Goal: Task Accomplishment & Management: Manage account settings

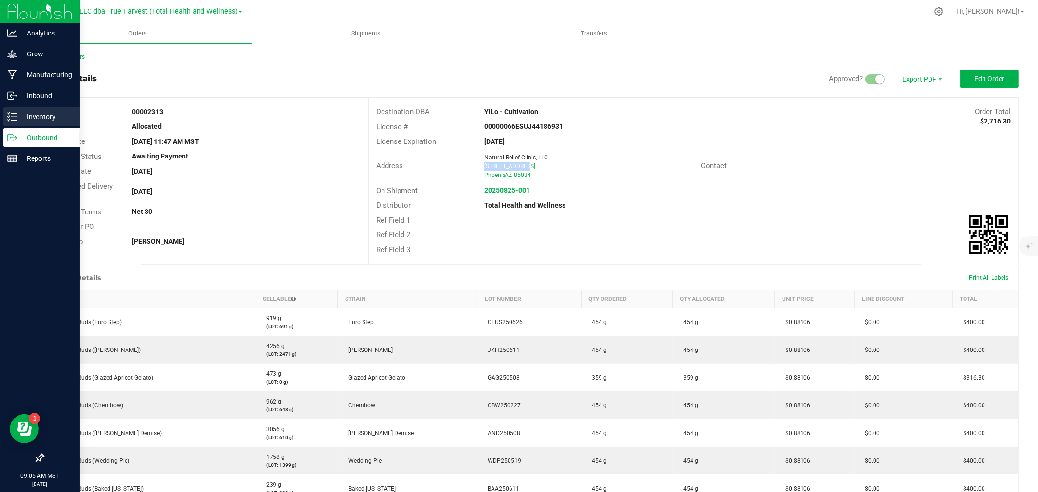
click at [13, 125] on div "Inventory" at bounding box center [41, 116] width 77 height 19
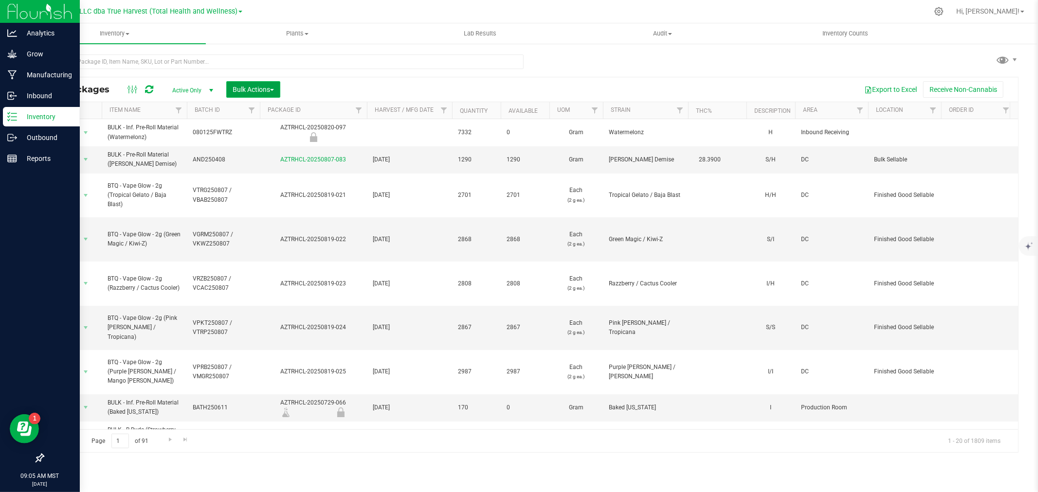
click at [271, 90] on span "button" at bounding box center [272, 90] width 4 height 2
click at [270, 161] on span "Locate packages" at bounding box center [256, 165] width 49 height 8
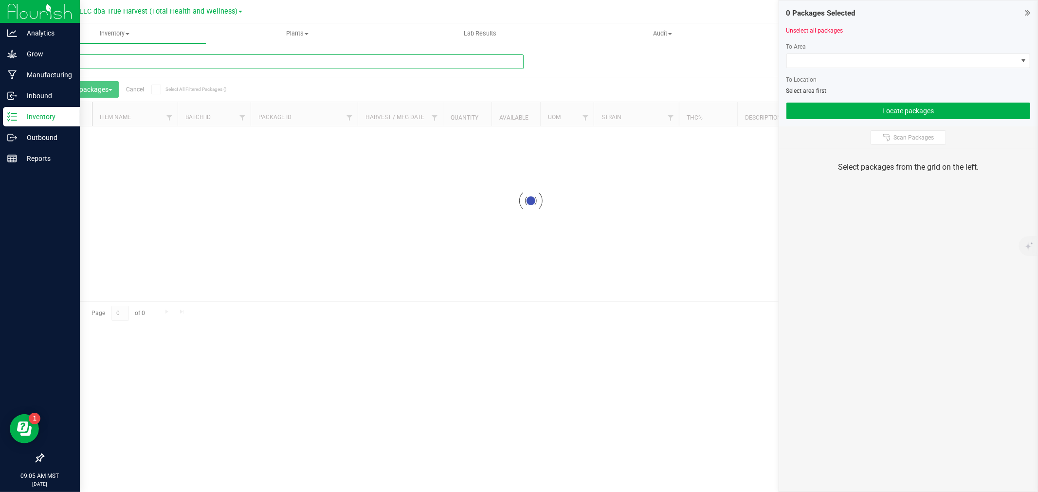
click at [174, 63] on input "text" at bounding box center [283, 61] width 481 height 15
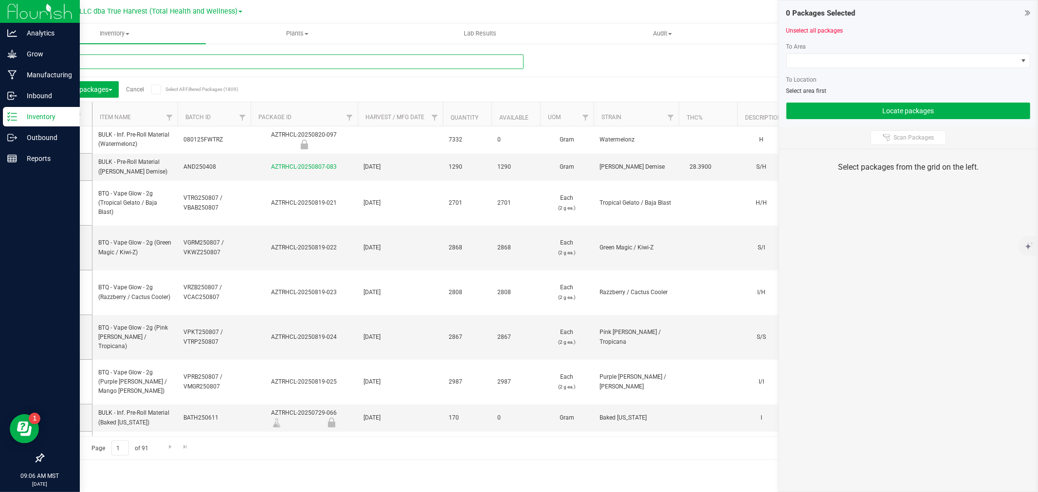
type input "812-040"
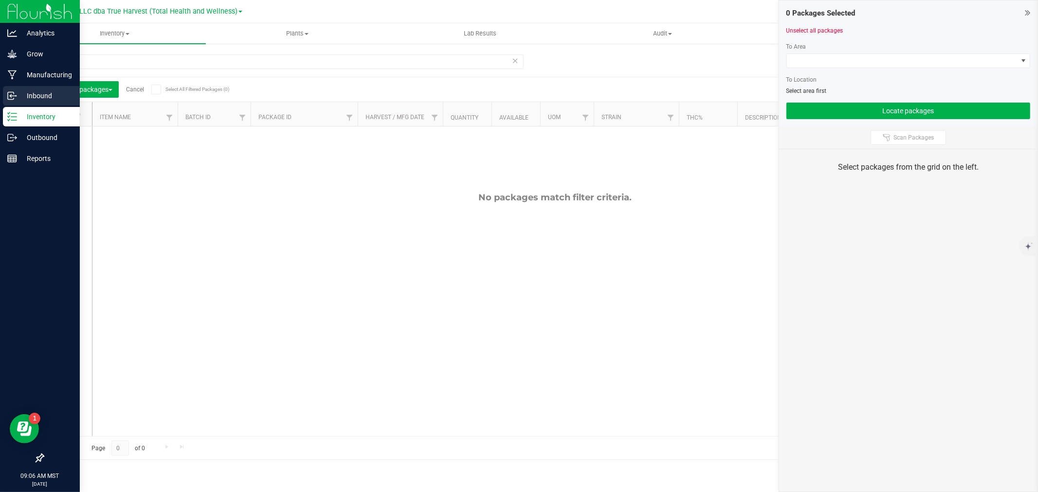
click at [18, 97] on p "Inbound" at bounding box center [46, 96] width 58 height 12
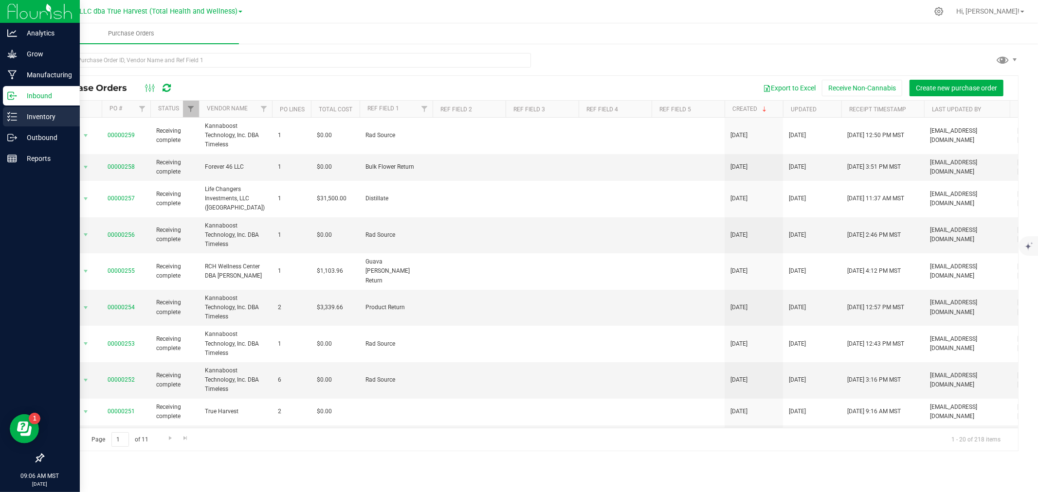
click at [31, 118] on p "Inventory" at bounding box center [46, 117] width 58 height 12
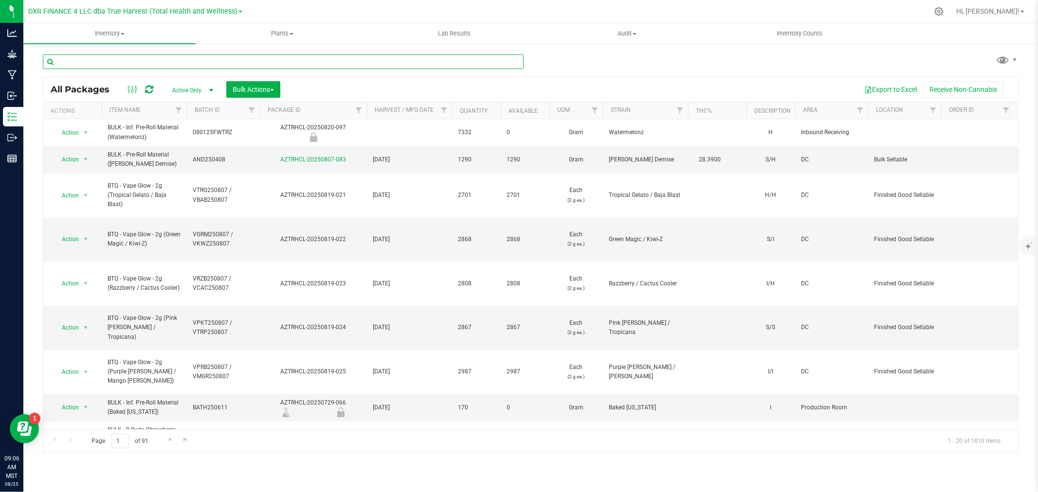
click at [125, 57] on input "text" at bounding box center [283, 61] width 481 height 15
type input "812-040"
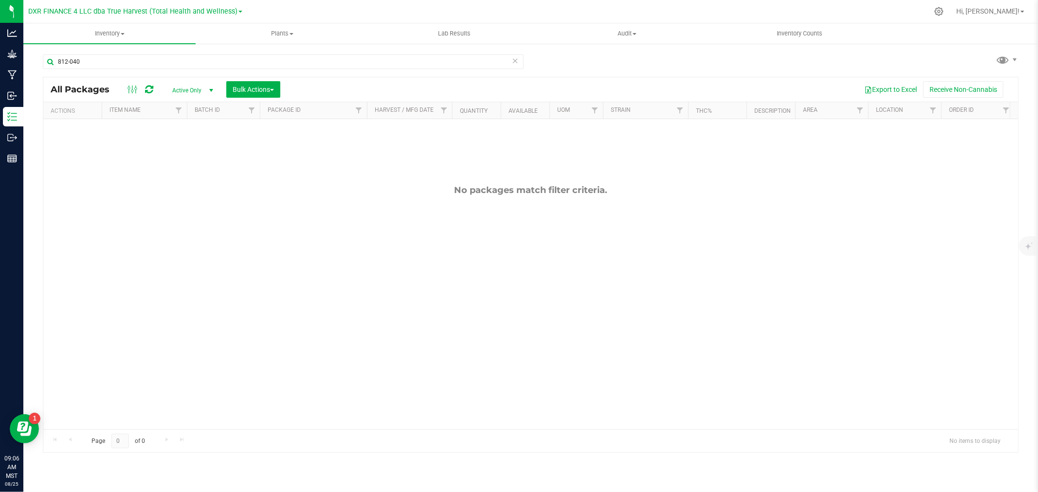
click at [207, 90] on span "select" at bounding box center [211, 91] width 8 height 8
click at [198, 149] on li "All" at bounding box center [190, 150] width 53 height 15
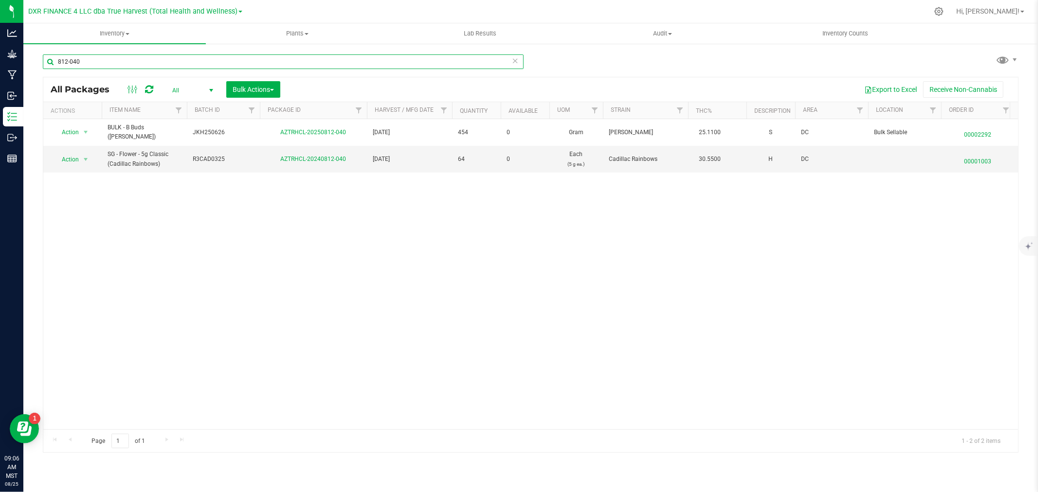
click at [166, 57] on input "812-040" at bounding box center [283, 61] width 481 height 15
type input "812-042"
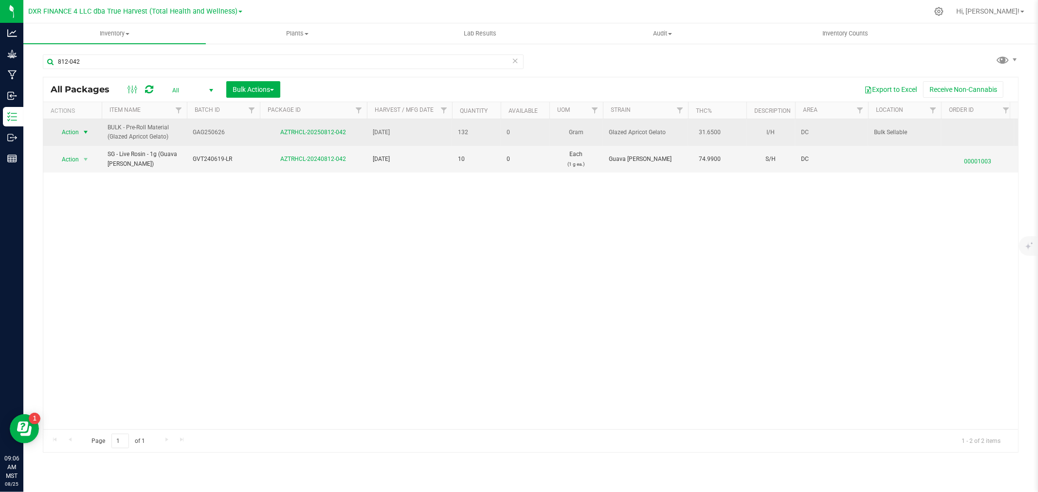
click at [62, 135] on span "Action" at bounding box center [66, 133] width 26 height 14
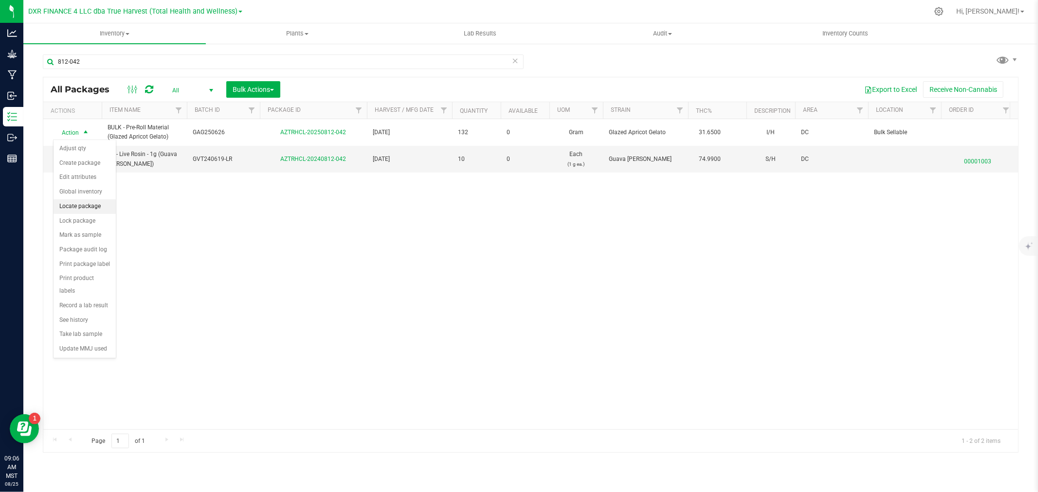
click at [77, 205] on li "Locate package" at bounding box center [85, 207] width 62 height 15
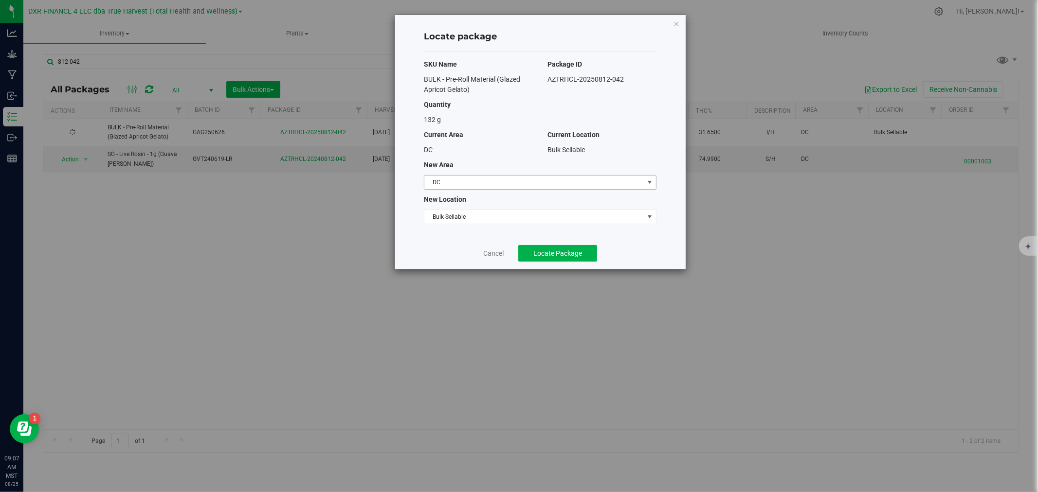
click at [474, 183] on span "DC" at bounding box center [533, 183] width 219 height 14
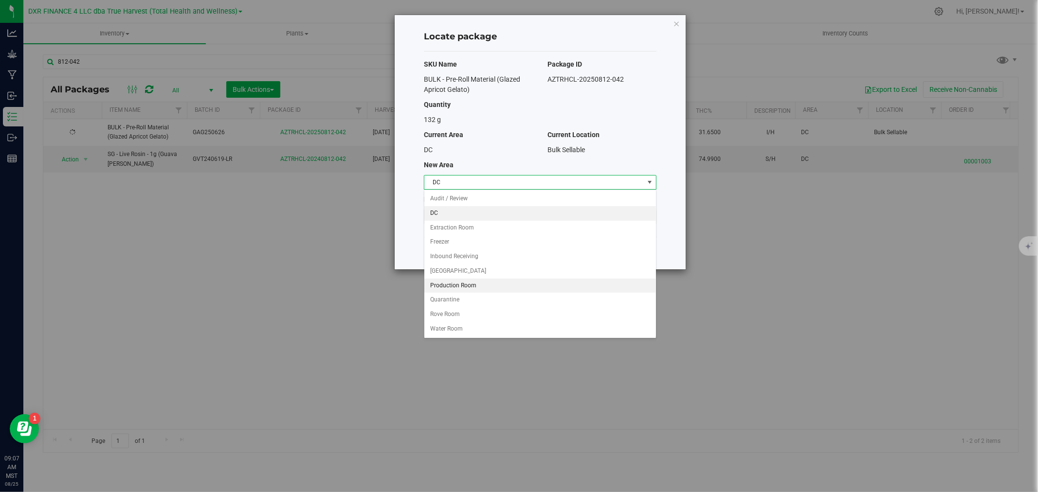
click at [463, 285] on li "Production Room" at bounding box center [540, 286] width 232 height 15
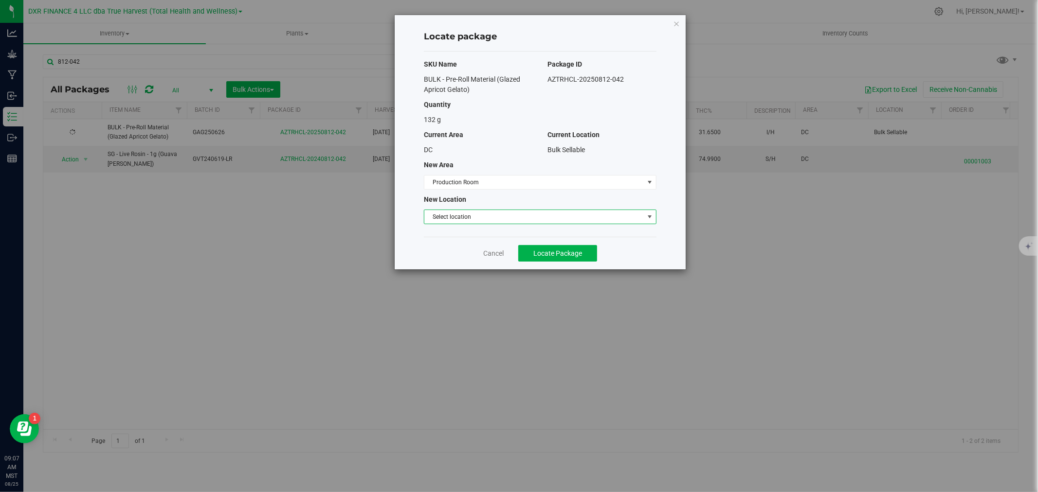
click at [459, 219] on span "Select location" at bounding box center [533, 217] width 219 height 14
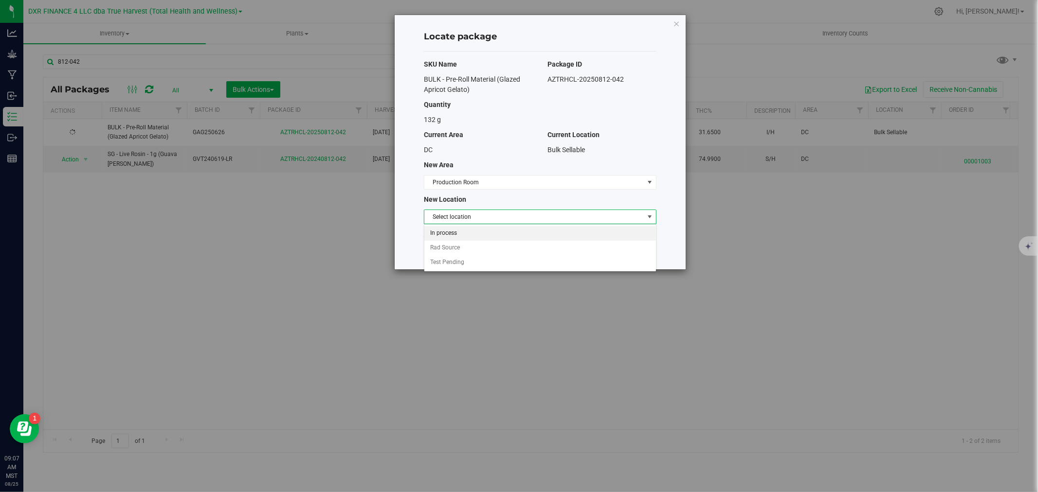
click at [455, 236] on li "In process" at bounding box center [540, 233] width 232 height 15
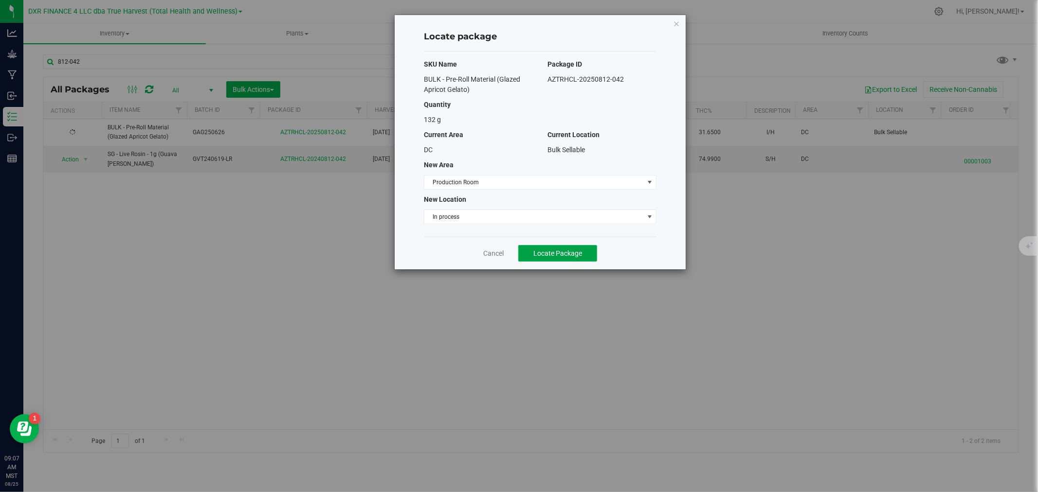
click at [543, 252] on span "Locate Package" at bounding box center [557, 254] width 49 height 8
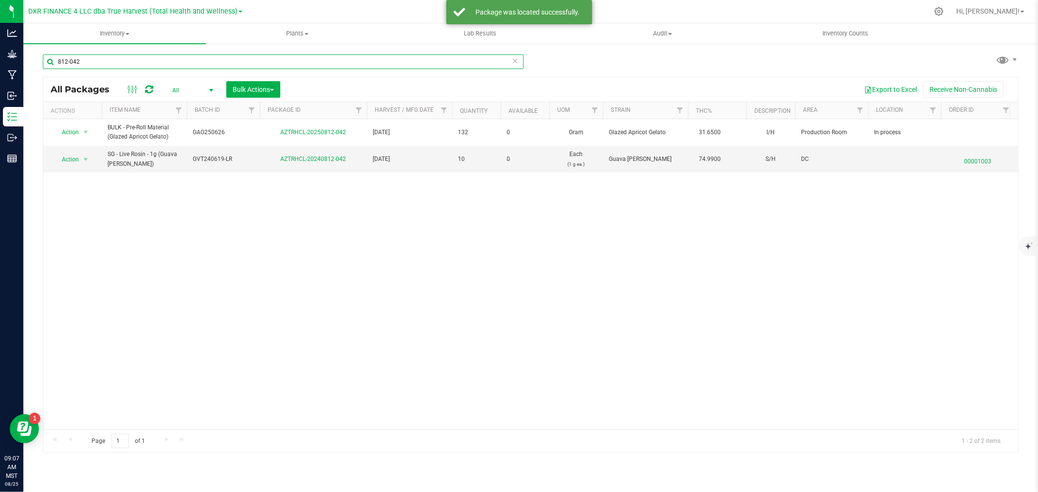
click at [321, 62] on input "812-042" at bounding box center [283, 61] width 481 height 15
type input "818-070"
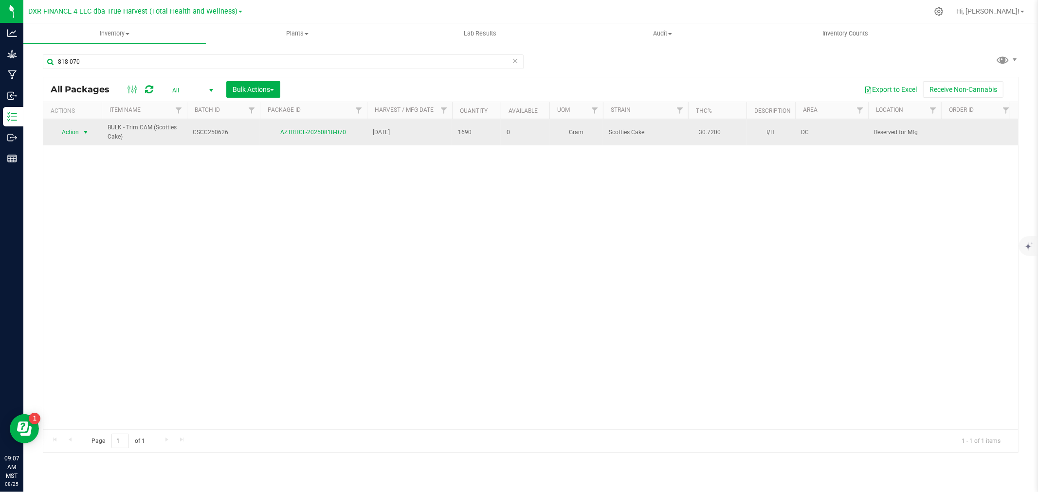
click at [75, 131] on span "Action" at bounding box center [66, 133] width 26 height 14
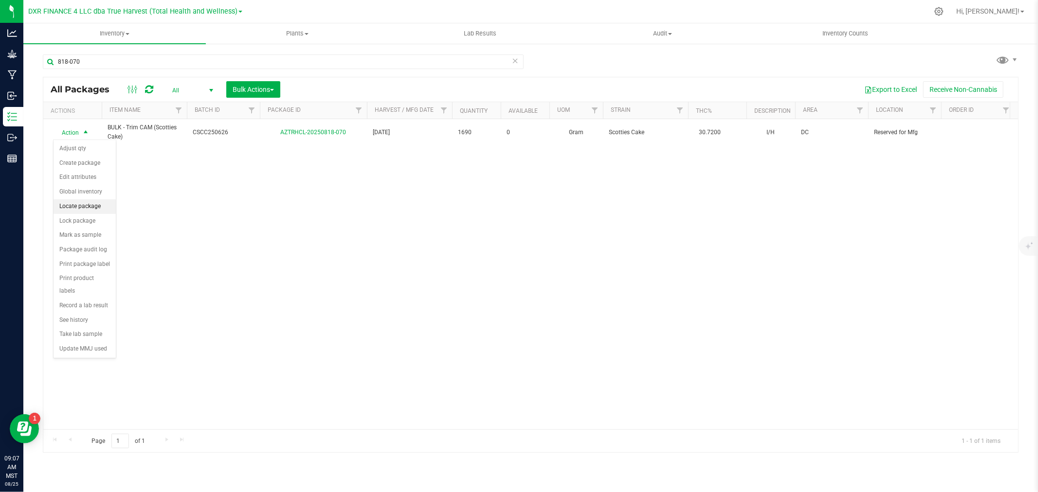
click at [88, 206] on li "Locate package" at bounding box center [85, 207] width 62 height 15
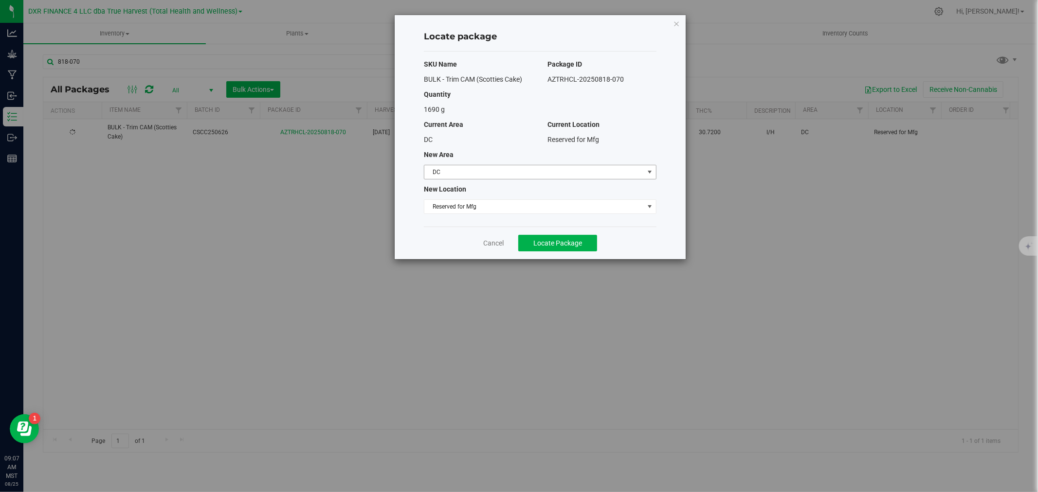
click at [435, 174] on span "DC" at bounding box center [533, 172] width 219 height 14
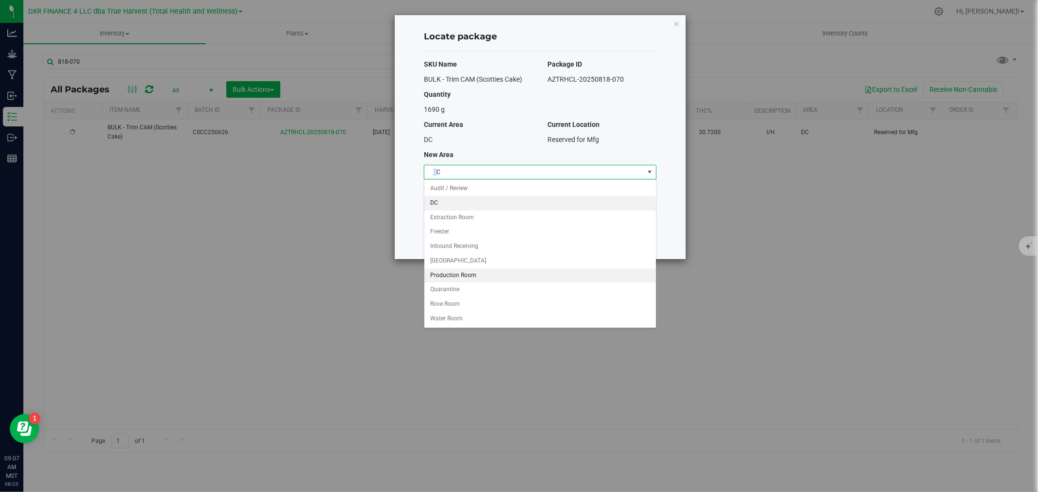
click at [449, 272] on li "Production Room" at bounding box center [540, 276] width 232 height 15
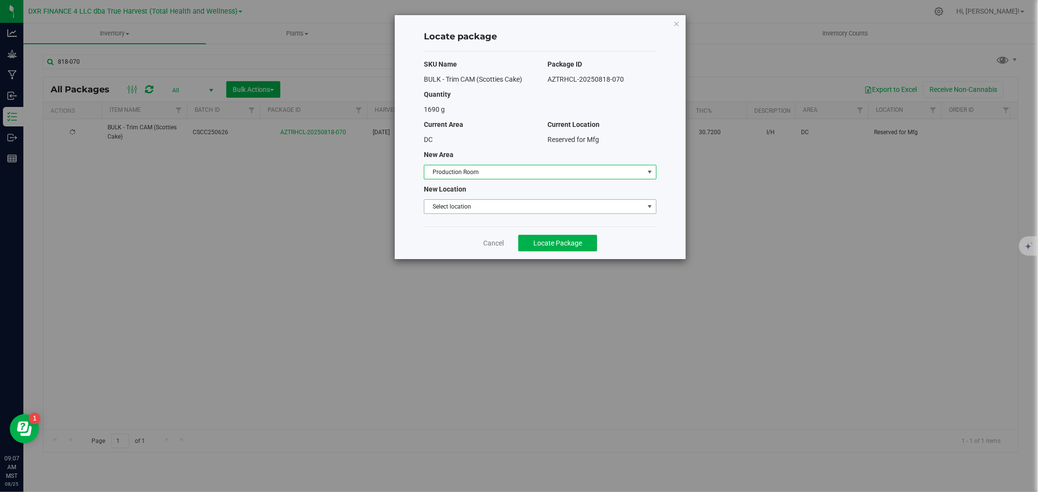
click at [458, 210] on span "Select location" at bounding box center [533, 207] width 219 height 14
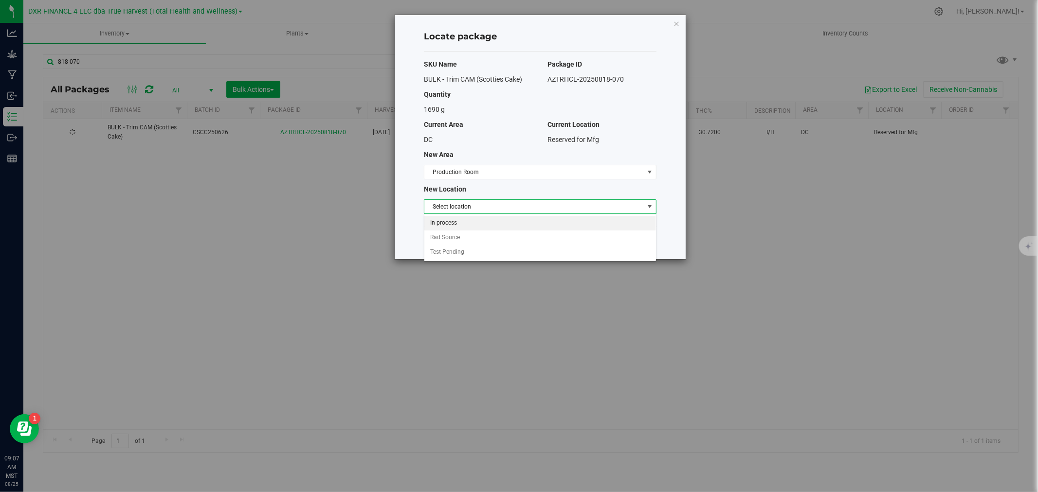
click at [454, 224] on li "In process" at bounding box center [540, 223] width 232 height 15
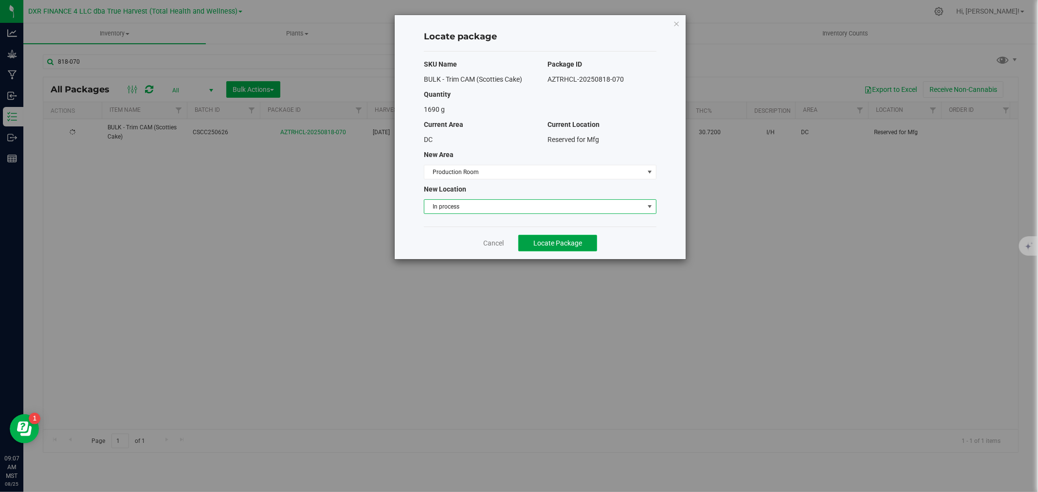
click at [577, 241] on span "Locate Package" at bounding box center [557, 243] width 49 height 8
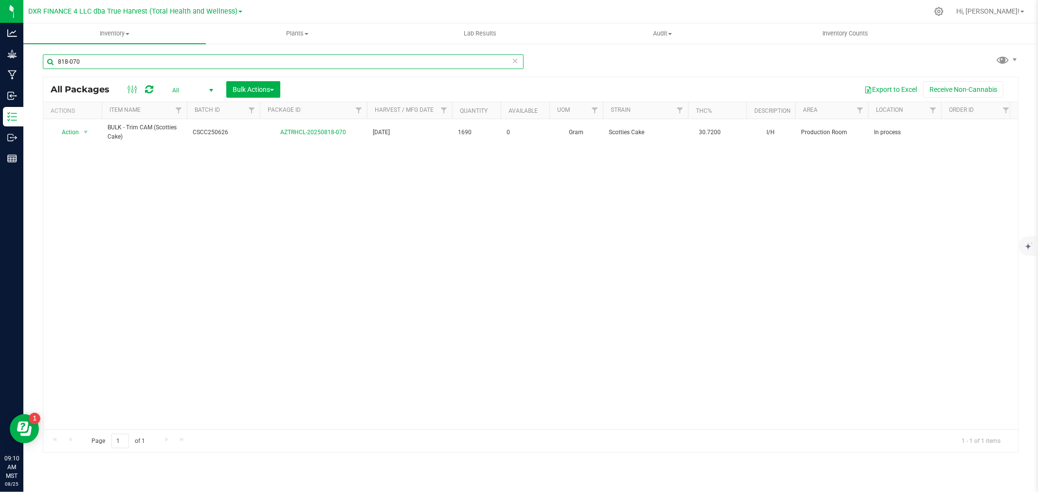
click at [118, 55] on input "818-070" at bounding box center [283, 61] width 481 height 15
click at [119, 55] on input "818-070" at bounding box center [283, 61] width 481 height 15
click at [103, 79] on div "818-070 All Packages All Active Only Lab Samples Locked All Bulk Actions Add to…" at bounding box center [531, 249] width 976 height 408
click at [99, 61] on input "818-070" at bounding box center [283, 61] width 481 height 15
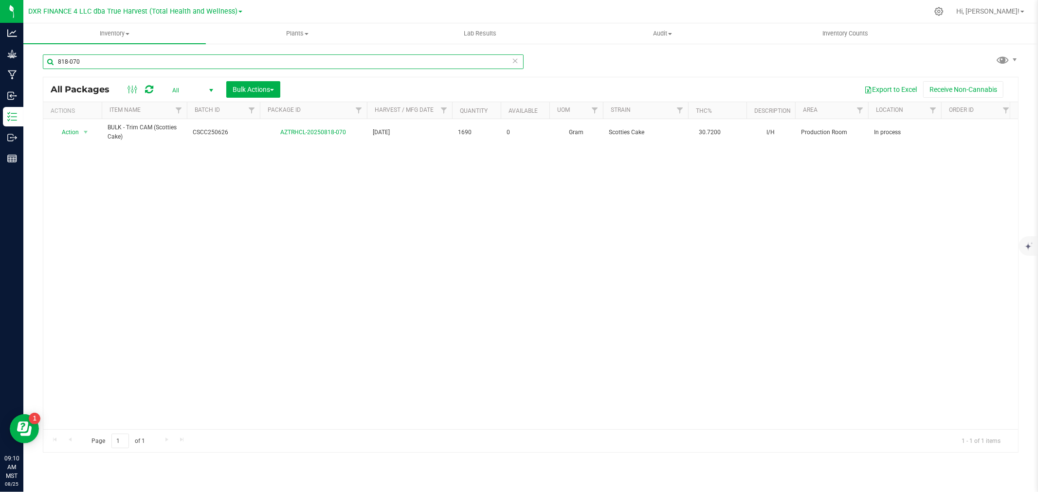
click at [99, 61] on input "818-070" at bounding box center [283, 61] width 481 height 15
type input "722-157"
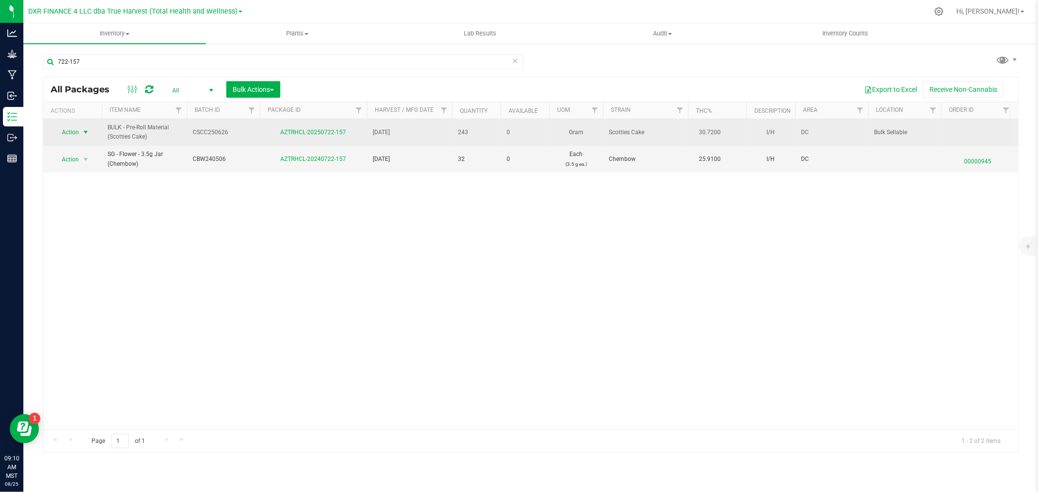
click at [61, 132] on span "Action" at bounding box center [66, 133] width 26 height 14
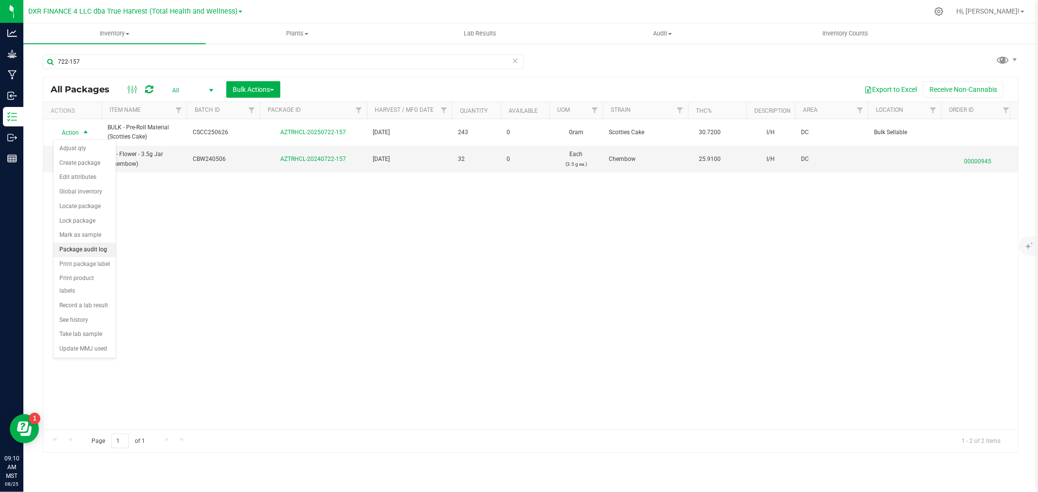
click at [79, 253] on li "Package audit log" at bounding box center [85, 250] width 62 height 15
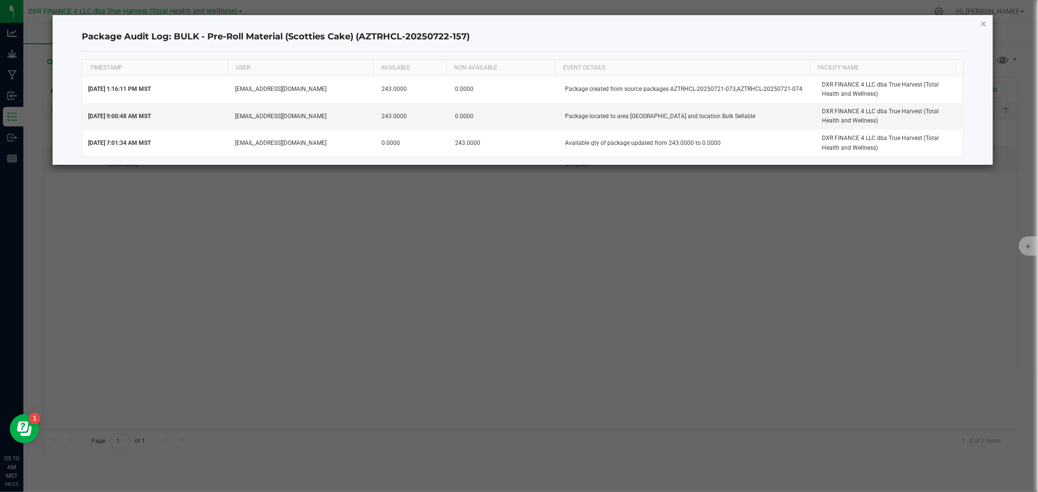
click at [985, 22] on icon "button" at bounding box center [983, 24] width 7 height 12
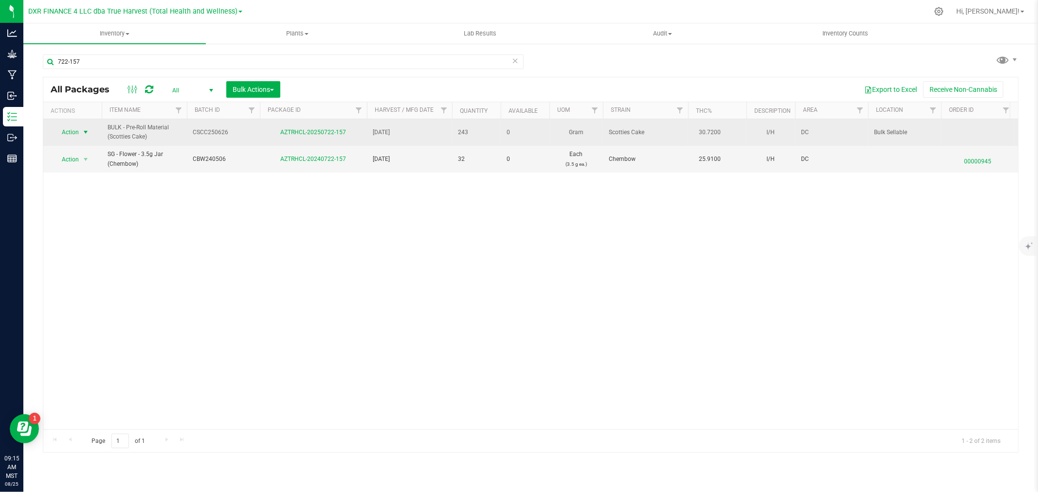
click at [84, 134] on span "select" at bounding box center [86, 132] width 8 height 8
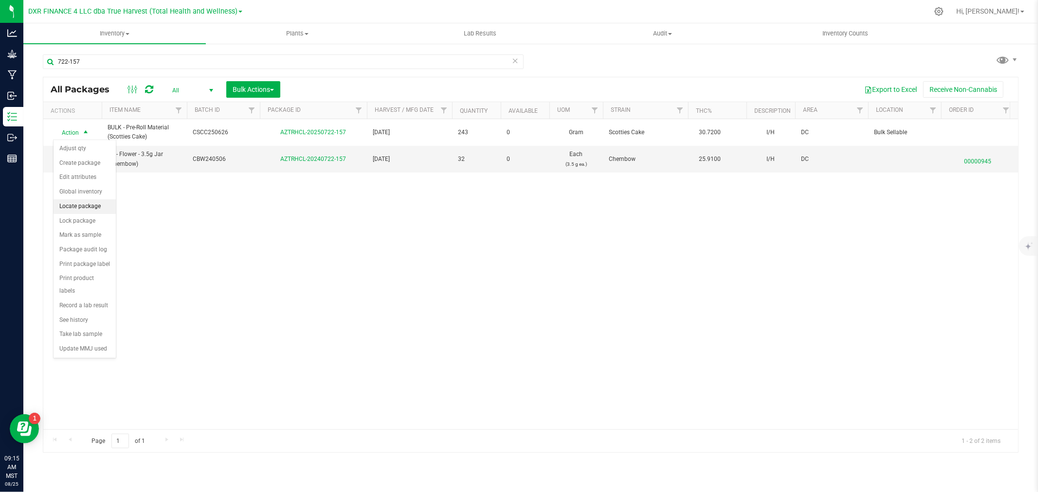
click at [78, 207] on li "Locate package" at bounding box center [85, 207] width 62 height 15
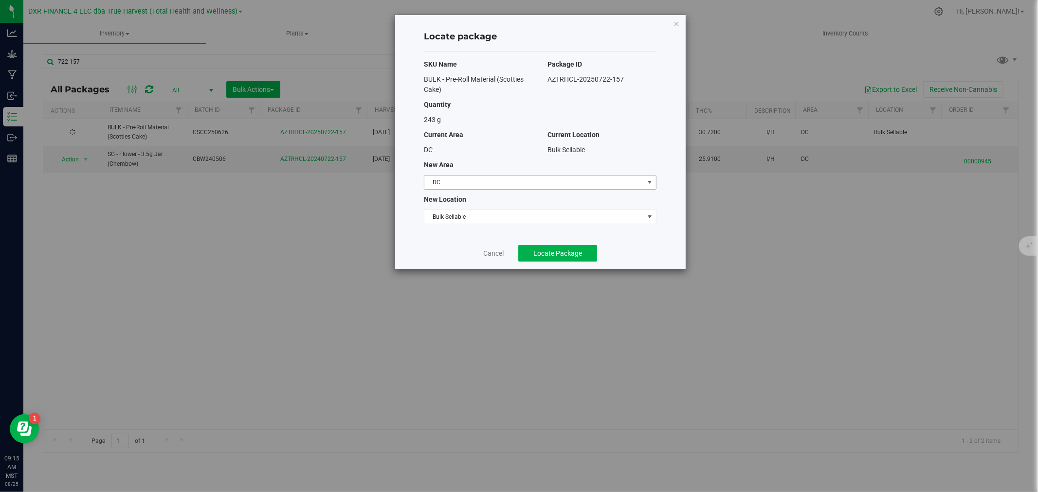
click at [528, 179] on span "DC" at bounding box center [533, 183] width 219 height 14
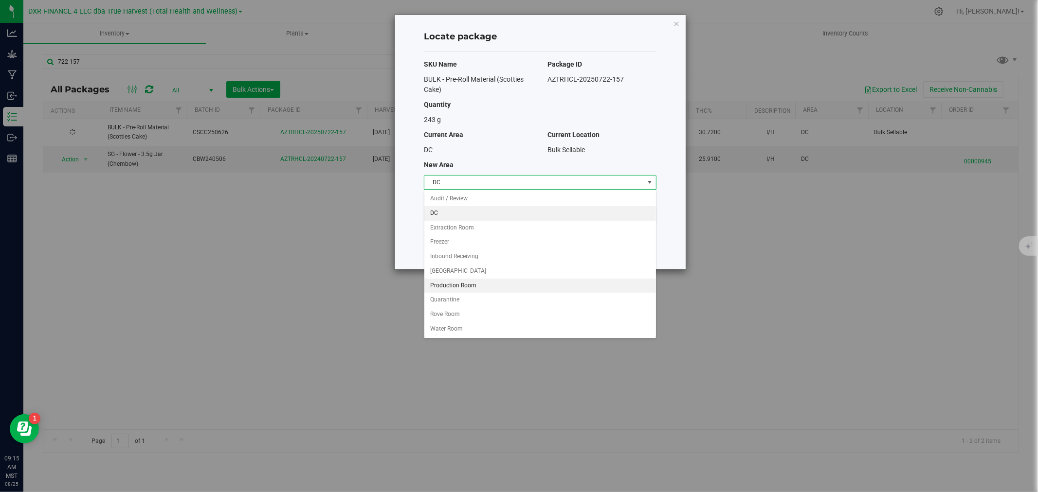
click at [478, 284] on li "Production Room" at bounding box center [540, 286] width 232 height 15
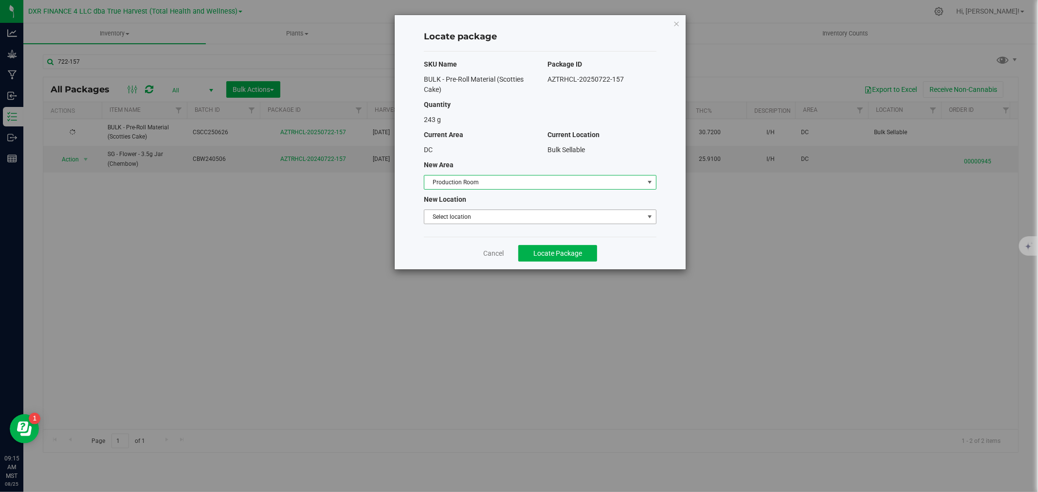
click at [459, 220] on span "Select location" at bounding box center [533, 217] width 219 height 14
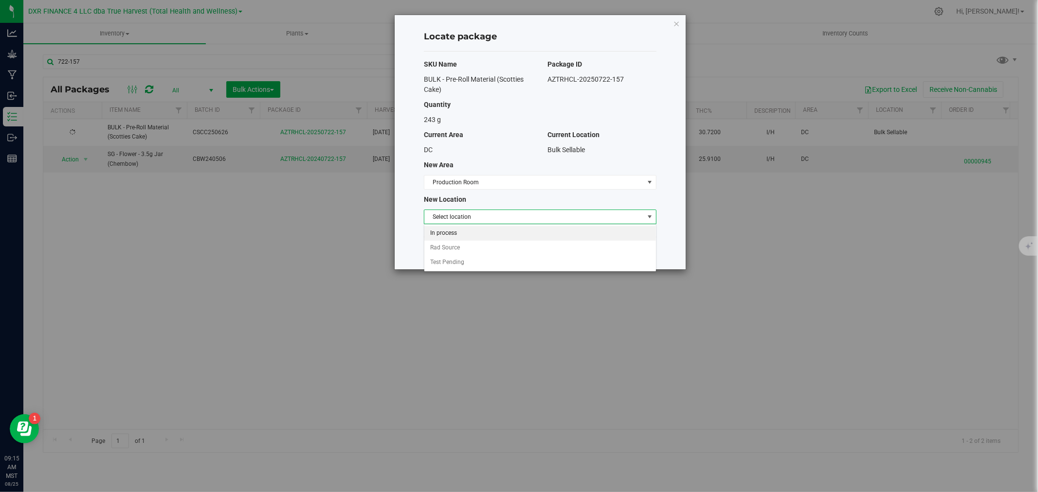
click at [461, 237] on li "In process" at bounding box center [540, 233] width 232 height 15
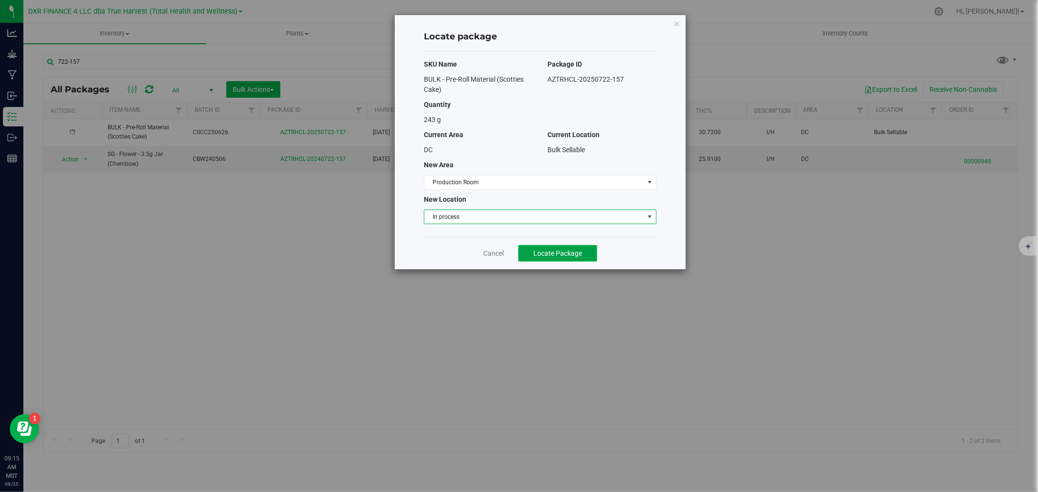
click at [546, 256] on span "Locate Package" at bounding box center [557, 254] width 49 height 8
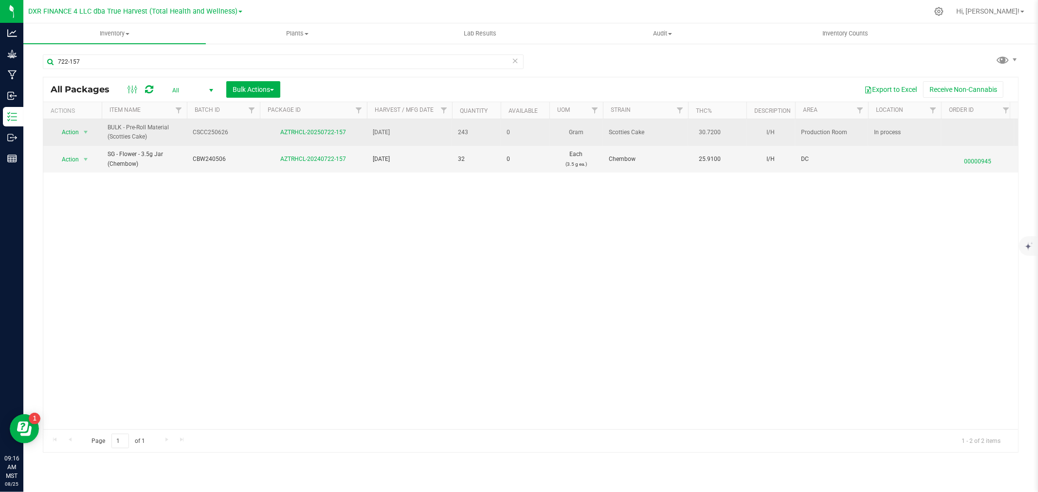
drag, startPoint x: 278, startPoint y: 131, endPoint x: 347, endPoint y: 134, distance: 69.1
click at [347, 134] on div "AZTRHCL-20250722-157" at bounding box center [313, 132] width 110 height 9
copy link "AZTRHCL-20250722-157"
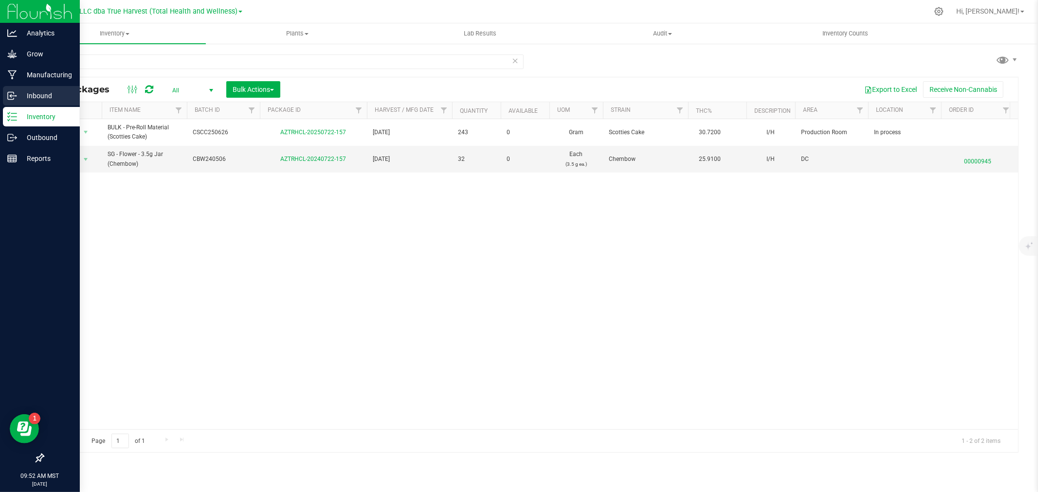
click at [16, 97] on icon at bounding box center [12, 96] width 10 height 10
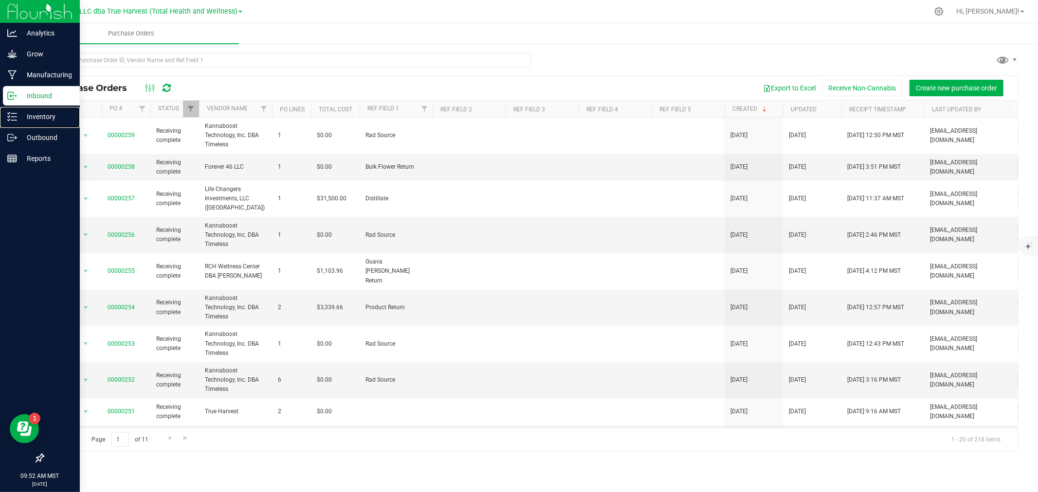
click at [19, 122] on p "Inventory" at bounding box center [46, 117] width 58 height 12
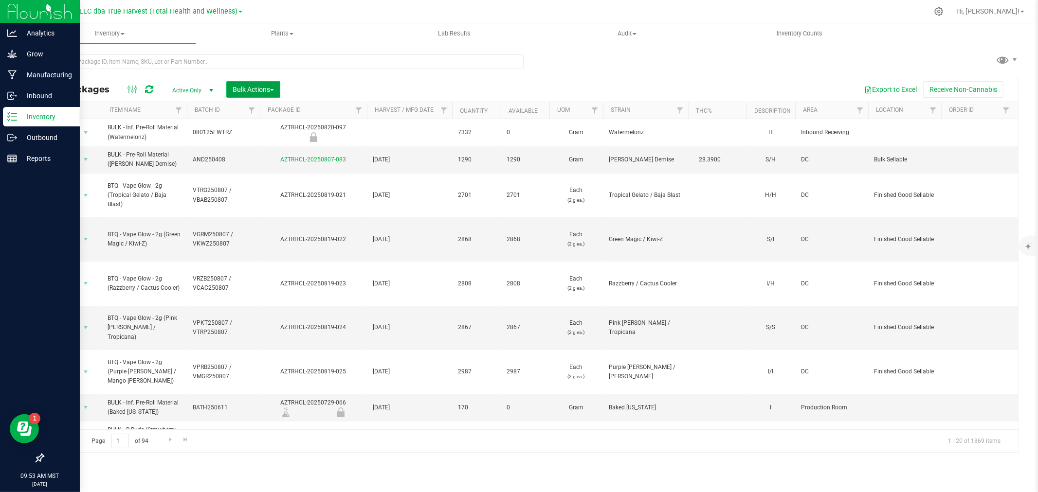
click at [245, 91] on span "Bulk Actions" at bounding box center [253, 90] width 41 height 8
click at [252, 202] on span "Print package labels" at bounding box center [261, 201] width 58 height 8
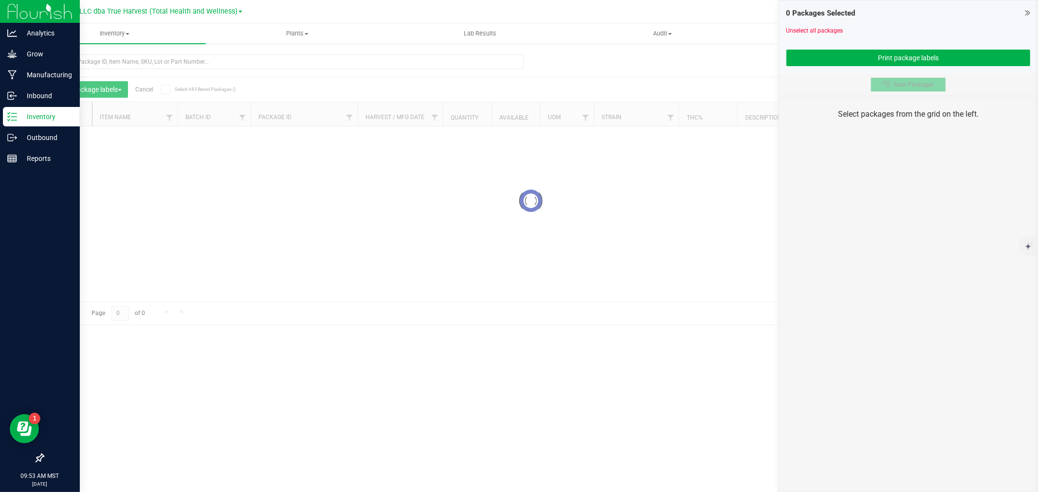
click at [905, 88] on span "Scan Packages" at bounding box center [913, 85] width 40 height 8
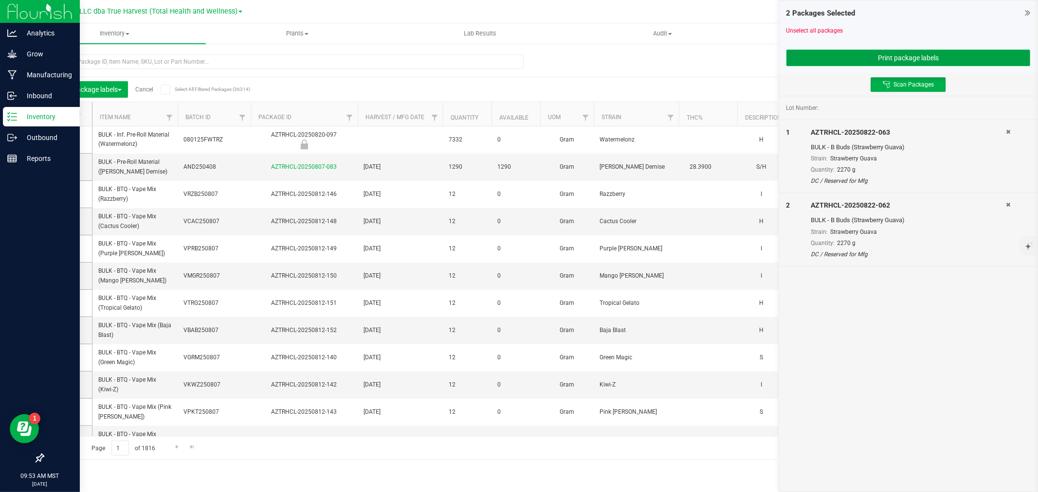
click at [903, 62] on button "Print package labels" at bounding box center [908, 58] width 244 height 17
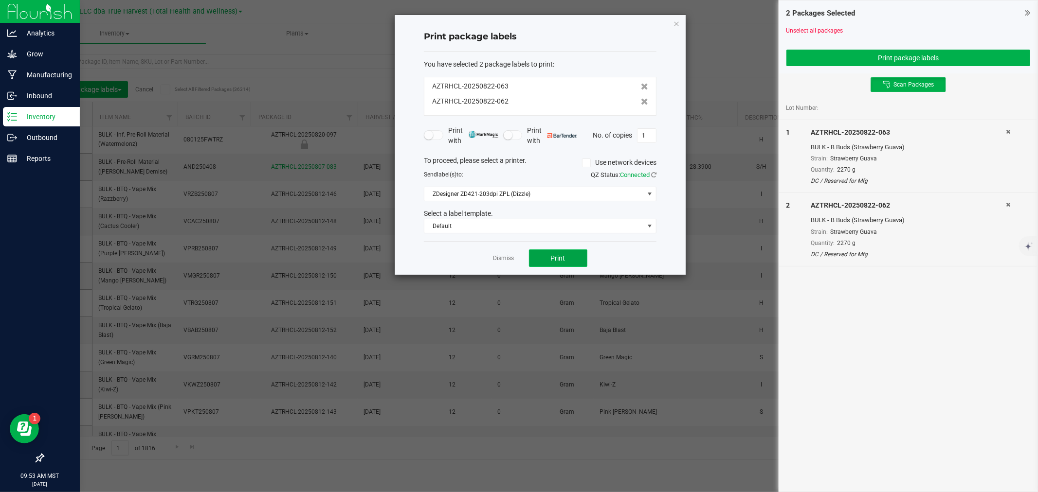
click at [545, 264] on button "Print" at bounding box center [558, 259] width 58 height 18
click at [503, 263] on link "Dismiss" at bounding box center [503, 258] width 21 height 8
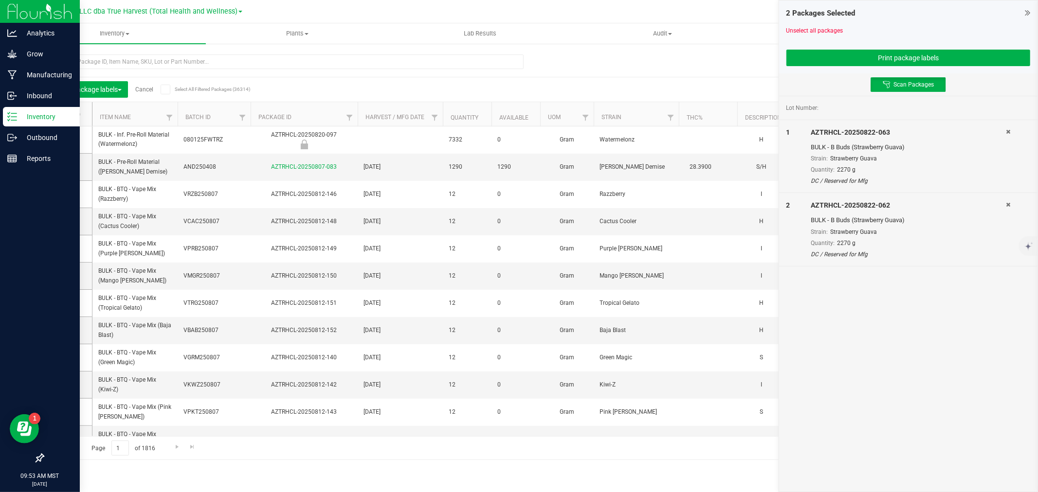
click at [837, 34] on div "Unselect all packages" at bounding box center [908, 30] width 244 height 9
click at [834, 31] on link "Unselect all packages" at bounding box center [814, 30] width 57 height 7
click at [928, 59] on button "Print package labels" at bounding box center [908, 58] width 244 height 17
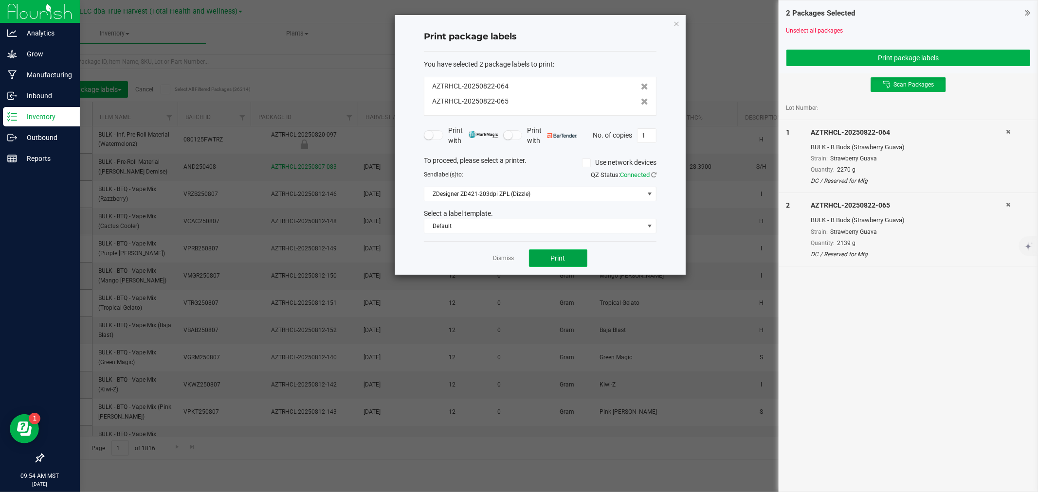
click at [557, 256] on span "Print" at bounding box center [558, 258] width 15 height 8
click at [514, 261] on link "Dismiss" at bounding box center [503, 258] width 21 height 8
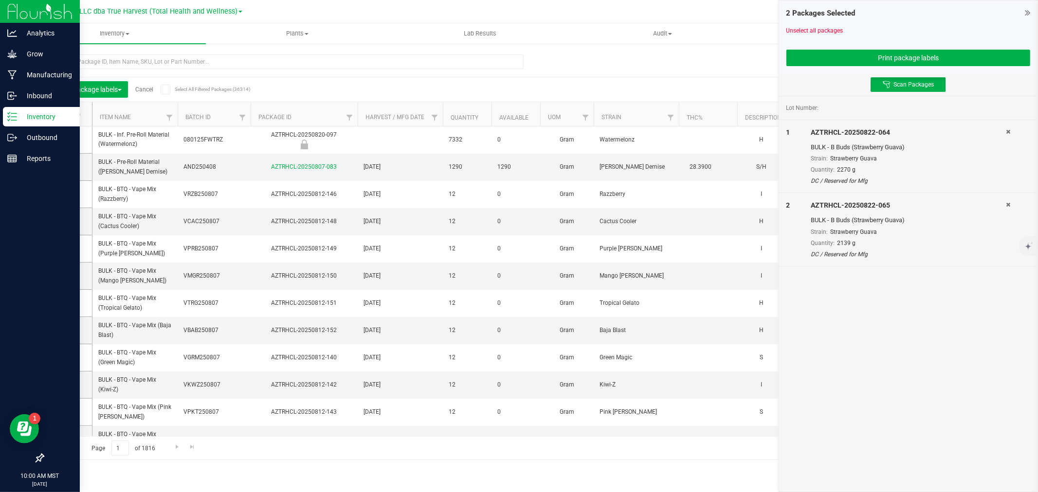
click at [798, 34] on div "Unselect all packages" at bounding box center [908, 30] width 244 height 9
click at [803, 28] on link "Unselect all packages" at bounding box center [814, 30] width 57 height 7
click at [896, 53] on button "Print package labels" at bounding box center [908, 58] width 244 height 17
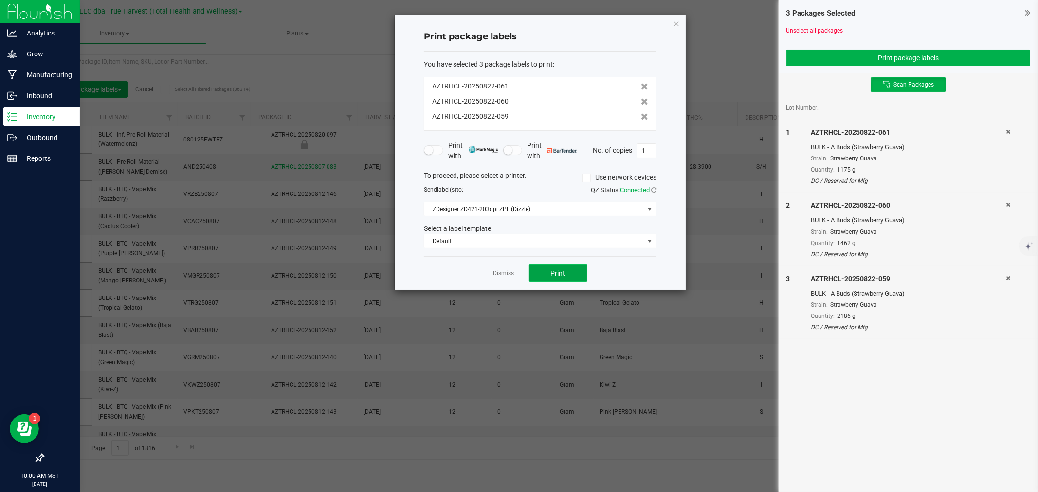
click at [566, 269] on button "Print" at bounding box center [558, 274] width 58 height 18
click at [508, 277] on link "Dismiss" at bounding box center [503, 274] width 21 height 8
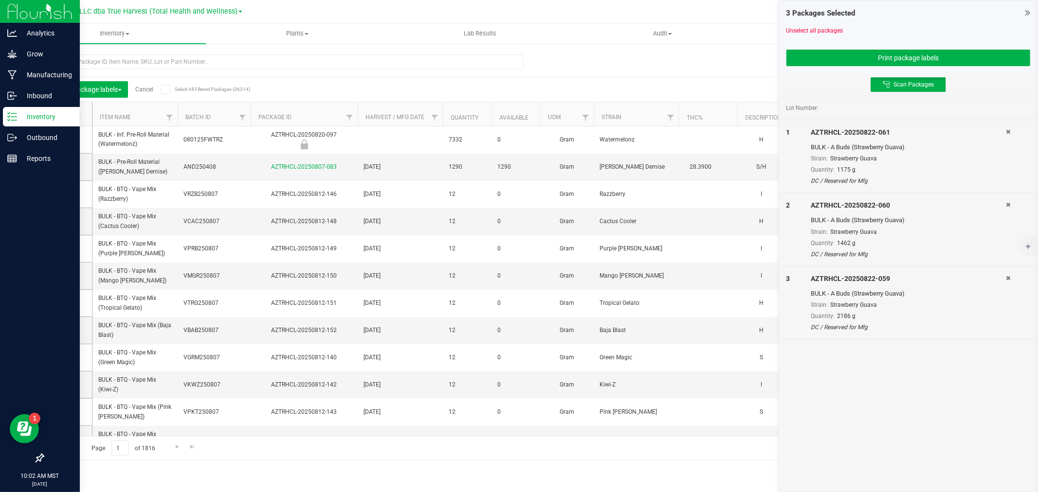
click at [803, 24] on div at bounding box center [908, 22] width 244 height 7
click at [806, 33] on link "Unselect all packages" at bounding box center [814, 30] width 57 height 7
click at [912, 57] on button "Print package labels" at bounding box center [908, 58] width 244 height 17
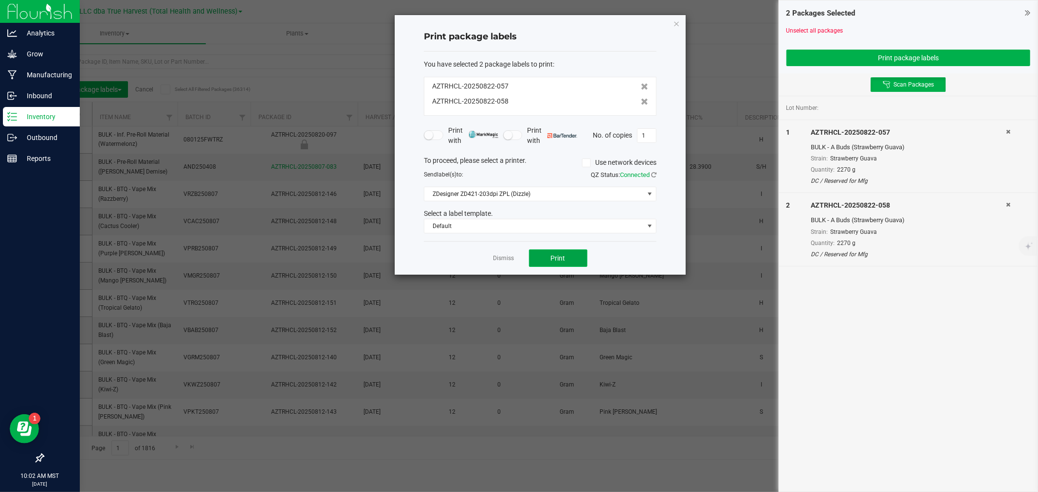
click at [546, 256] on button "Print" at bounding box center [558, 259] width 58 height 18
click at [505, 258] on link "Dismiss" at bounding box center [503, 258] width 21 height 8
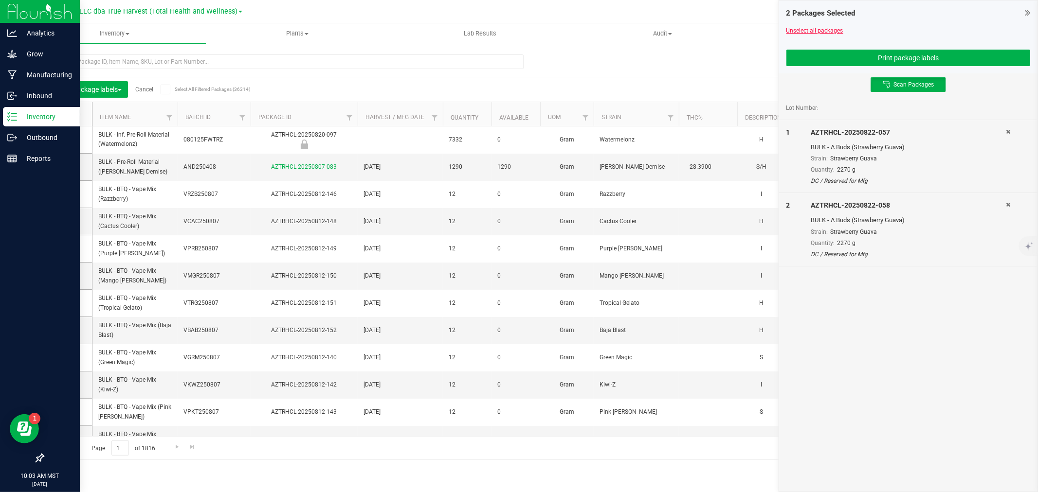
click at [796, 30] on link "Unselect all packages" at bounding box center [814, 30] width 57 height 7
click at [877, 60] on button "Print package labels" at bounding box center [908, 58] width 244 height 17
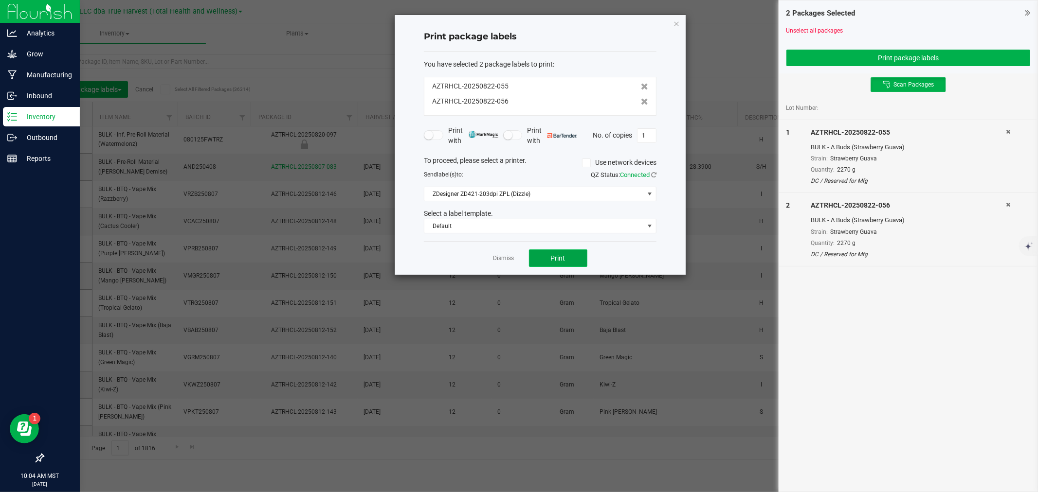
click at [562, 254] on span "Print" at bounding box center [558, 258] width 15 height 8
click at [509, 258] on link "Dismiss" at bounding box center [503, 258] width 21 height 8
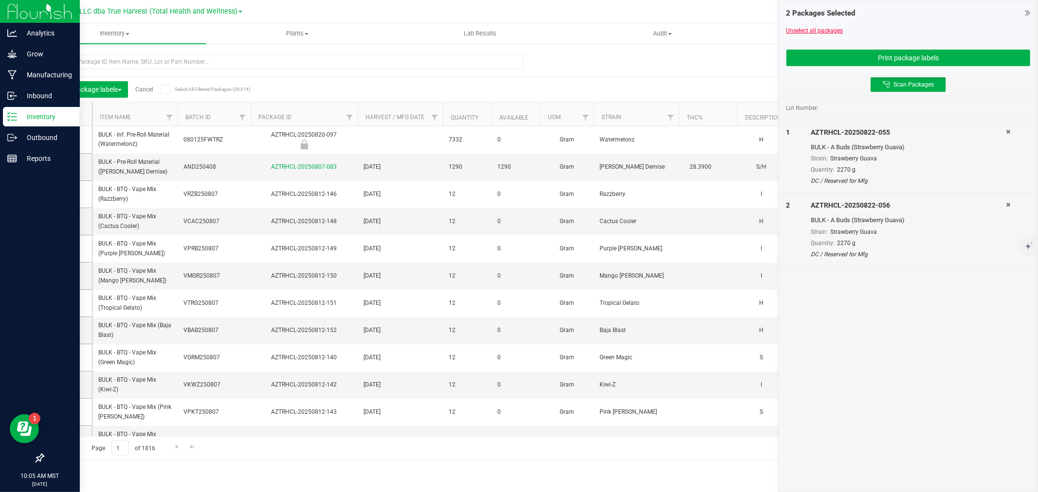
click at [826, 31] on link "Unselect all packages" at bounding box center [814, 30] width 57 height 7
click at [946, 59] on button "Print package labels" at bounding box center [908, 58] width 244 height 17
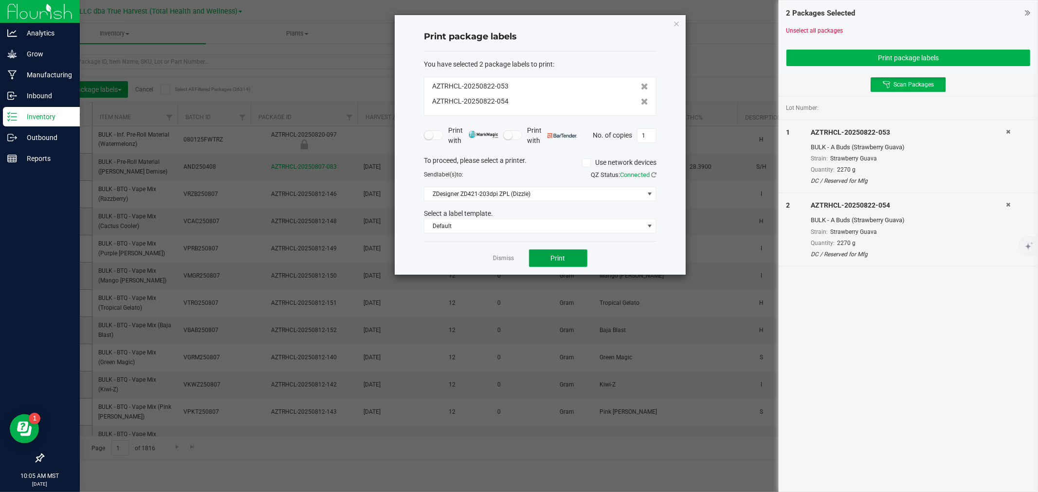
click at [560, 266] on button "Print" at bounding box center [558, 259] width 58 height 18
click at [509, 256] on link "Dismiss" at bounding box center [503, 258] width 21 height 8
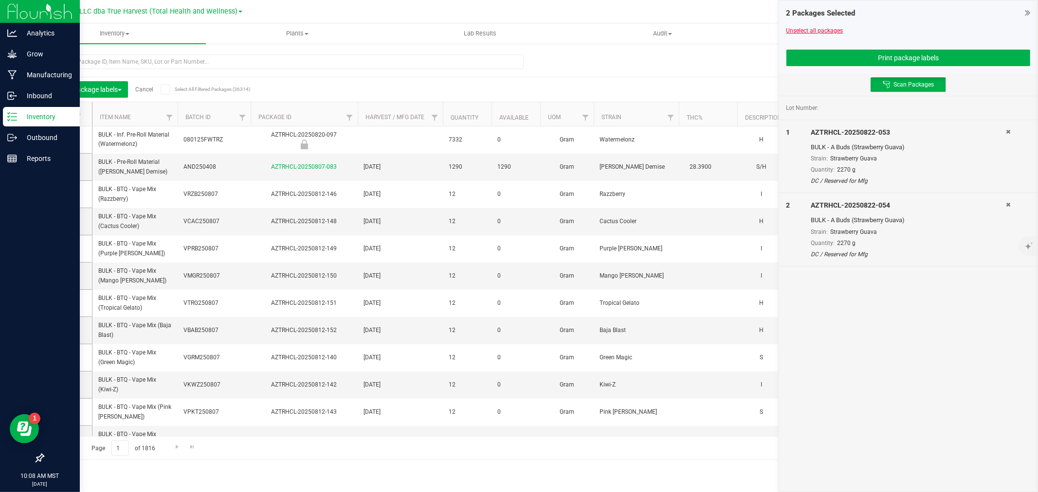
click at [830, 31] on link "Unselect all packages" at bounding box center [814, 30] width 57 height 7
click at [888, 54] on button "Print package labels" at bounding box center [908, 58] width 244 height 17
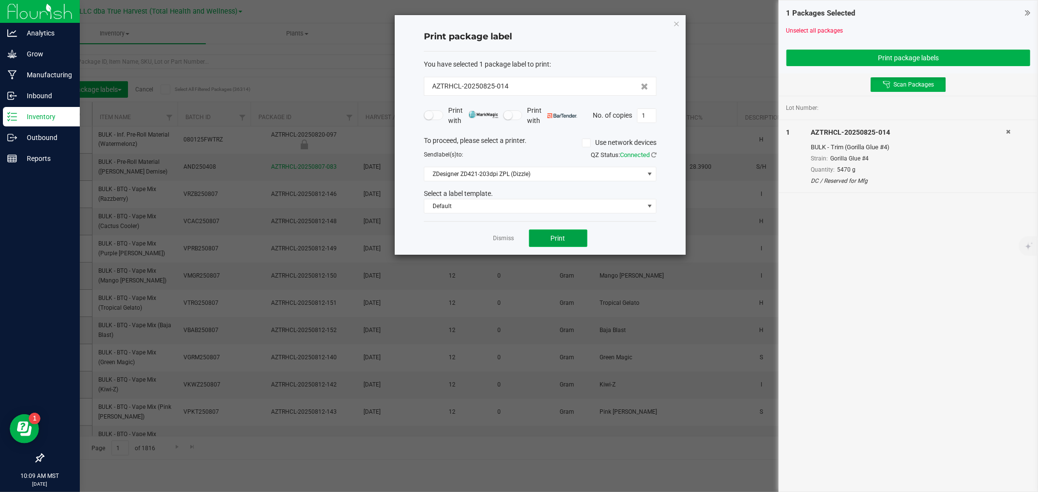
click at [544, 241] on button "Print" at bounding box center [558, 239] width 58 height 18
click at [504, 235] on link "Dismiss" at bounding box center [503, 239] width 21 height 8
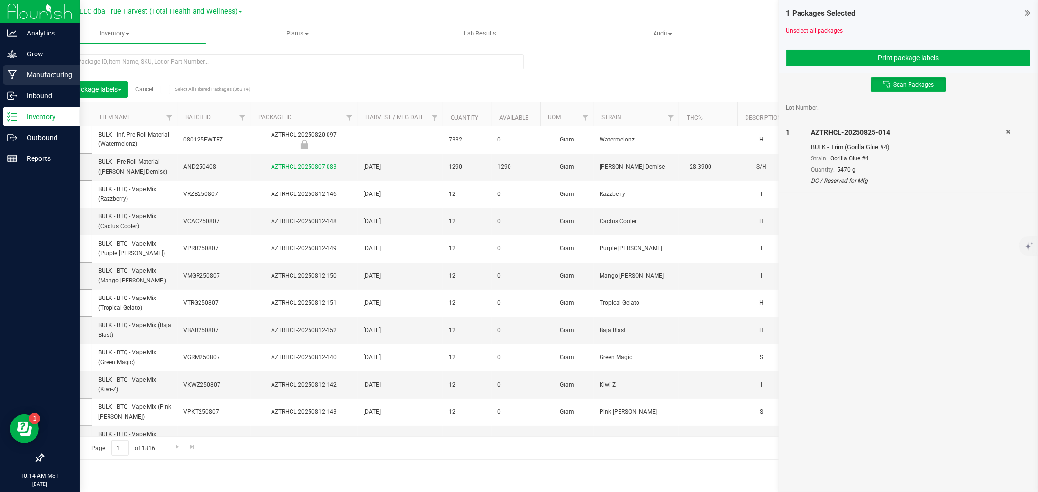
click at [36, 76] on p "Manufacturing" at bounding box center [46, 75] width 58 height 12
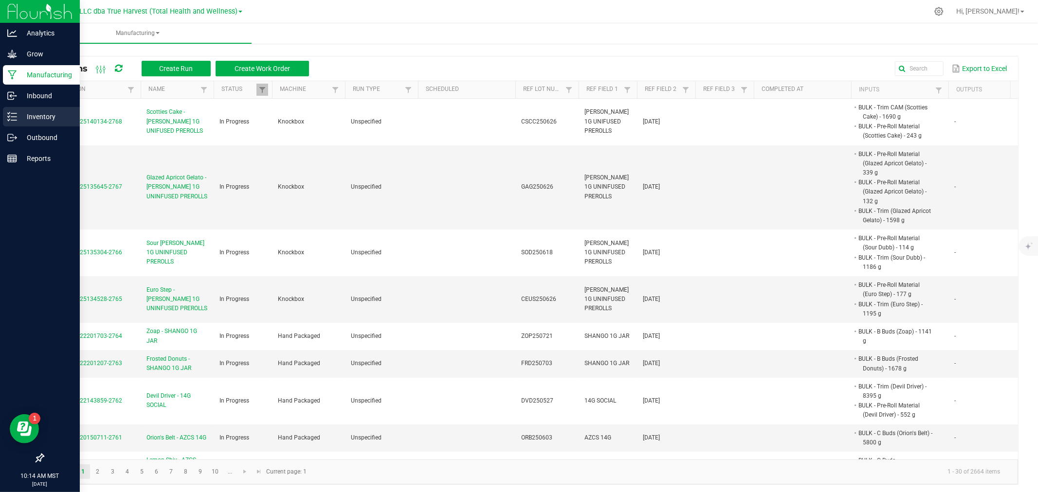
click at [25, 109] on div "Inventory" at bounding box center [41, 116] width 77 height 19
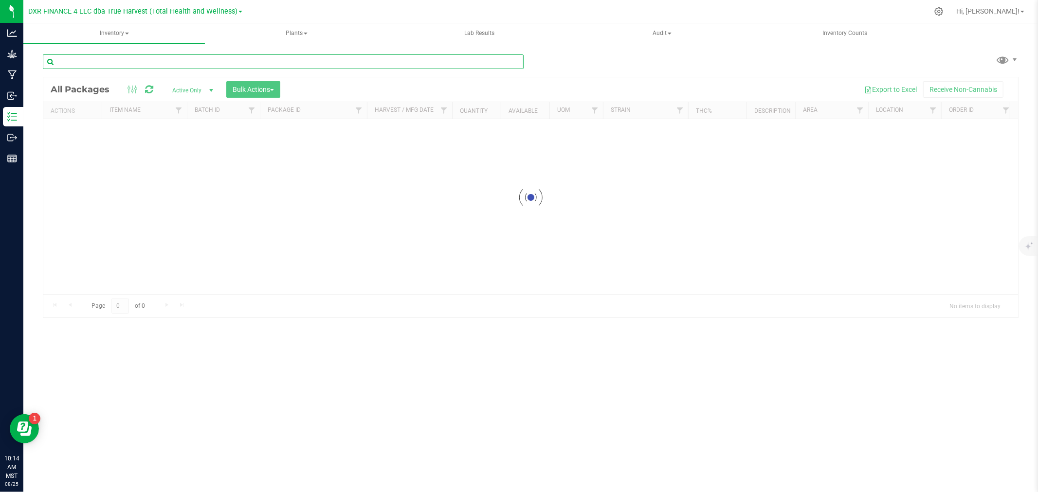
click at [203, 58] on input "text" at bounding box center [283, 61] width 481 height 15
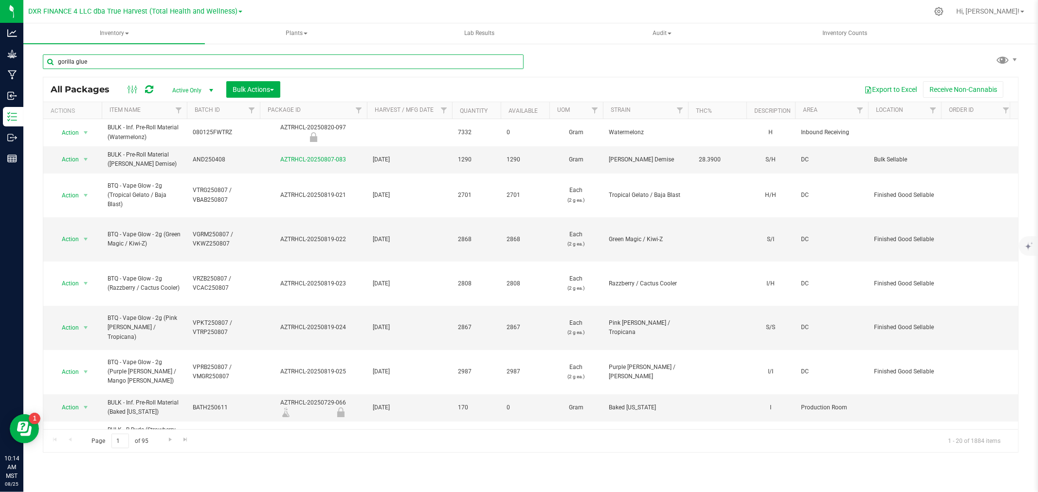
type input "gorilla glue"
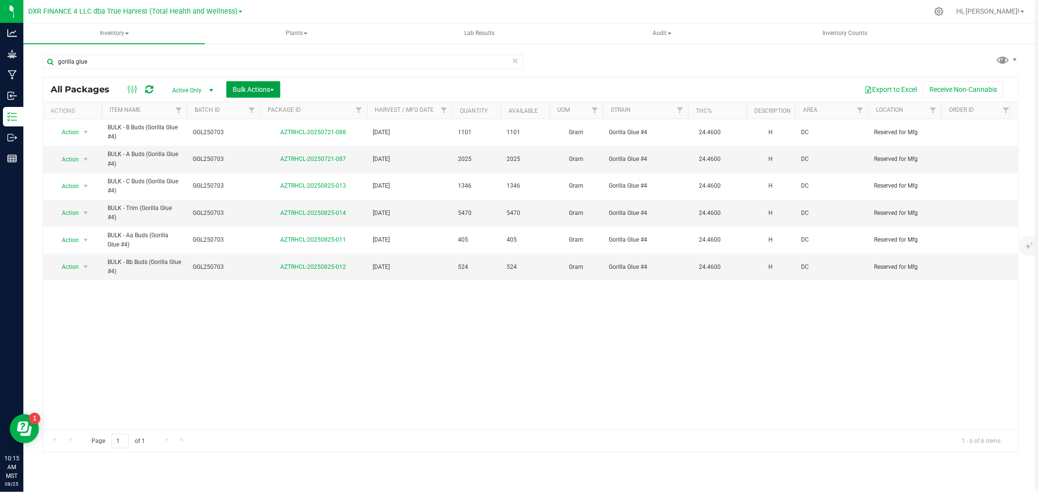
click at [238, 89] on span "Bulk Actions" at bounding box center [253, 90] width 41 height 8
click at [250, 112] on span "Add to manufacturing run" at bounding box center [268, 112] width 73 height 8
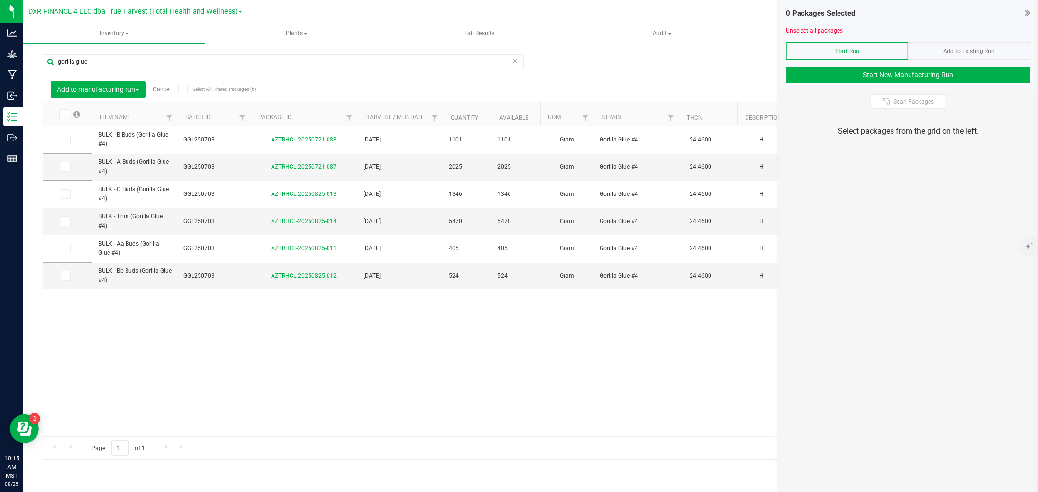
click at [64, 114] on icon at bounding box center [63, 114] width 6 height 0
click at [0, 0] on input "checkbox" at bounding box center [0, 0] width 0 height 0
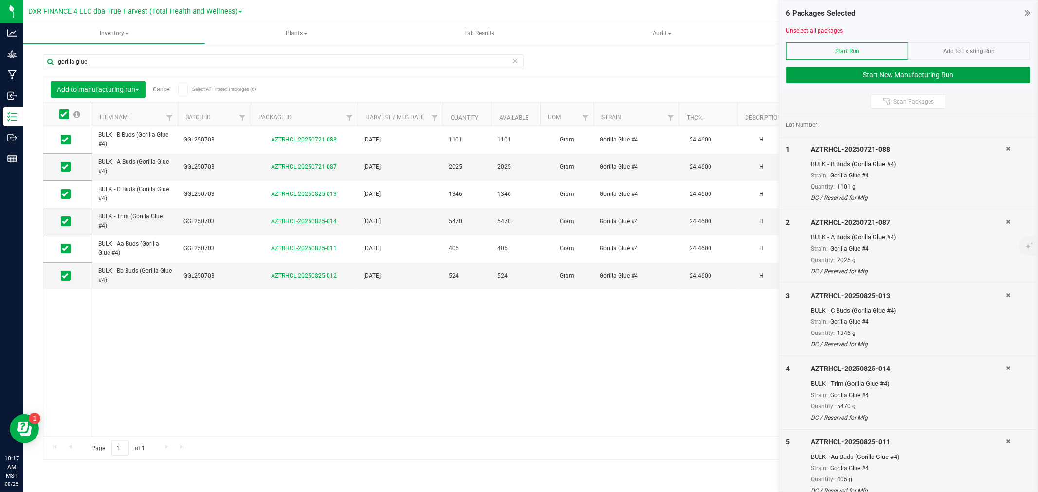
click at [890, 76] on button "Start New Manufacturing Run" at bounding box center [908, 75] width 244 height 17
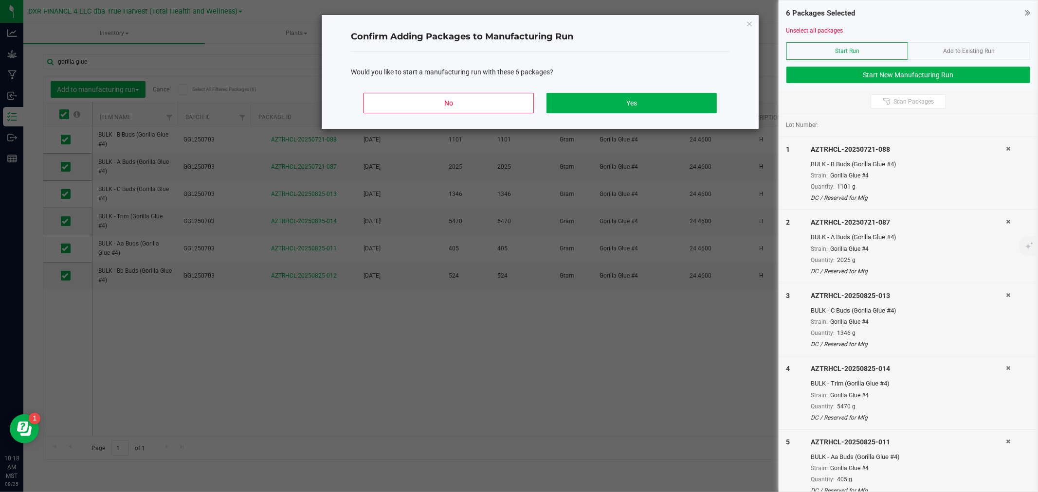
click at [563, 115] on div "No Yes" at bounding box center [540, 107] width 379 height 44
click at [564, 113] on button "Yes" at bounding box center [631, 103] width 170 height 20
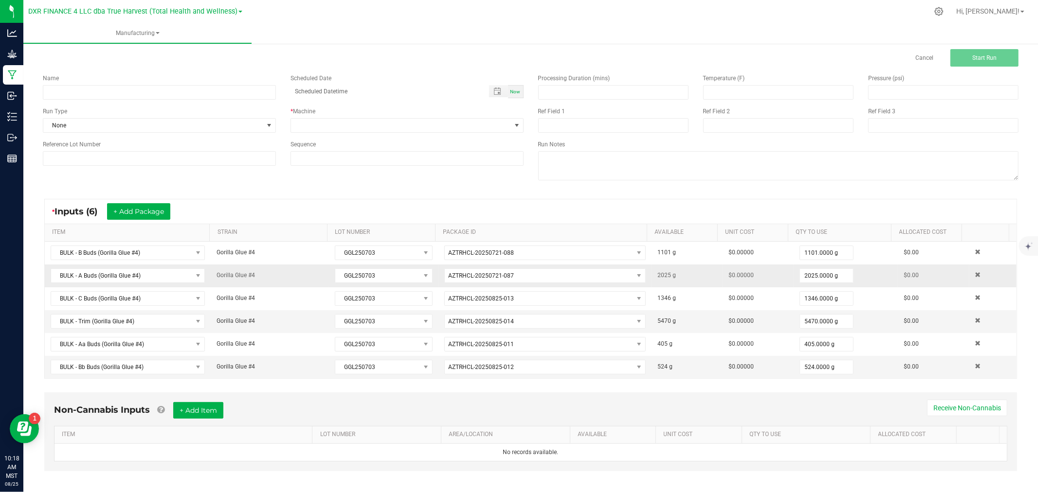
scroll to position [24, 0]
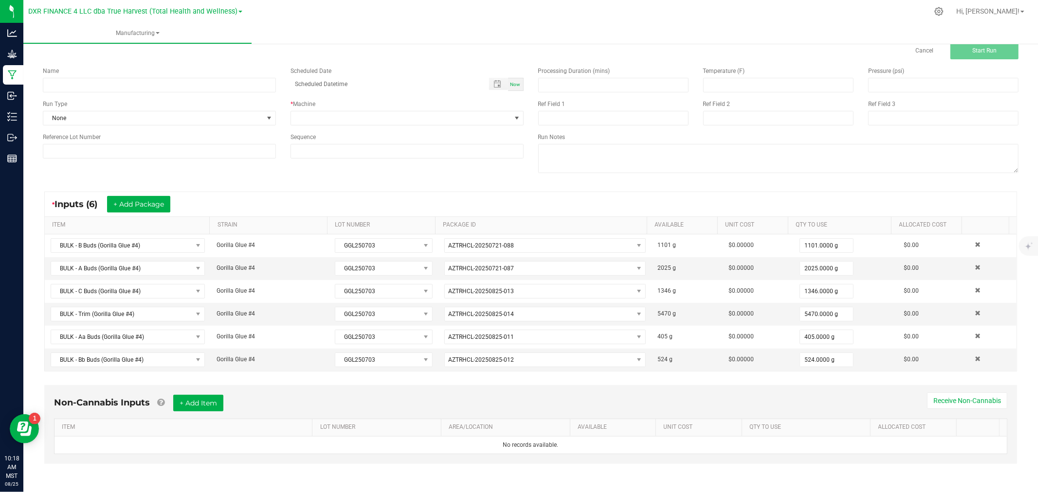
click at [126, 75] on div "Name" at bounding box center [160, 80] width 248 height 26
click at [130, 83] on input at bounding box center [159, 85] width 233 height 15
type input "Name Change - Gorilla Glue #4 to GG #4"
click at [120, 149] on input at bounding box center [159, 151] width 233 height 15
type input "GGL250703"
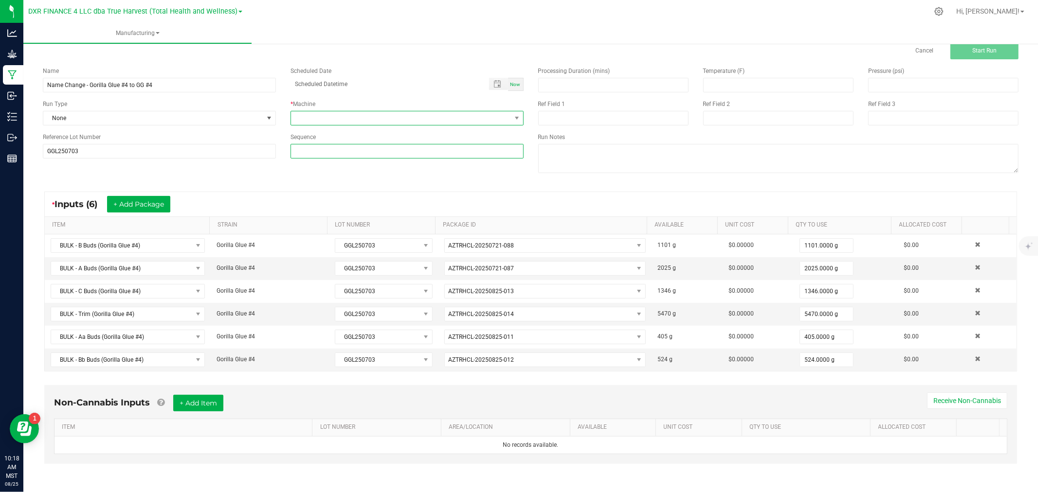
click at [327, 113] on span at bounding box center [401, 118] width 220 height 14
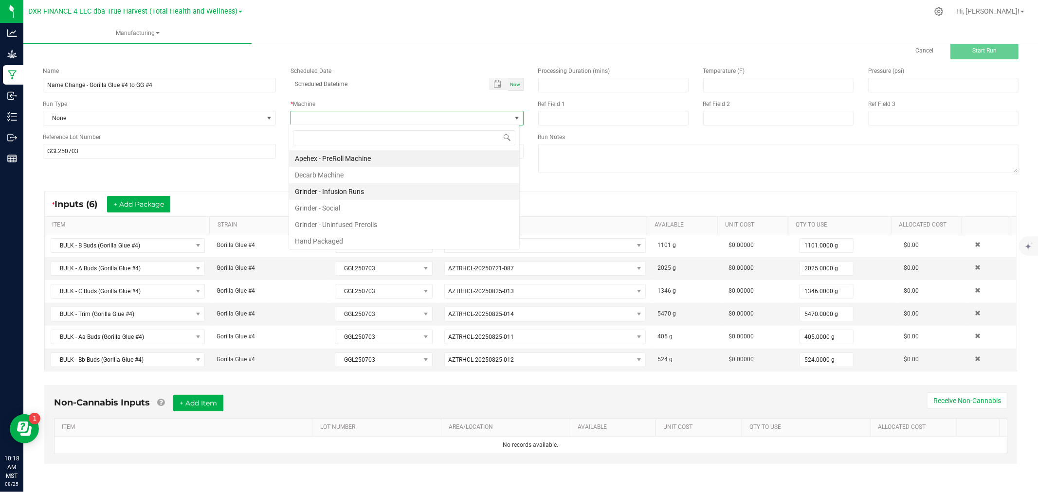
scroll to position [15, 231]
click at [341, 247] on li "Hand Packaged" at bounding box center [404, 241] width 230 height 17
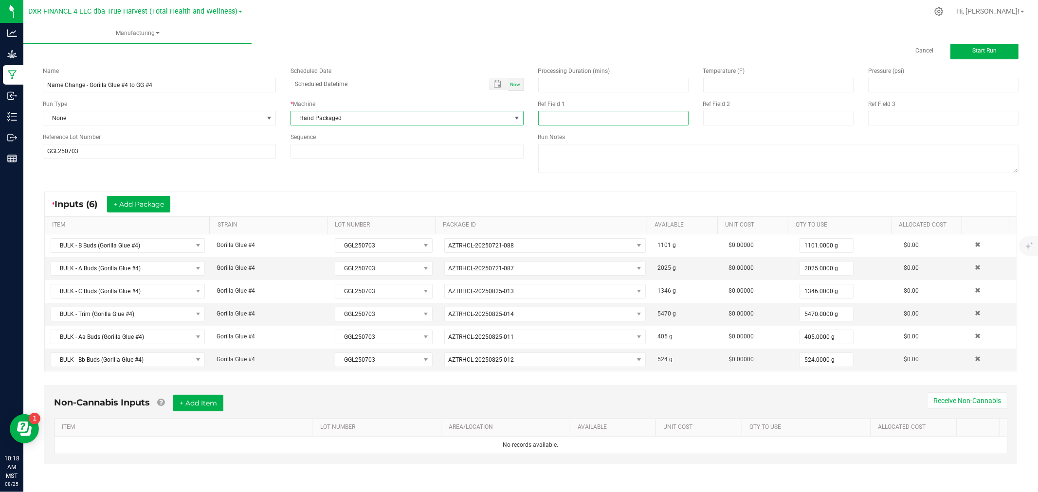
click at [630, 121] on input at bounding box center [613, 118] width 150 height 15
type input "Name Change"
type input "8-25-25"
click at [972, 47] on span "Start Run" at bounding box center [984, 50] width 24 height 7
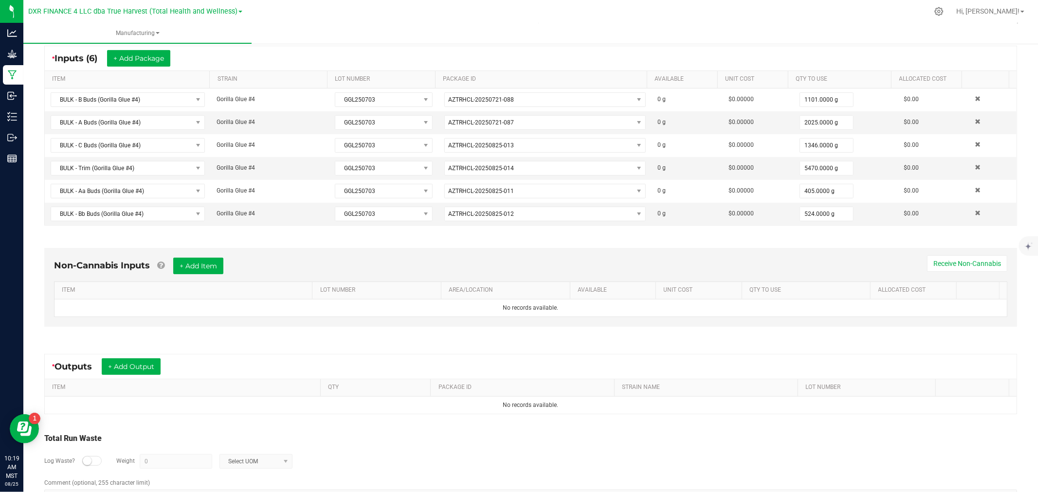
scroll to position [162, 0]
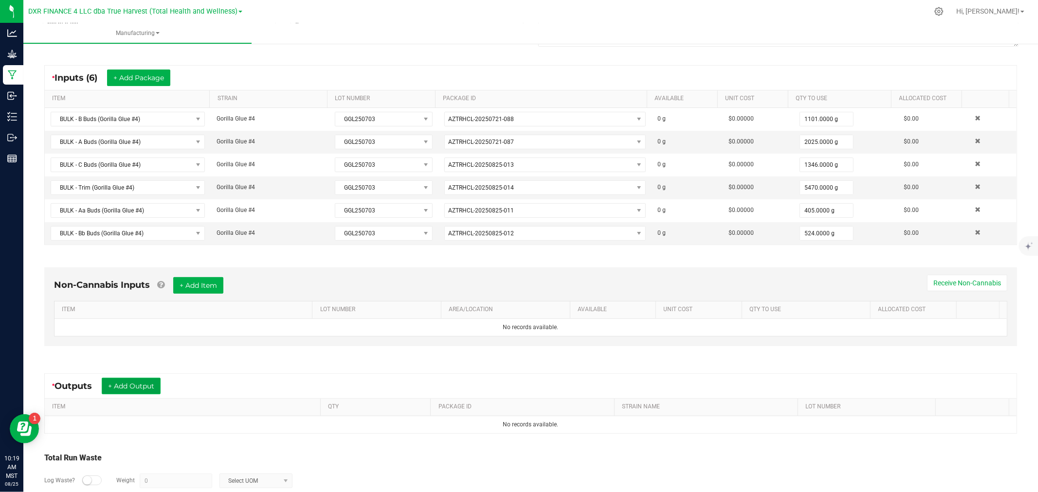
click at [147, 383] on button "+ Add Output" at bounding box center [131, 386] width 59 height 17
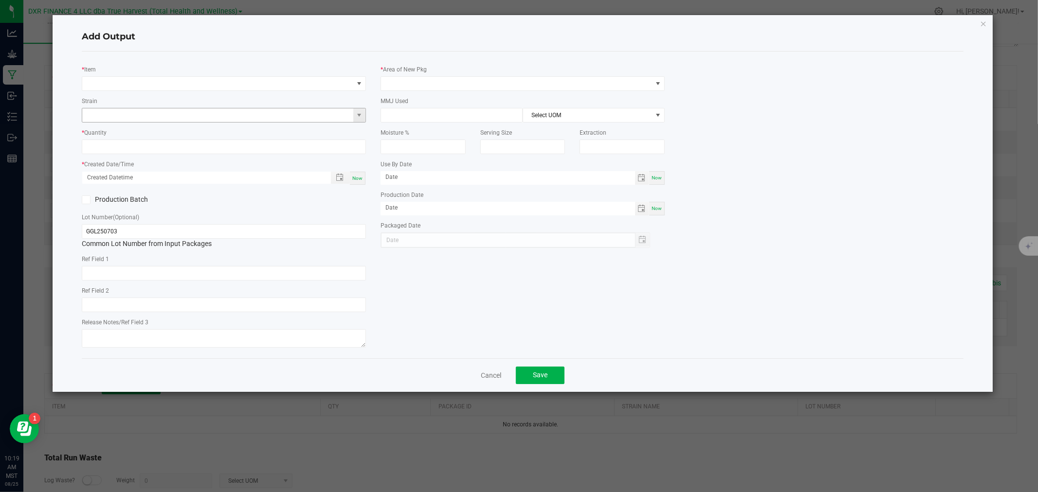
type input "2025-07-03"
click at [166, 81] on span "NO DATA FOUND" at bounding box center [217, 84] width 271 height 14
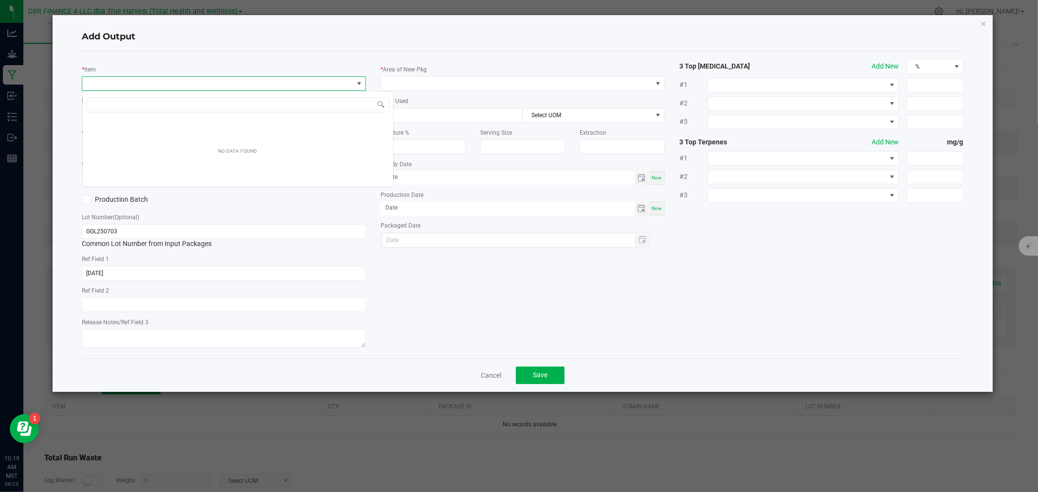
scroll to position [15, 284]
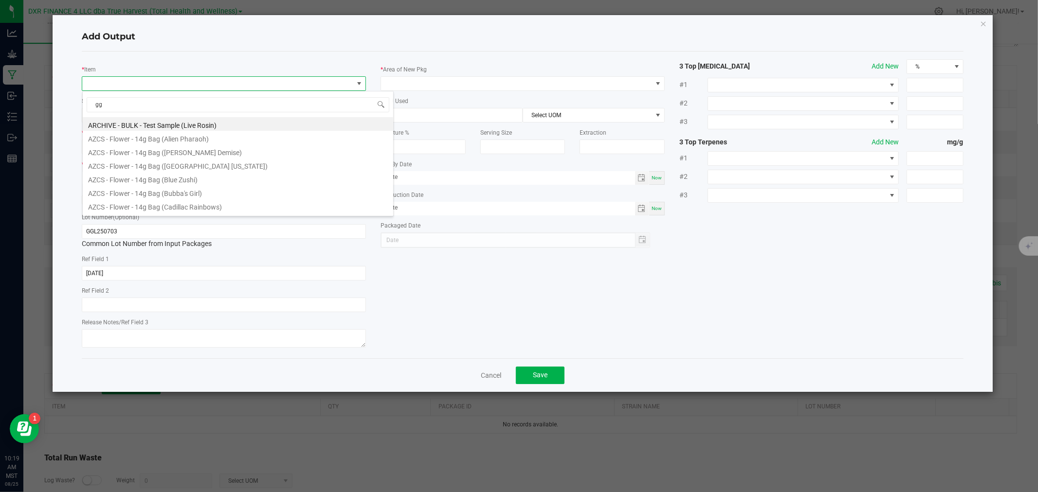
type input "gg"
click at [144, 153] on li "BULK - B Buds (GG #4)" at bounding box center [238, 152] width 310 height 14
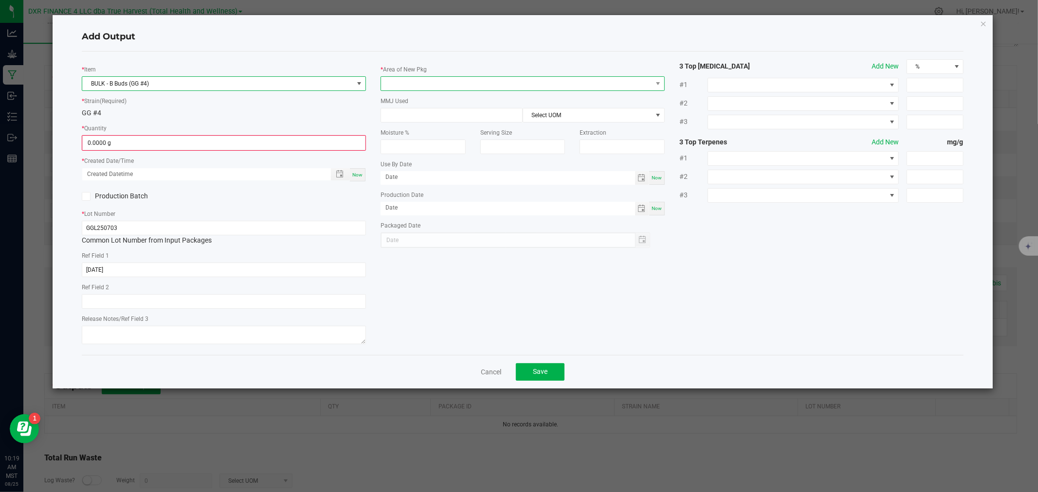
click at [388, 89] on span at bounding box center [516, 84] width 271 height 14
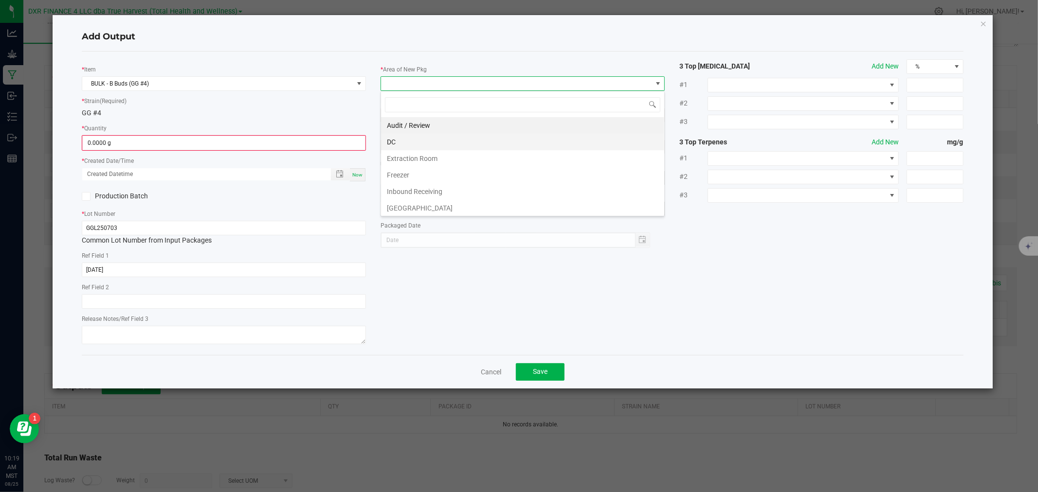
click at [400, 144] on li "DC" at bounding box center [522, 142] width 283 height 17
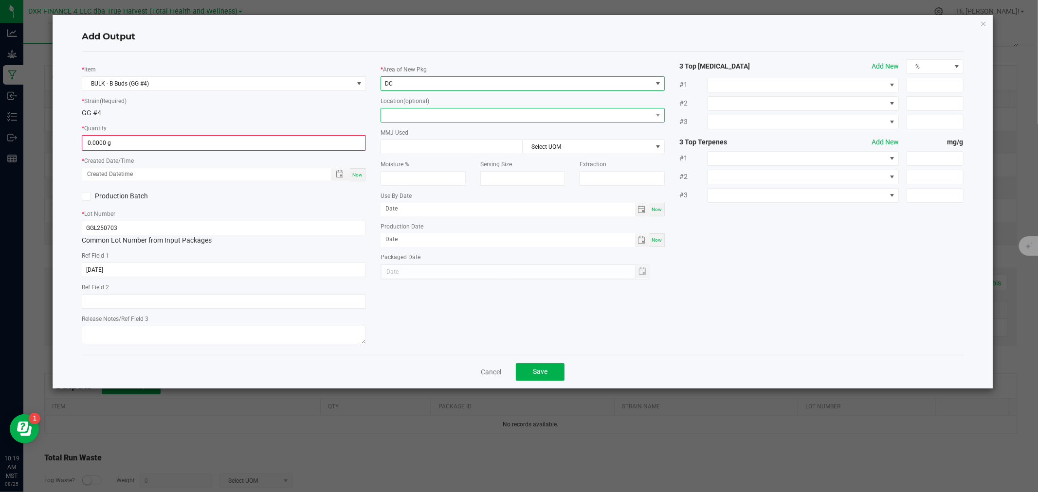
click at [399, 116] on span at bounding box center [516, 116] width 271 height 14
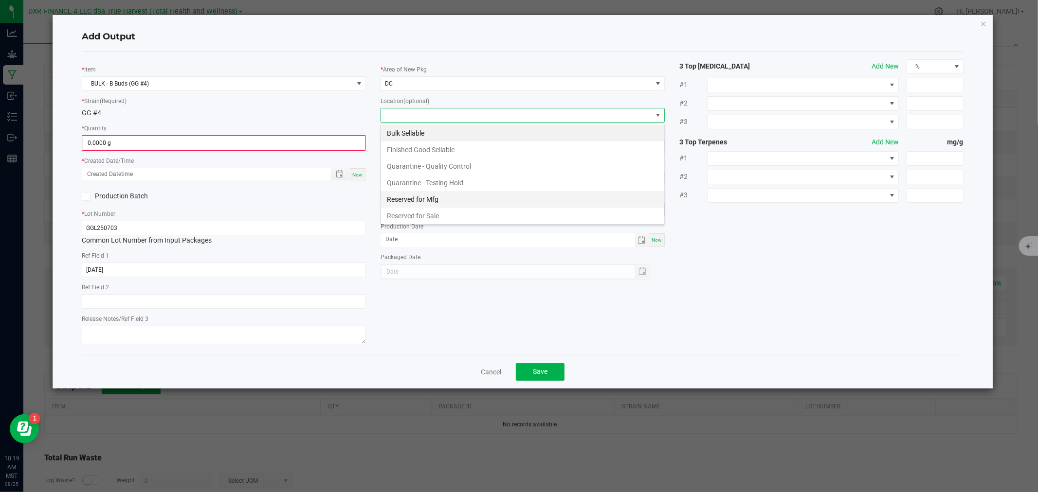
click at [407, 198] on li "Reserved for Mfg" at bounding box center [522, 199] width 283 height 17
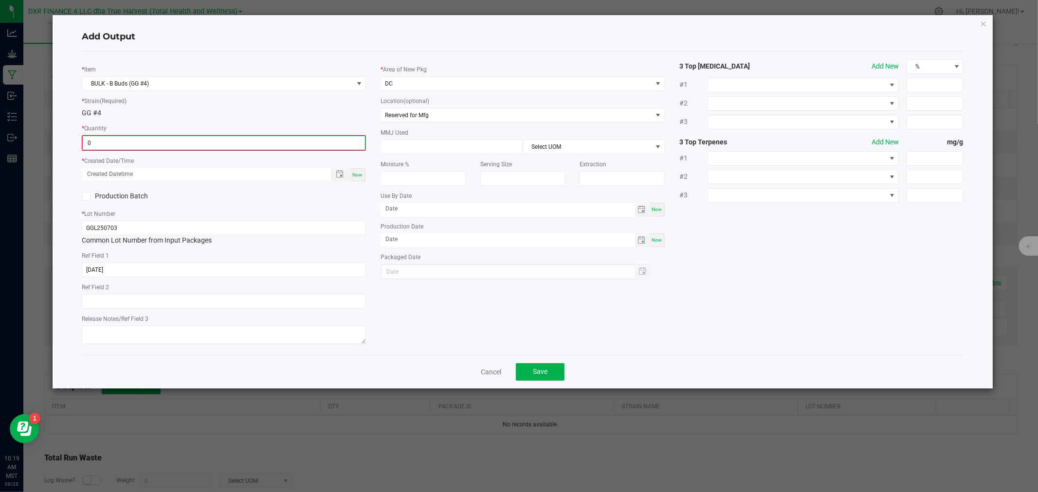
click at [344, 144] on input "0" at bounding box center [224, 143] width 282 height 14
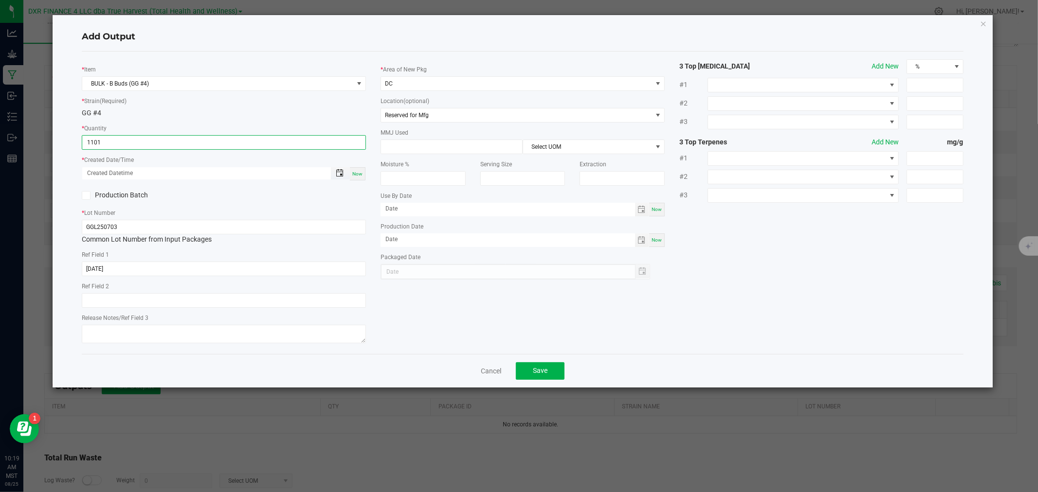
click at [341, 171] on span "Toggle popup" at bounding box center [340, 173] width 8 height 8
type input "1101.0000 g"
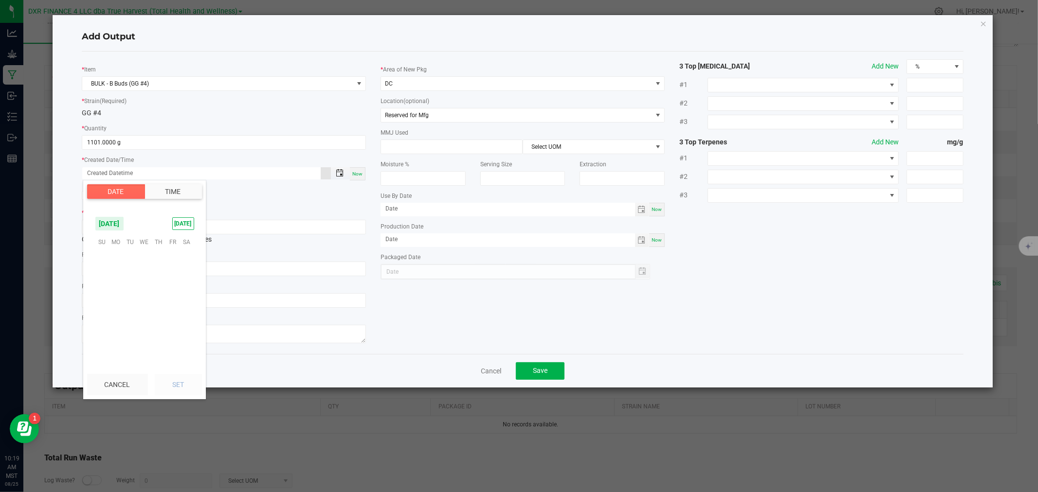
scroll to position [157708, 0]
click at [119, 223] on span "August 2025" at bounding box center [109, 224] width 29 height 15
click at [129, 263] on span "Jul" at bounding box center [124, 265] width 20 height 20
click at [159, 256] on span "3" at bounding box center [158, 257] width 14 height 15
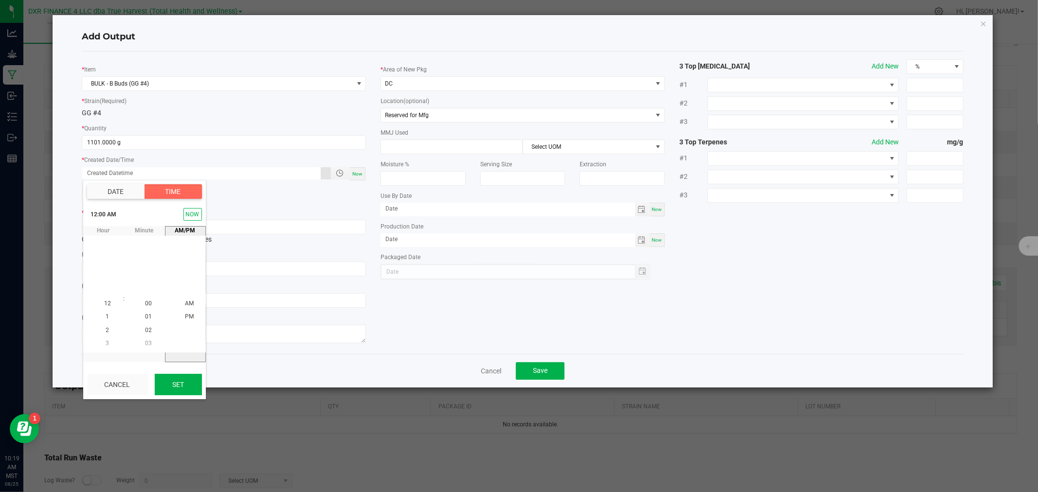
click at [177, 378] on button "Set" at bounding box center [178, 384] width 47 height 21
type input "07/03/2025 12:00 AM"
type input "07/03/2025"
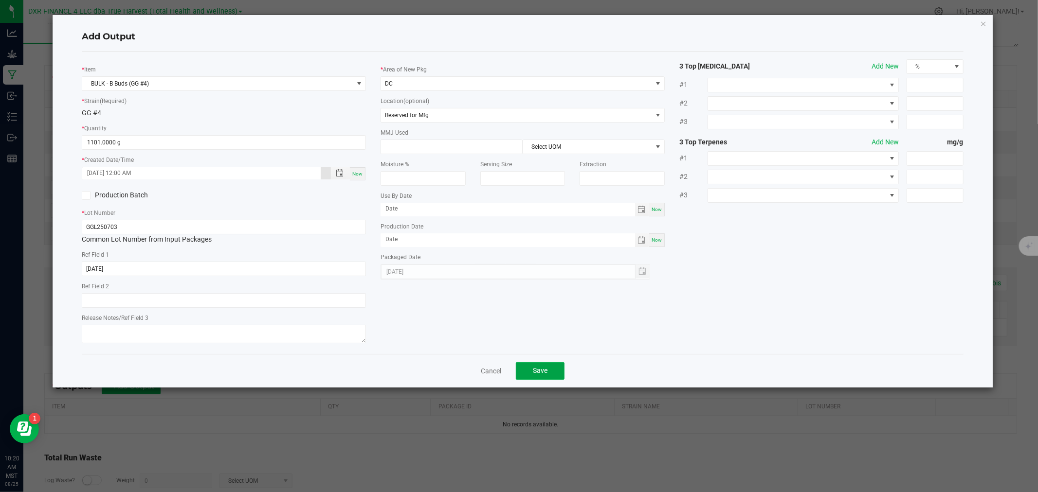
click at [548, 377] on button "Save" at bounding box center [540, 372] width 49 height 18
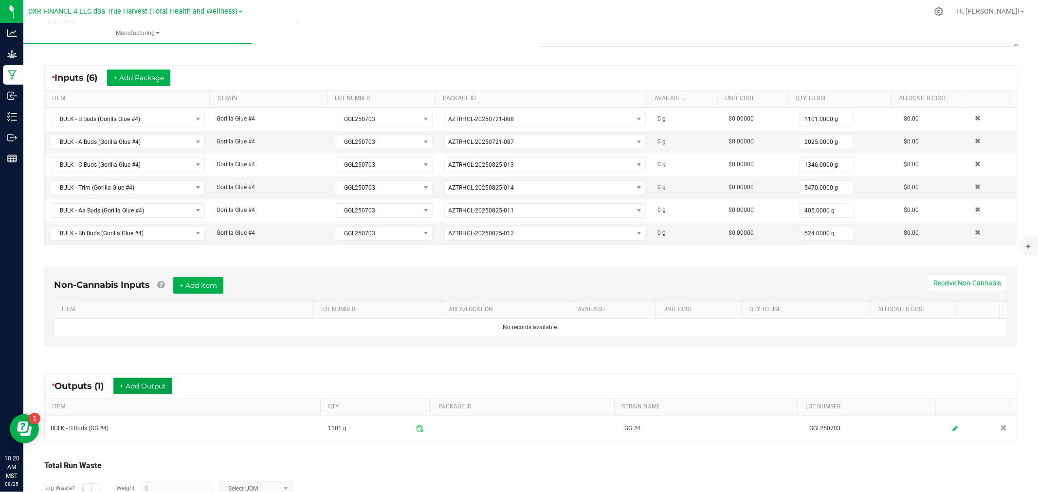
click at [151, 385] on button "+ Add Output" at bounding box center [142, 386] width 59 height 17
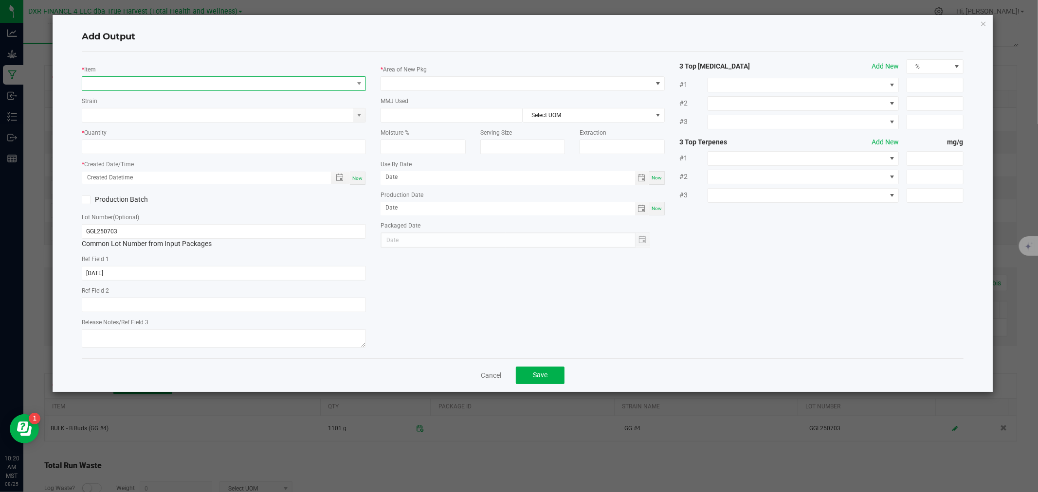
click at [164, 85] on span "NO DATA FOUND" at bounding box center [217, 84] width 271 height 14
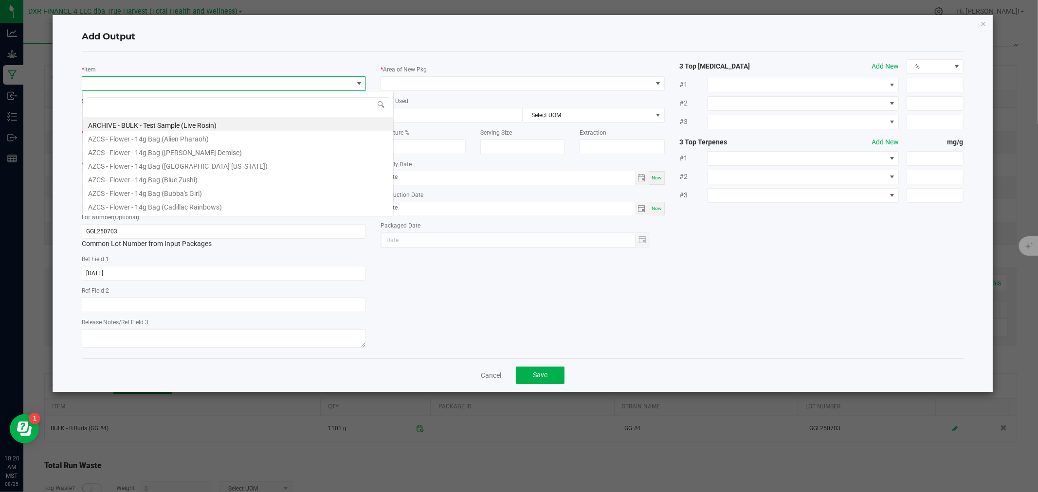
scroll to position [15, 284]
type input "a"
type input "gg"
click at [152, 127] on li "BULK - A Buds (GG #4)" at bounding box center [238, 124] width 310 height 14
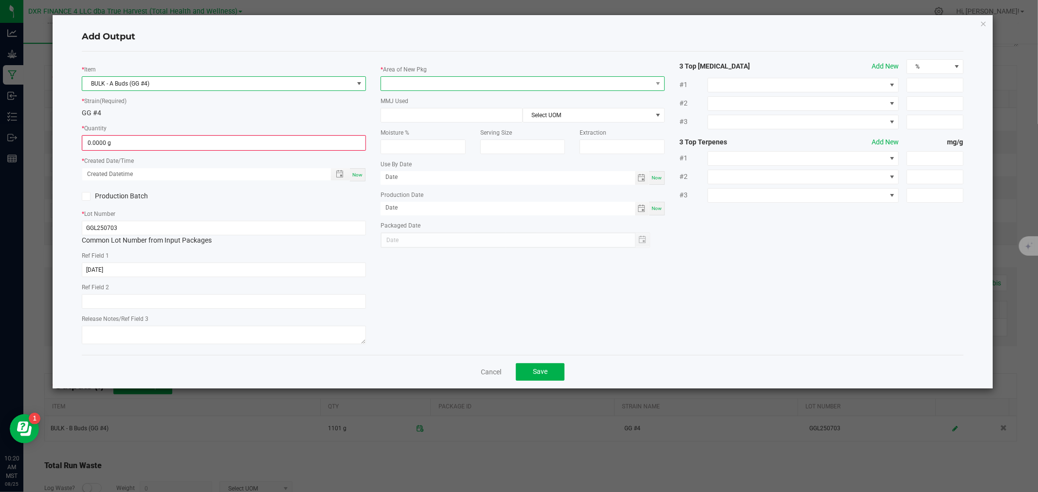
click at [413, 84] on span at bounding box center [516, 84] width 271 height 14
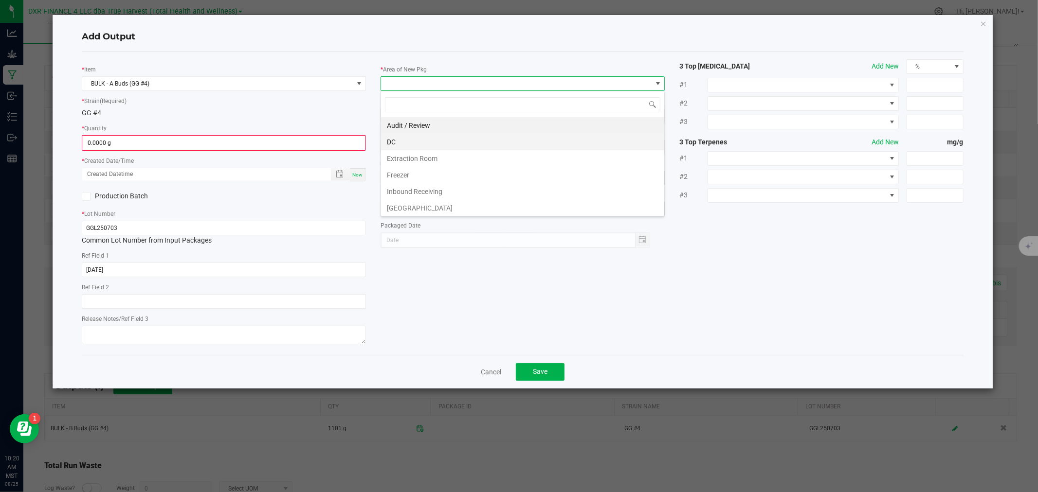
click at [406, 137] on li "DC" at bounding box center [522, 142] width 283 height 17
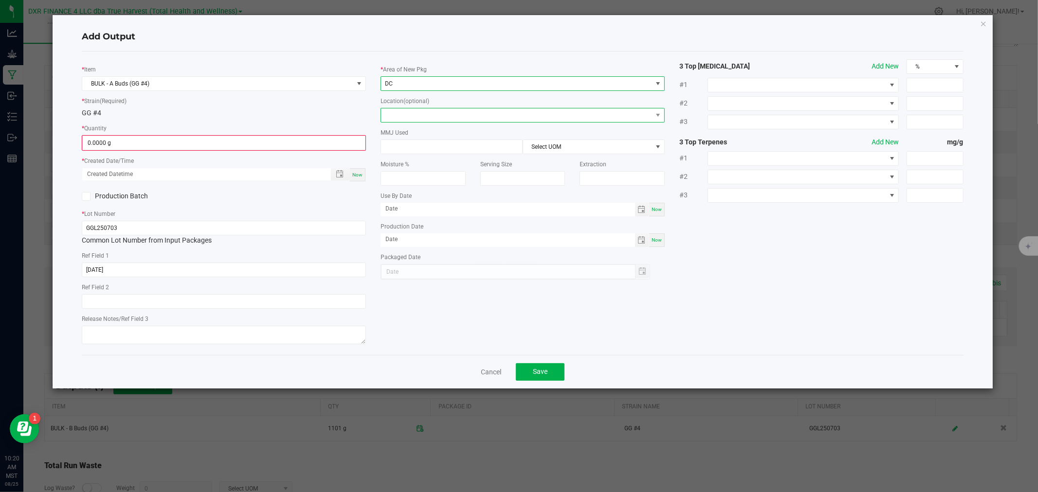
click at [402, 111] on span at bounding box center [516, 116] width 271 height 14
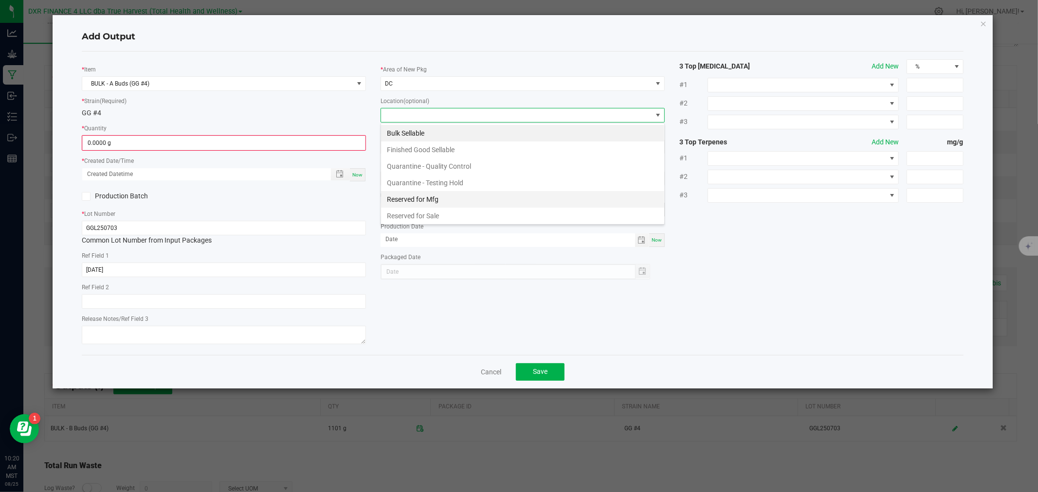
click at [406, 198] on li "Reserved for Mfg" at bounding box center [522, 199] width 283 height 17
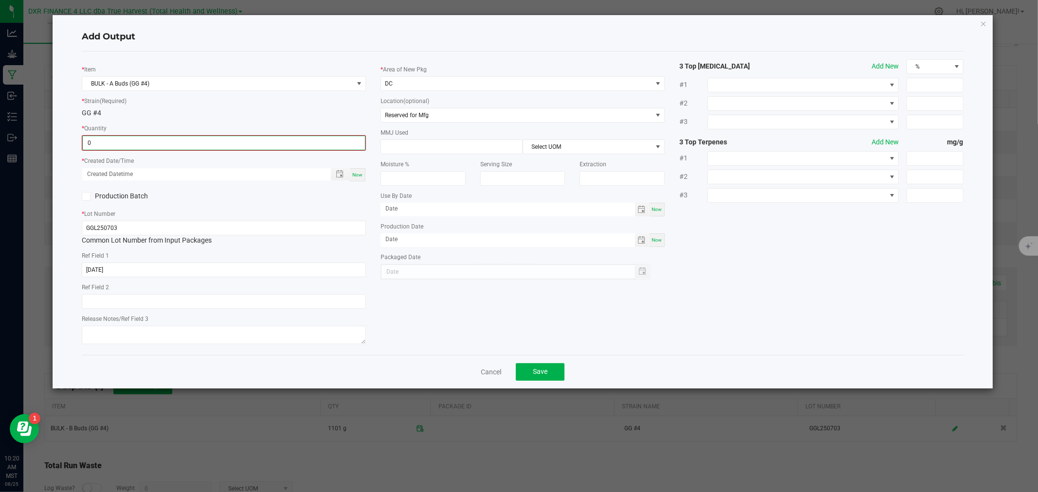
click at [353, 139] on input "0" at bounding box center [224, 143] width 282 height 14
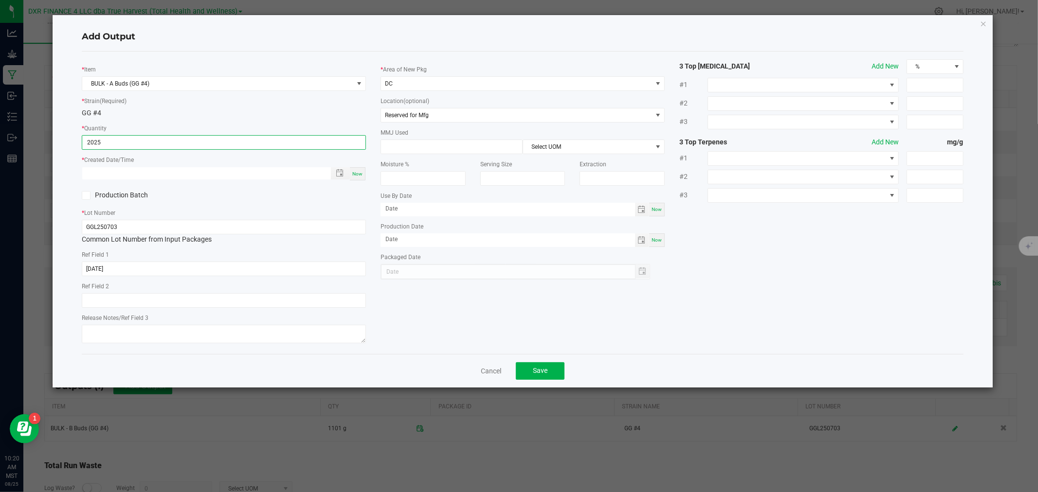
type input "2025.0000 g"
type input "month/day/year hour:minute AM"
click at [341, 181] on div at bounding box center [216, 173] width 268 height 13
click at [338, 177] on span "Toggle popup" at bounding box center [340, 173] width 8 height 8
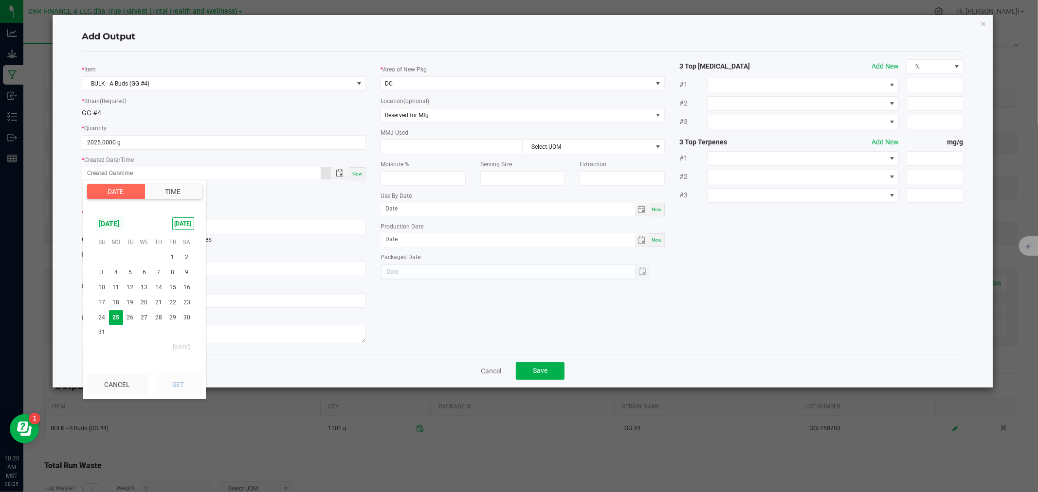
click at [124, 230] on span "August 2025" at bounding box center [109, 224] width 29 height 15
click at [127, 262] on span "Jul" at bounding box center [124, 265] width 20 height 20
click at [157, 254] on span "3" at bounding box center [158, 257] width 14 height 15
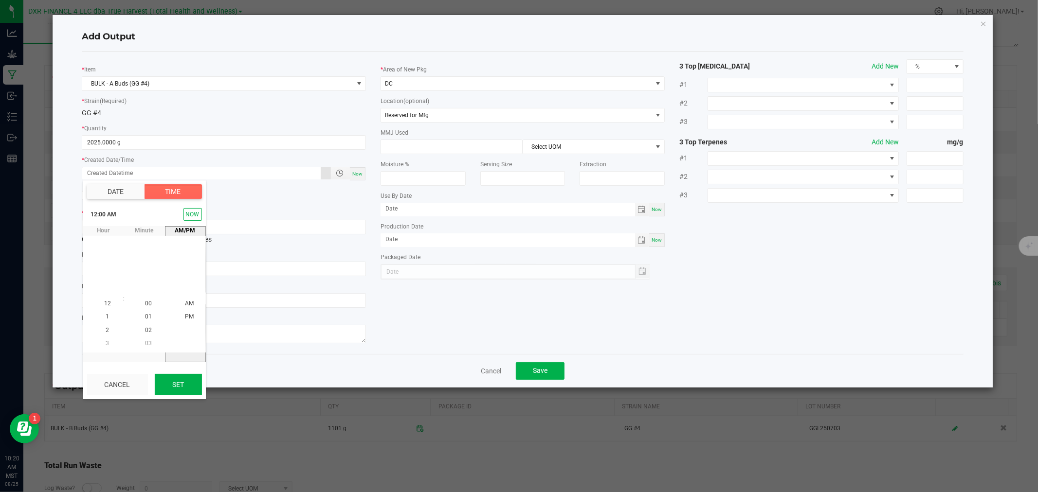
click at [191, 378] on button "Set" at bounding box center [178, 384] width 47 height 21
type input "07/03/2025 12:00 AM"
type input "07/03/2025"
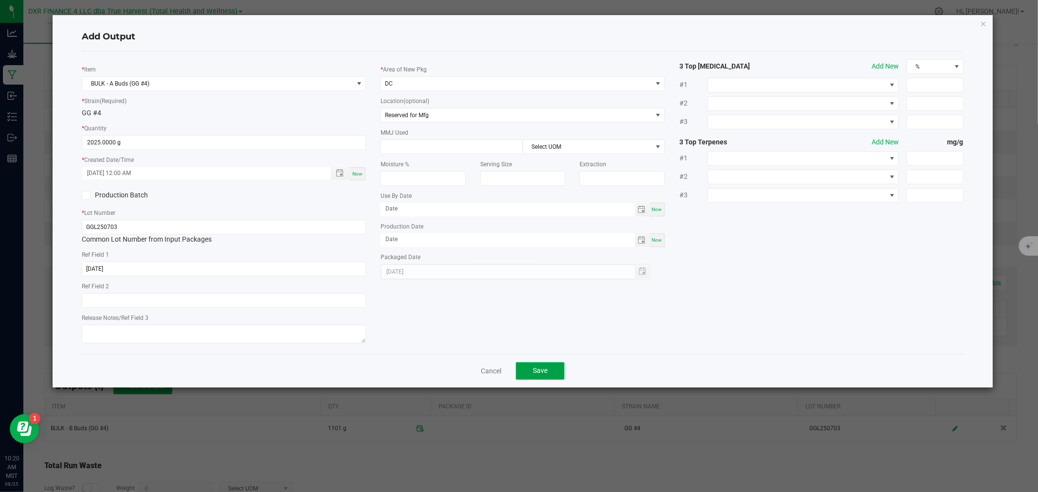
click at [528, 378] on button "Save" at bounding box center [540, 372] width 49 height 18
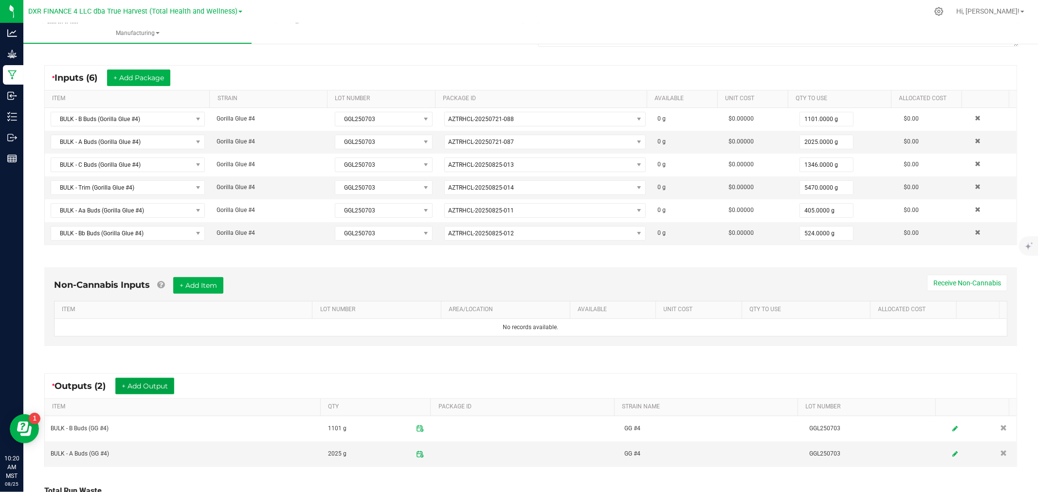
click at [164, 383] on button "+ Add Output" at bounding box center [144, 386] width 59 height 17
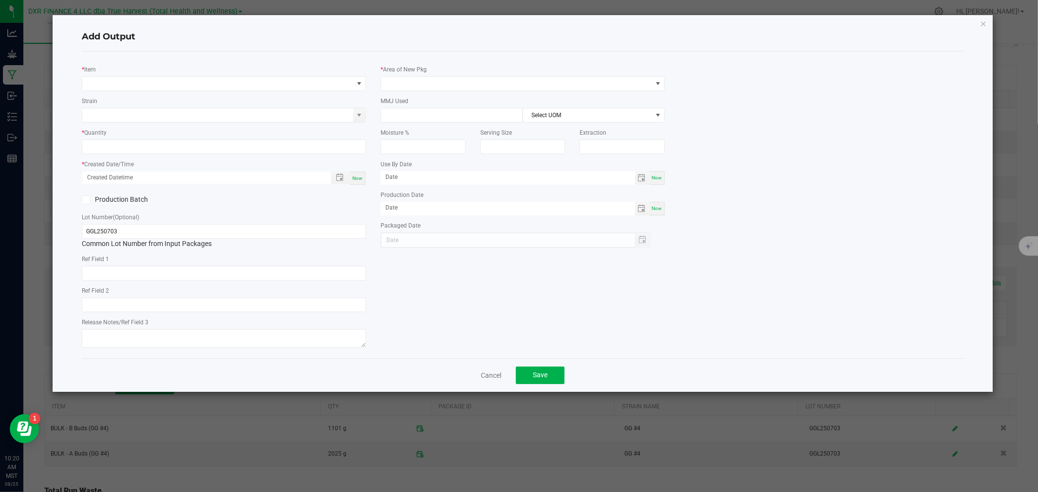
type input "2025-07-03"
click at [159, 83] on span "NO DATA FOUND" at bounding box center [217, 84] width 271 height 14
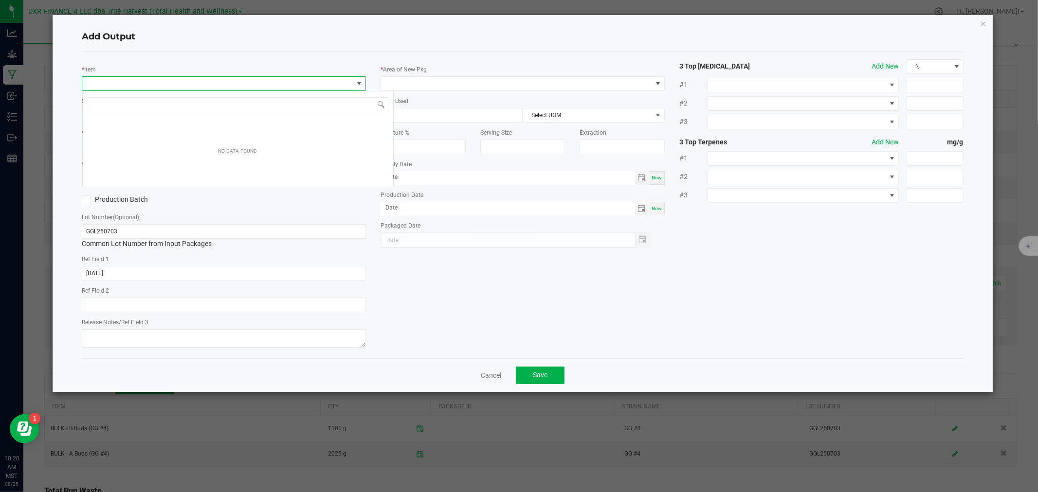
scroll to position [15, 284]
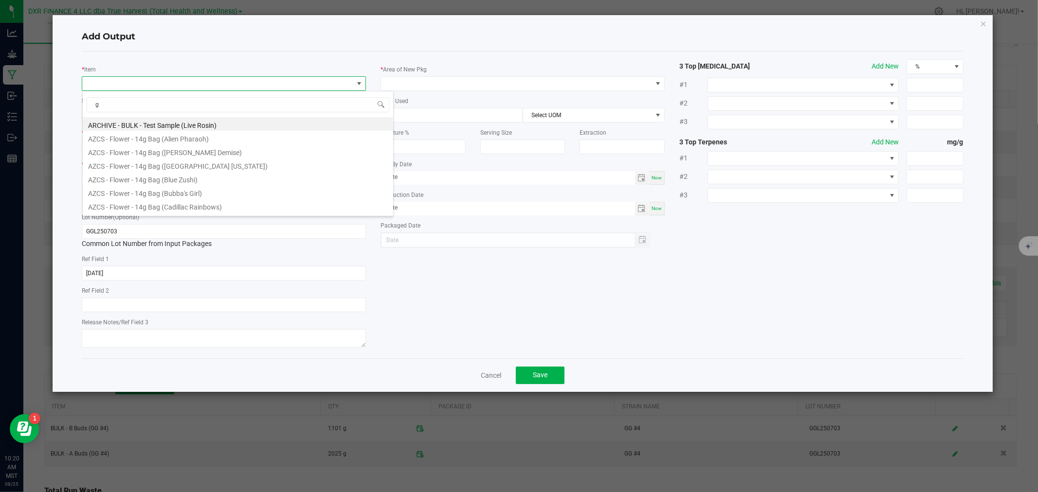
type input "gg"
click at [148, 178] on li "BULK - C Buds (GG #4)" at bounding box center [238, 179] width 310 height 14
type input "0.0000 g"
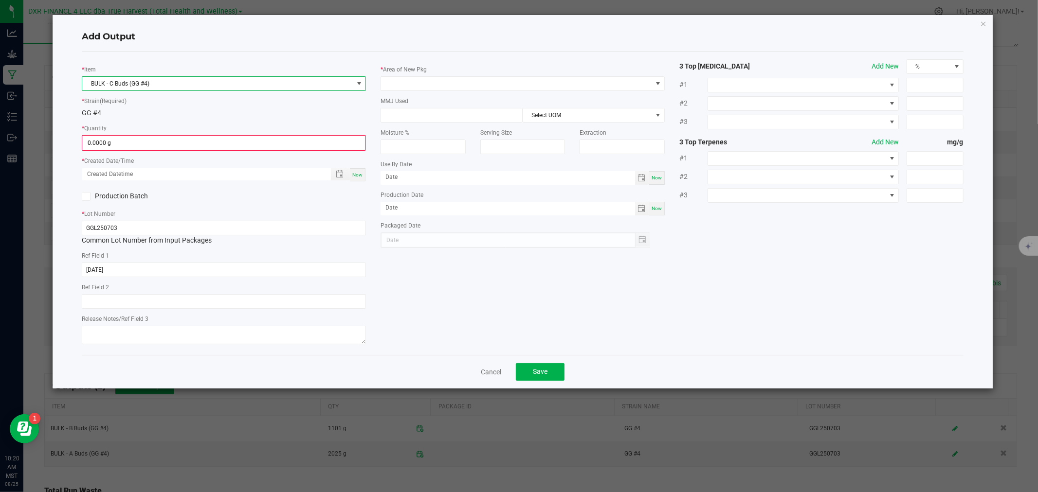
click at [405, 75] on div "* Area of New Pkg" at bounding box center [523, 77] width 284 height 27
click at [402, 89] on span at bounding box center [516, 84] width 271 height 14
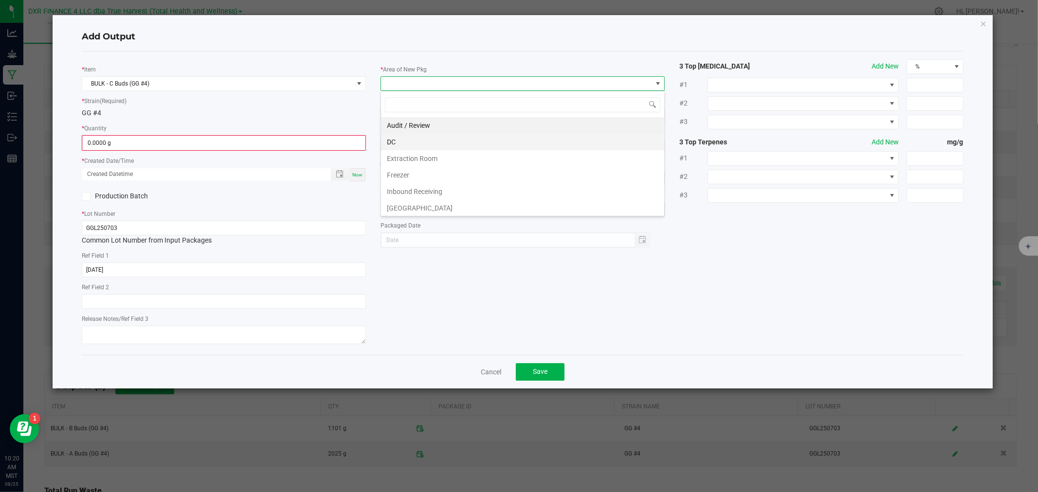
click at [404, 144] on li "DC" at bounding box center [522, 142] width 283 height 17
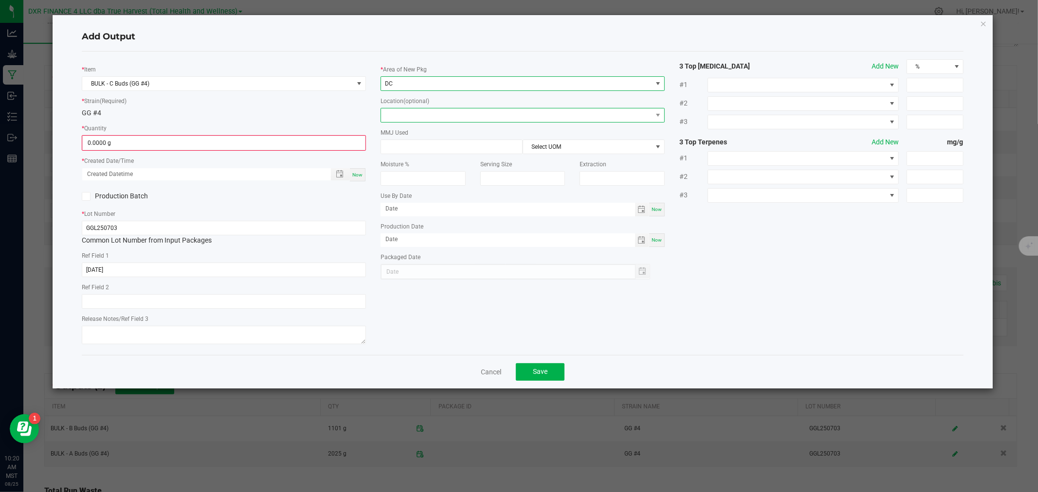
click at [405, 120] on span at bounding box center [516, 116] width 271 height 14
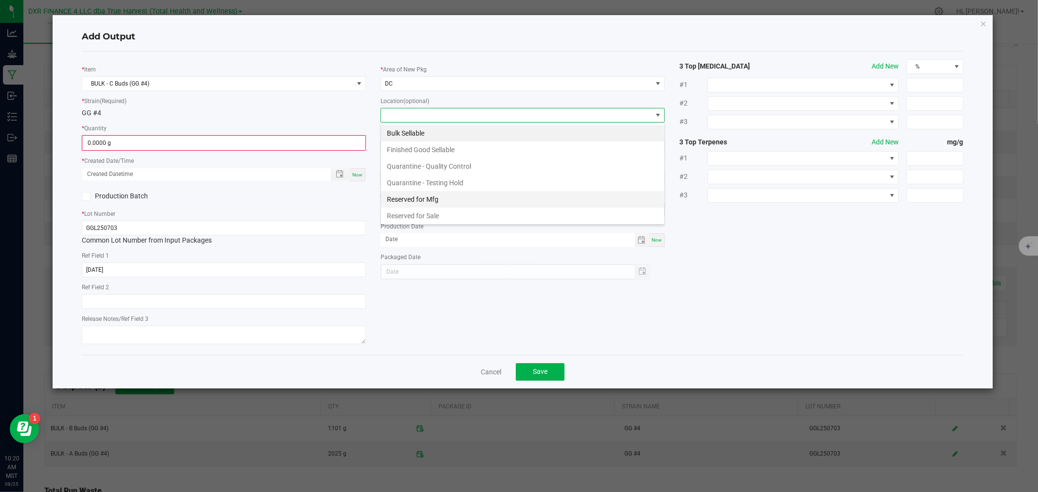
click at [405, 197] on li "Reserved for Mfg" at bounding box center [522, 199] width 283 height 17
click at [338, 175] on span "Toggle popup" at bounding box center [340, 174] width 8 height 8
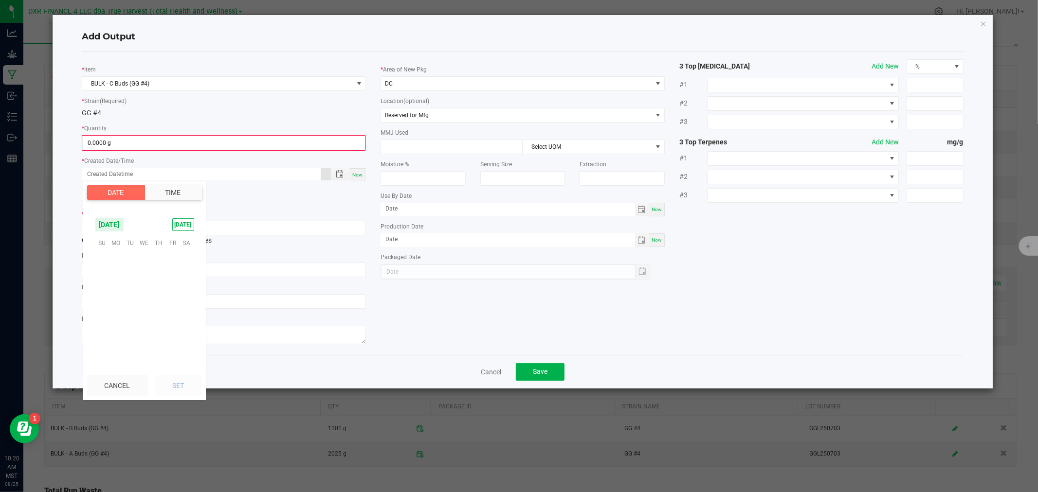
scroll to position [157708, 0]
click at [124, 221] on span "August 2025" at bounding box center [109, 225] width 29 height 15
click at [127, 261] on span "Jul" at bounding box center [124, 266] width 20 height 20
click at [160, 255] on span "3" at bounding box center [158, 258] width 14 height 15
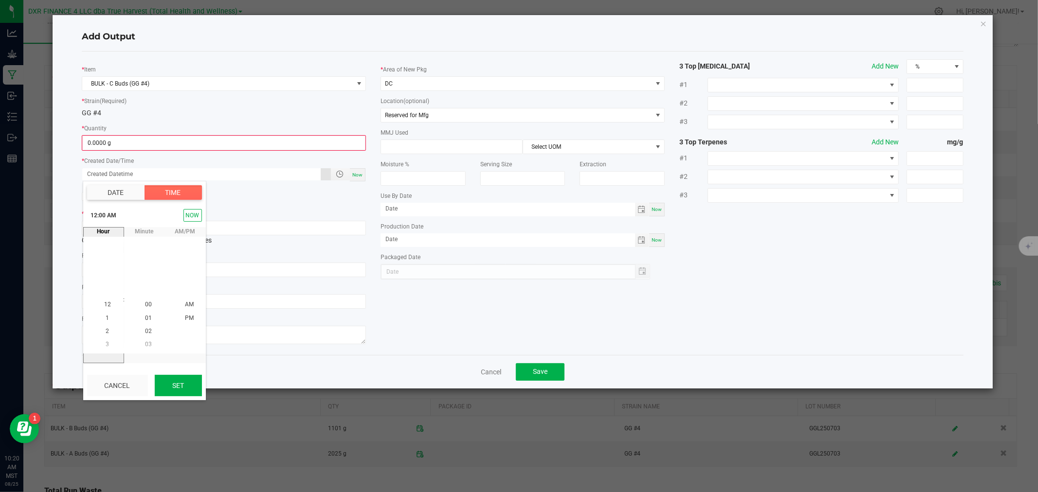
click at [178, 390] on button "Set" at bounding box center [178, 385] width 47 height 21
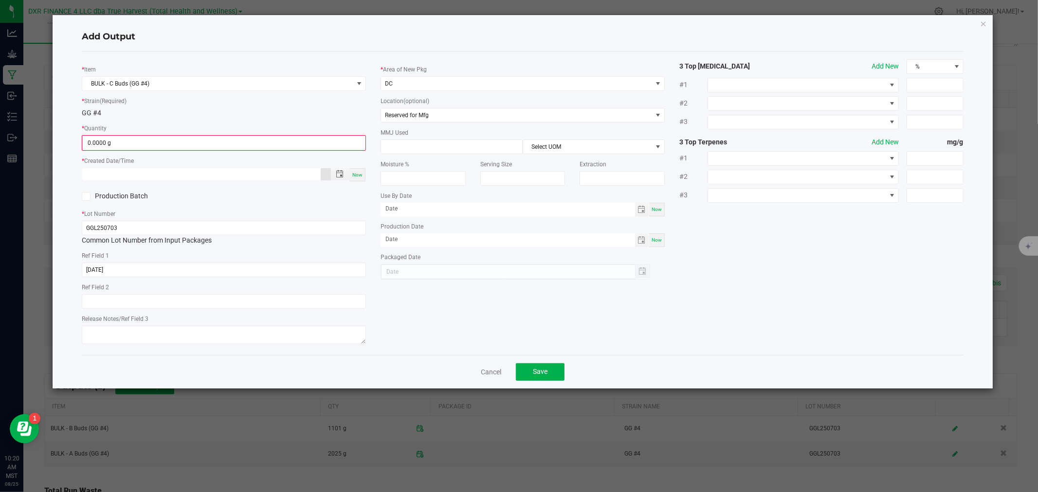
type input "07/03/2025 12:00 AM"
type input "07/03/2025"
click at [114, 140] on input "0" at bounding box center [224, 143] width 282 height 14
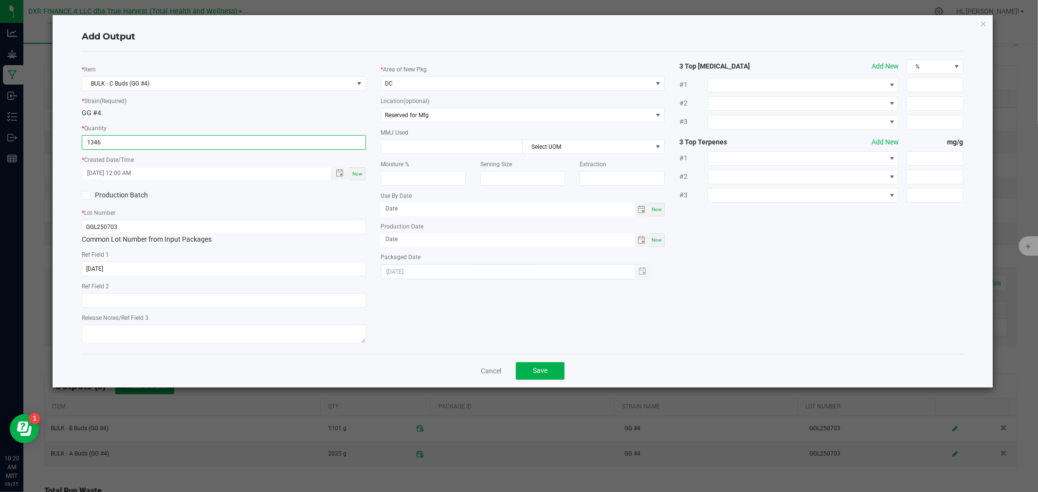
type input "1346.0000 g"
click at [545, 378] on button "Save" at bounding box center [540, 372] width 49 height 18
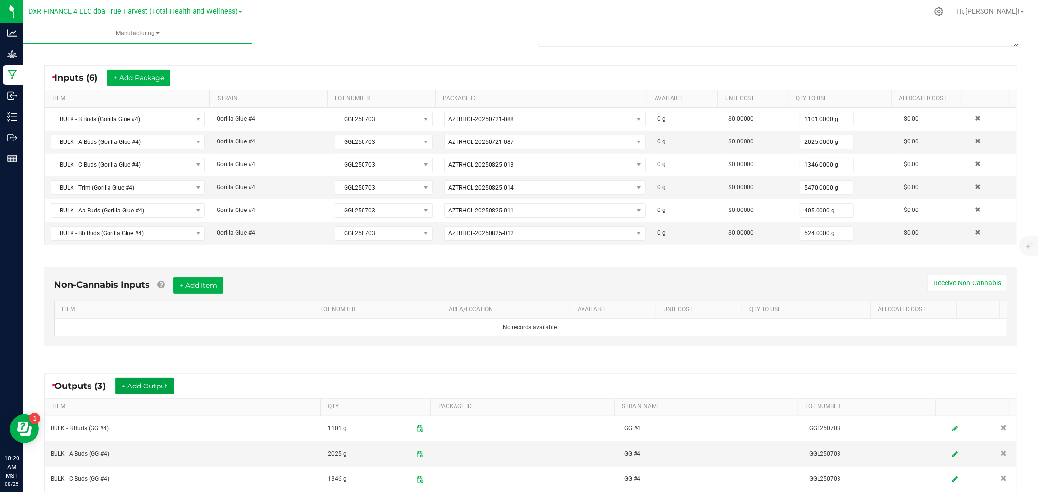
click at [165, 386] on button "+ Add Output" at bounding box center [144, 386] width 59 height 17
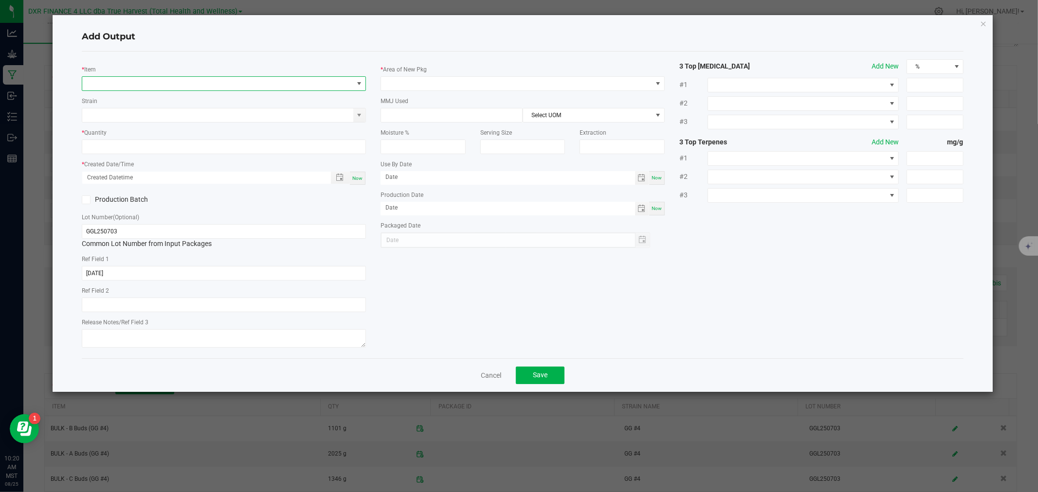
click at [114, 81] on span "NO DATA FOUND" at bounding box center [217, 84] width 271 height 14
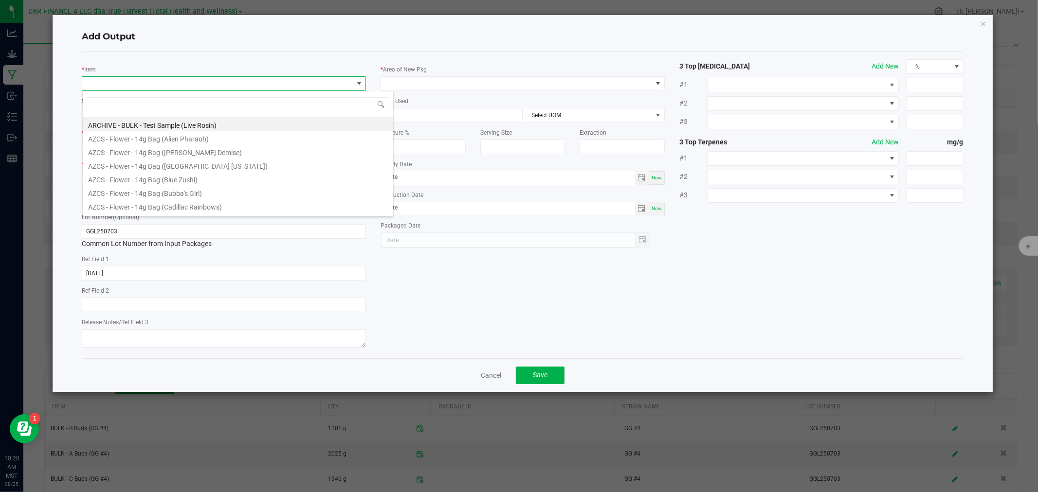
scroll to position [15, 284]
type input "gg"
click at [120, 205] on li "BULK - Trim (GG #4)" at bounding box center [238, 206] width 310 height 14
type input "0.0000 g"
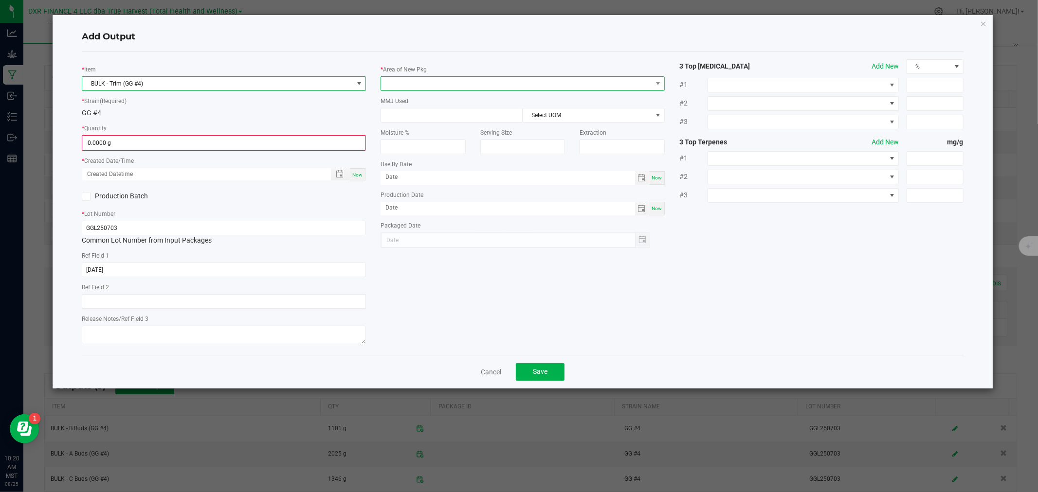
click at [420, 78] on span at bounding box center [516, 84] width 271 height 14
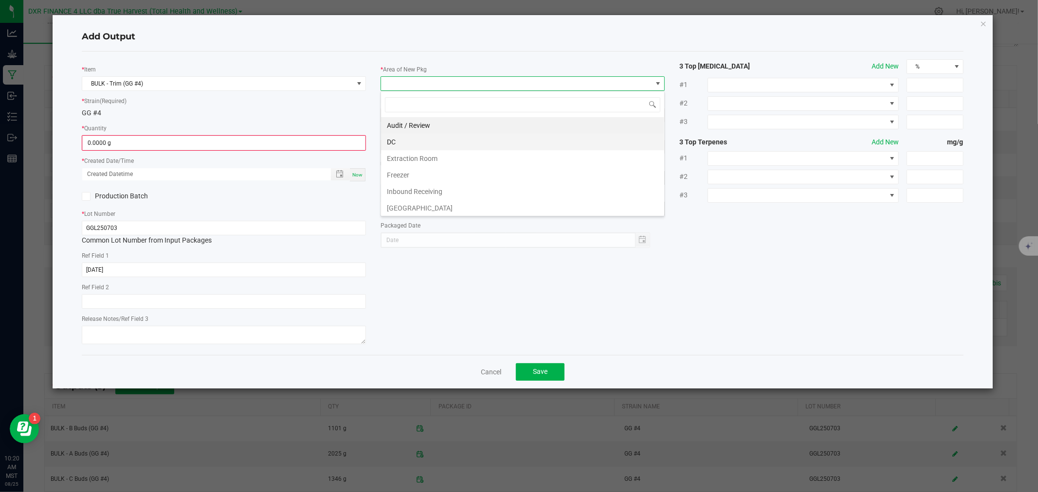
click at [422, 146] on li "DC" at bounding box center [522, 142] width 283 height 17
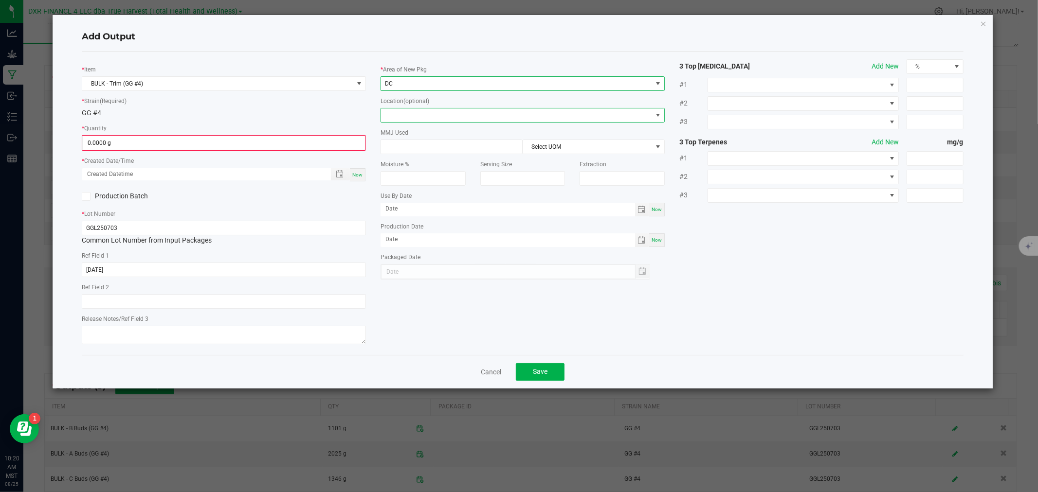
click at [422, 119] on span at bounding box center [516, 116] width 271 height 14
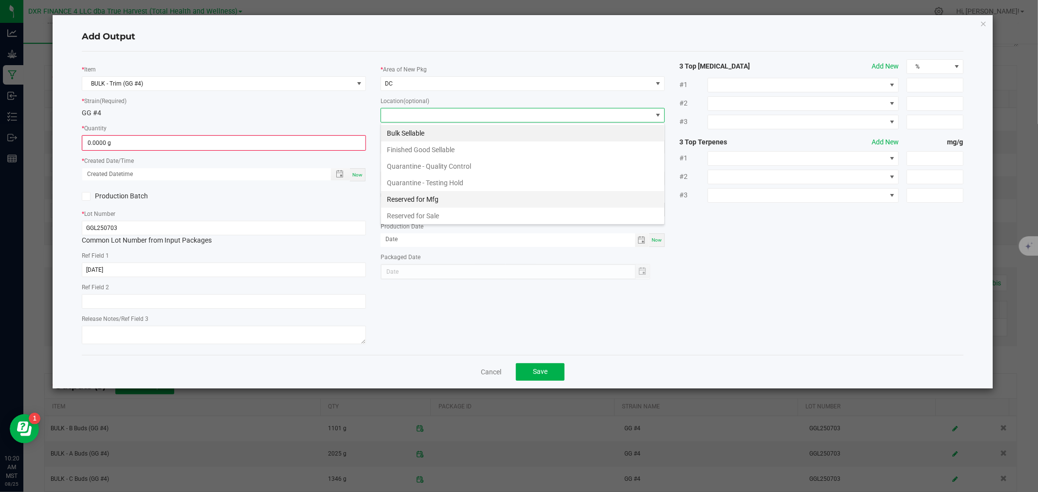
click at [414, 197] on li "Reserved for Mfg" at bounding box center [522, 199] width 283 height 17
click at [336, 174] on span "Toggle popup" at bounding box center [339, 174] width 17 height 8
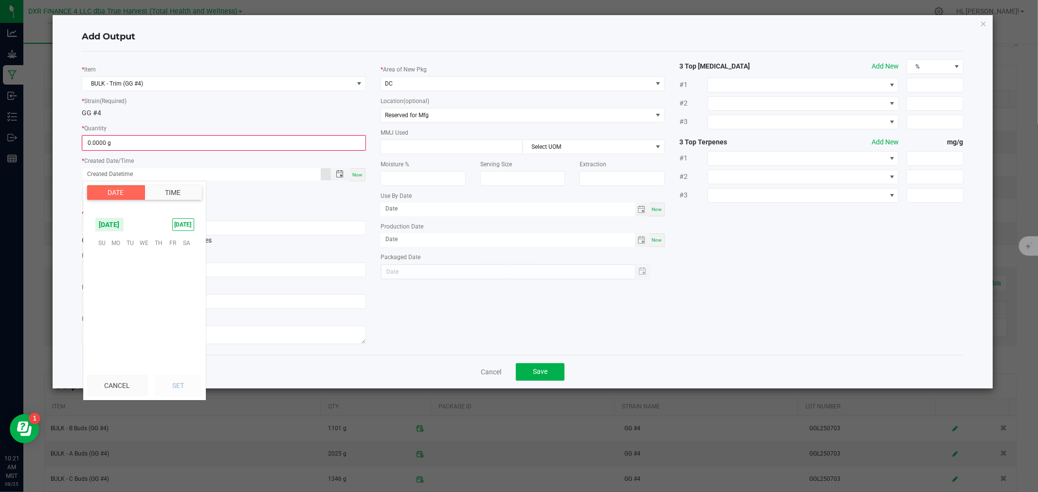
scroll to position [157708, 0]
click at [120, 227] on span "August 2025" at bounding box center [109, 225] width 29 height 15
click at [123, 267] on span "Jul" at bounding box center [124, 266] width 20 height 20
click at [156, 258] on span "3" at bounding box center [158, 258] width 14 height 15
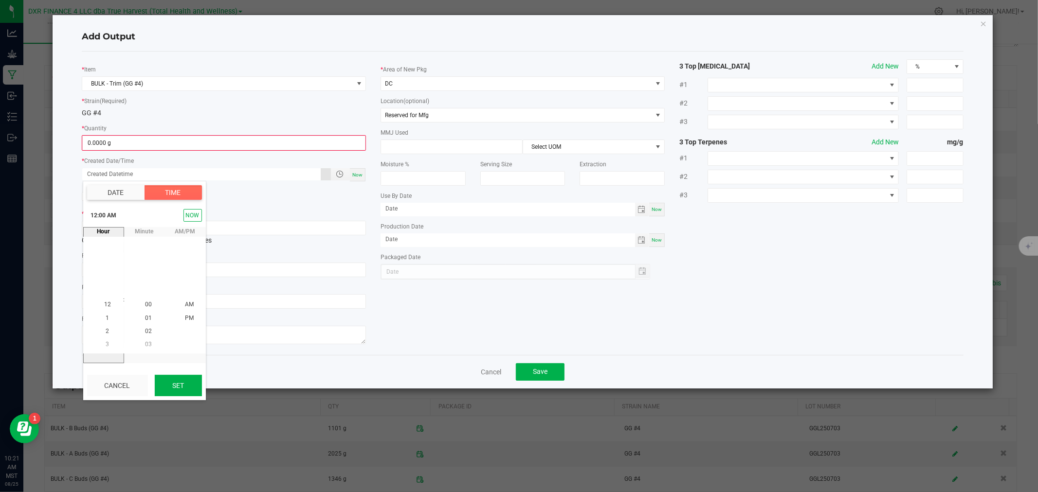
click at [194, 381] on button "Set" at bounding box center [178, 385] width 47 height 21
type input "07/03/2025 12:00 AM"
type input "07/03/2025"
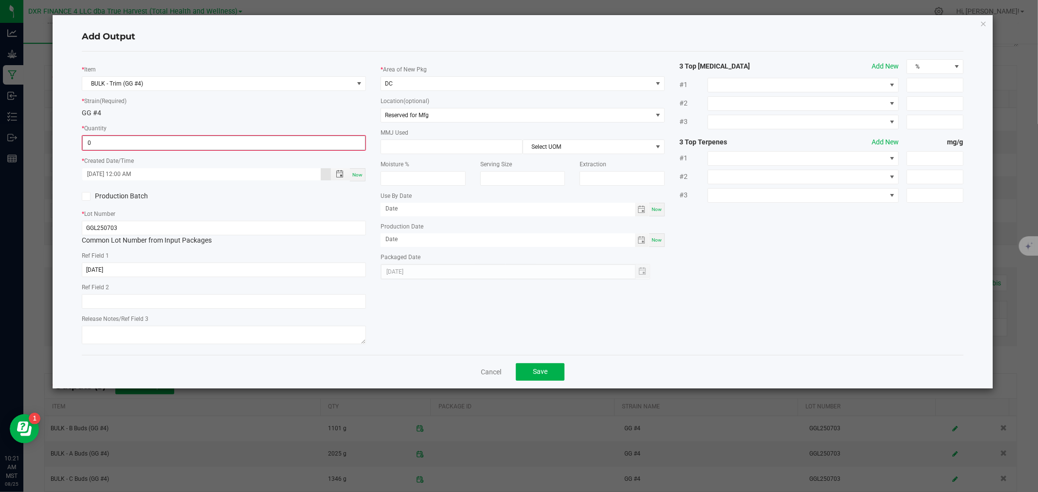
click at [108, 146] on input "0" at bounding box center [224, 143] width 282 height 14
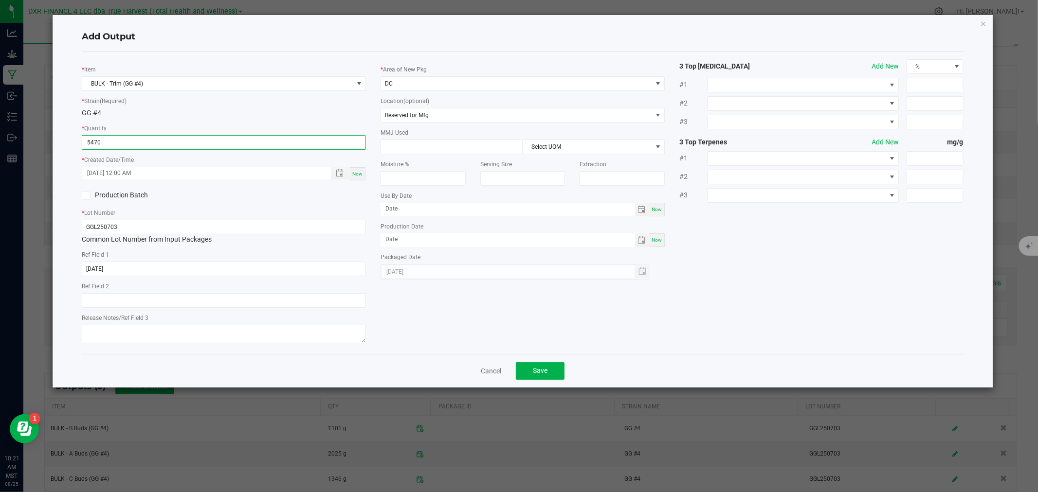
type input "5470.0000 g"
click at [536, 375] on span "Save" at bounding box center [540, 371] width 15 height 8
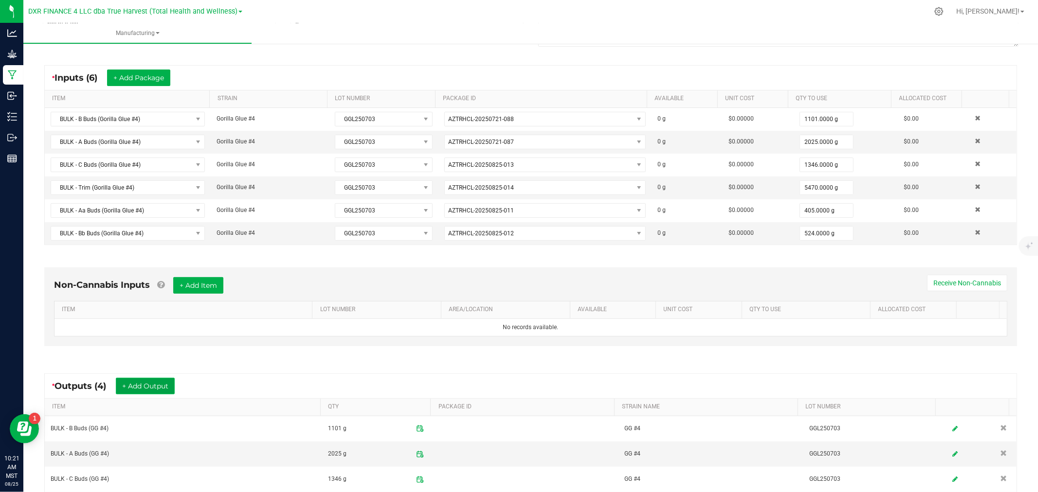
click at [144, 390] on button "+ Add Output" at bounding box center [145, 386] width 59 height 17
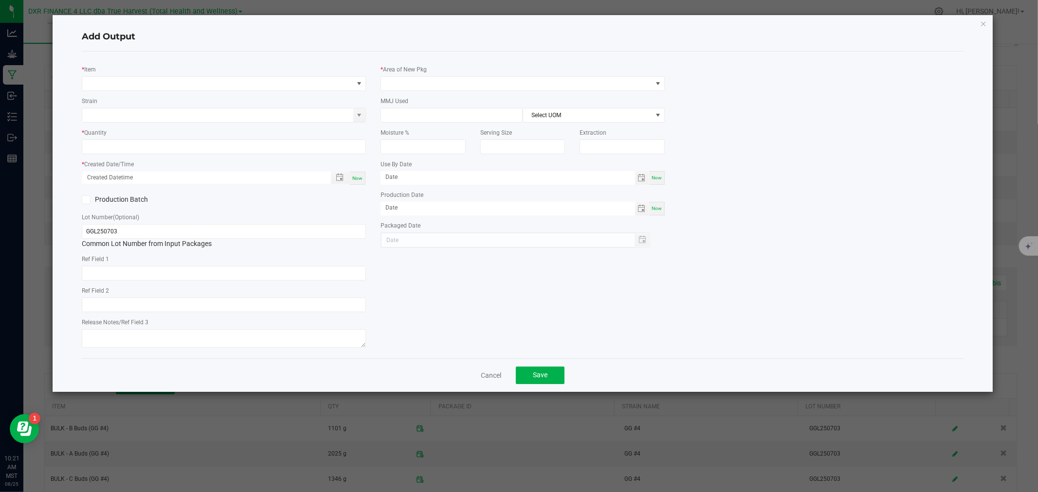
type input "2025-07-03"
click at [175, 80] on span "NO DATA FOUND" at bounding box center [217, 84] width 271 height 14
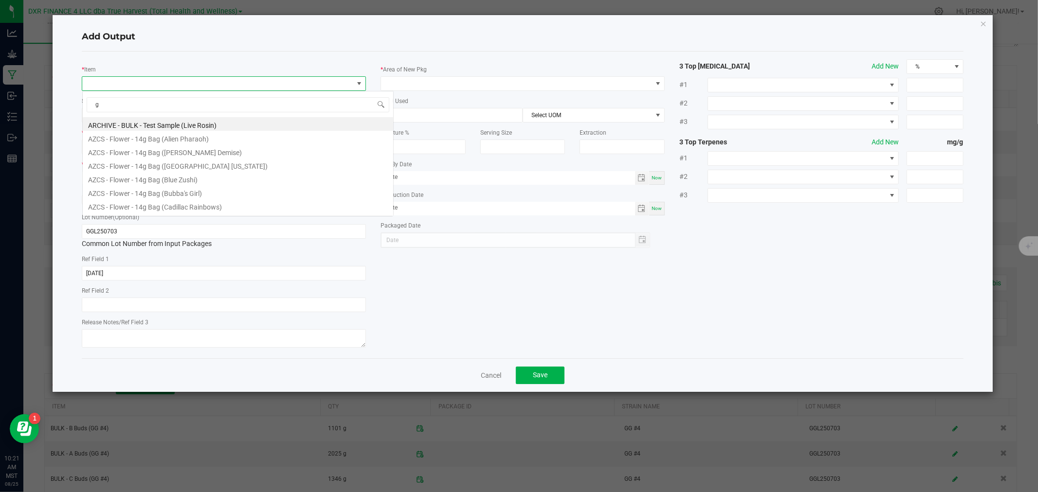
type input "gg"
click at [139, 140] on li "BULK - Aa Buds (GG #4)" at bounding box center [238, 138] width 310 height 14
type input "0.0000 g"
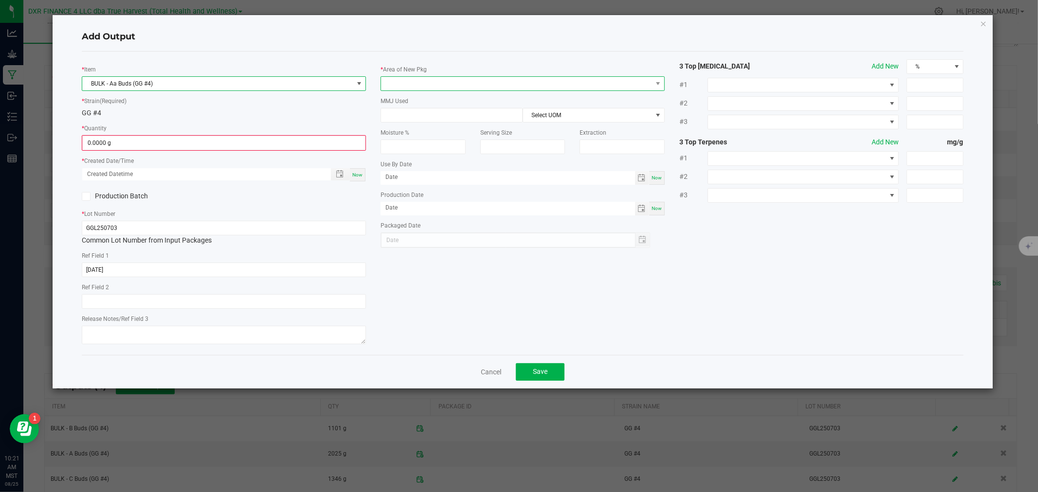
click at [435, 79] on span at bounding box center [516, 84] width 271 height 14
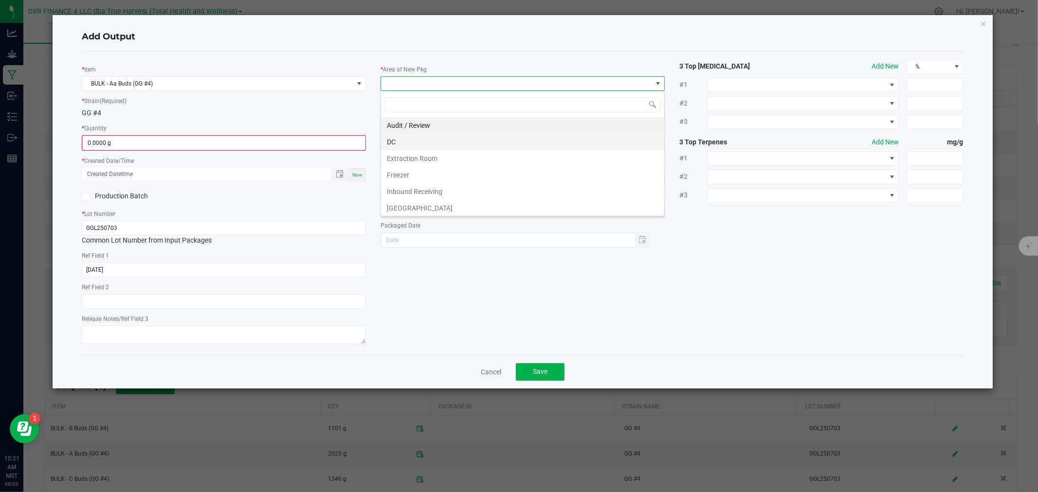
click at [406, 143] on li "DC" at bounding box center [522, 142] width 283 height 17
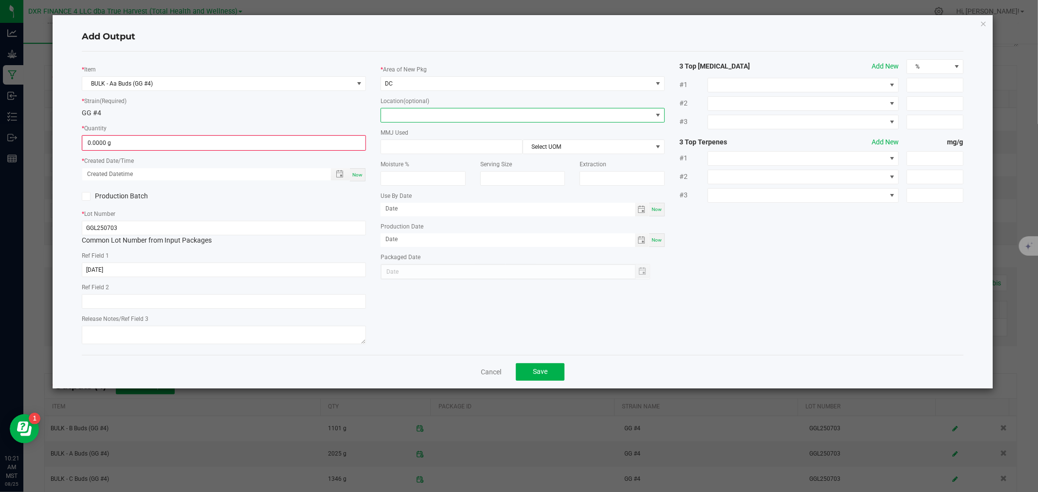
click at [402, 116] on span at bounding box center [516, 116] width 271 height 14
click at [404, 196] on li "Reserved for Mfg" at bounding box center [522, 199] width 283 height 17
click at [338, 175] on span "Toggle popup" at bounding box center [340, 174] width 8 height 8
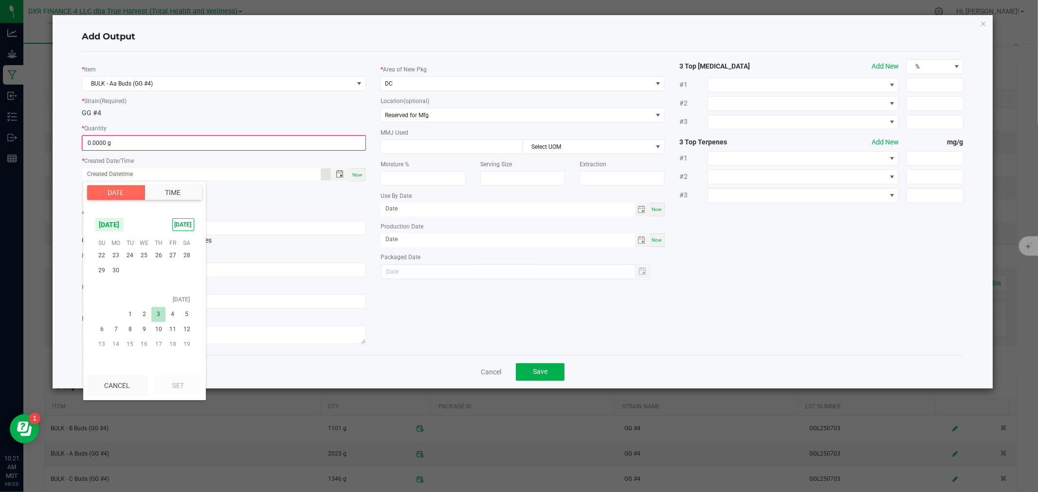
click at [157, 315] on span "3" at bounding box center [158, 314] width 14 height 15
click at [163, 381] on button "Set" at bounding box center [178, 385] width 47 height 21
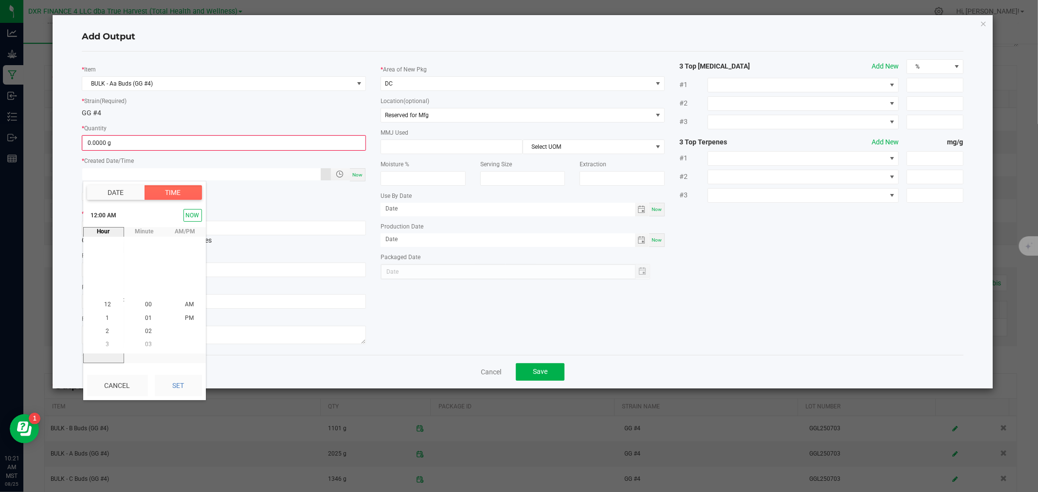
type input "07/03/2025 12:00 AM"
type input "07/03/2025"
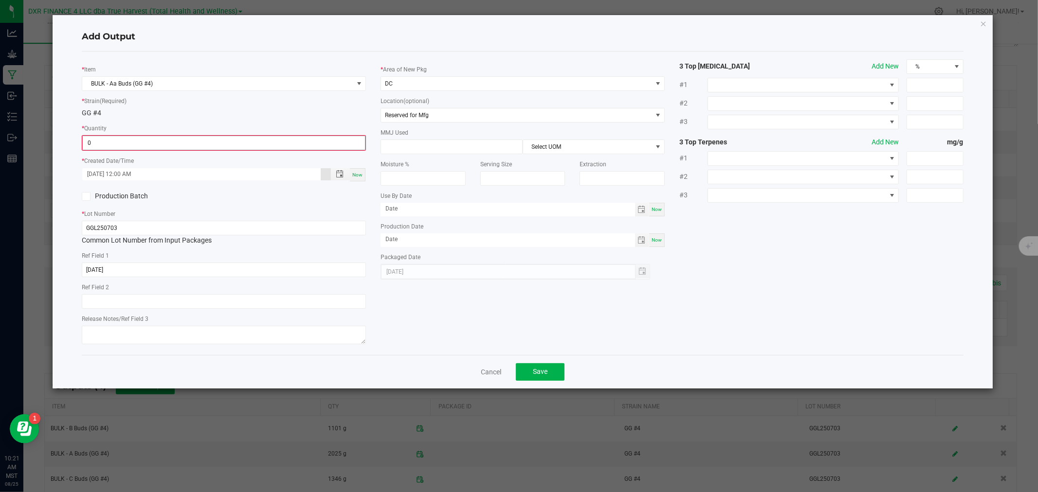
click at [114, 141] on input "0" at bounding box center [224, 143] width 282 height 14
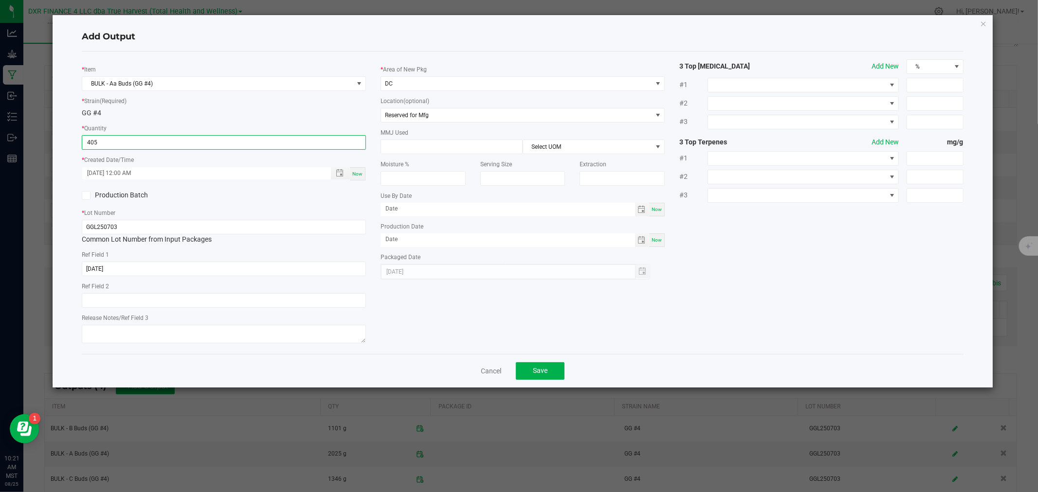
type input "405.0000 g"
click at [550, 374] on button "Save" at bounding box center [540, 372] width 49 height 18
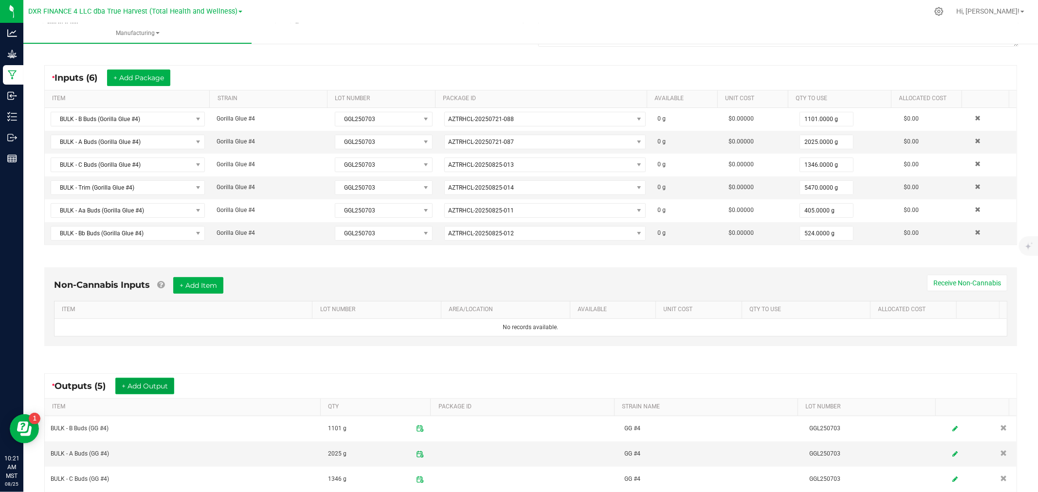
click at [139, 391] on button "+ Add Output" at bounding box center [144, 386] width 59 height 17
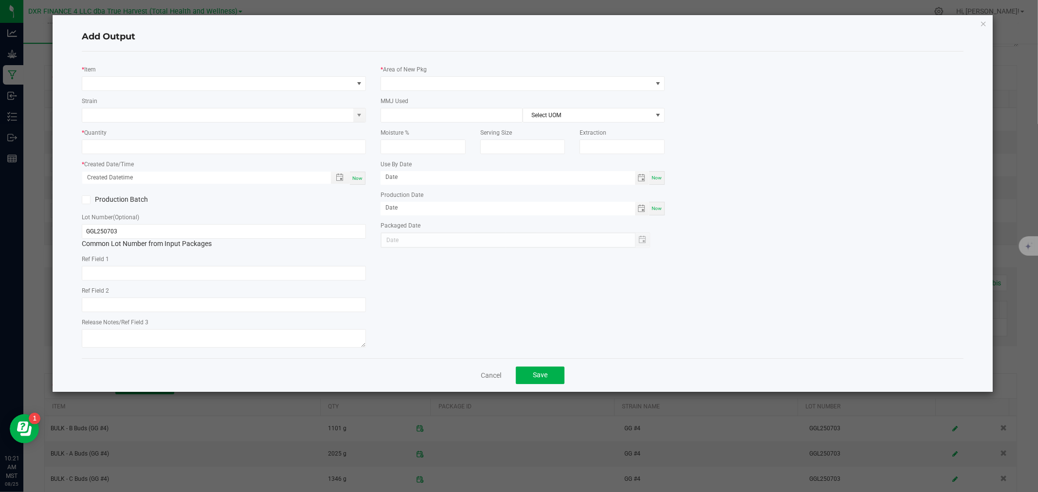
type input "2025-07-03"
click at [97, 80] on span "NO DATA FOUND" at bounding box center [217, 84] width 271 height 14
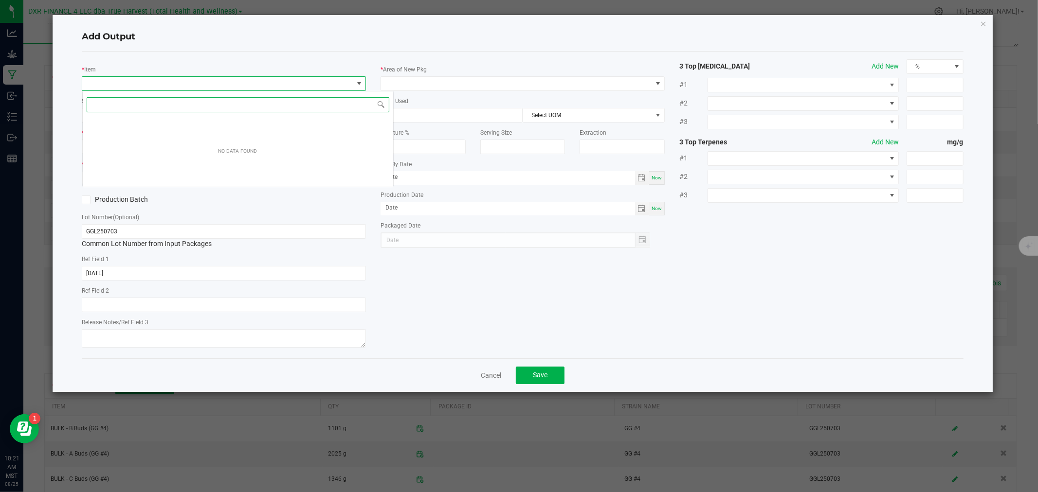
scroll to position [15, 284]
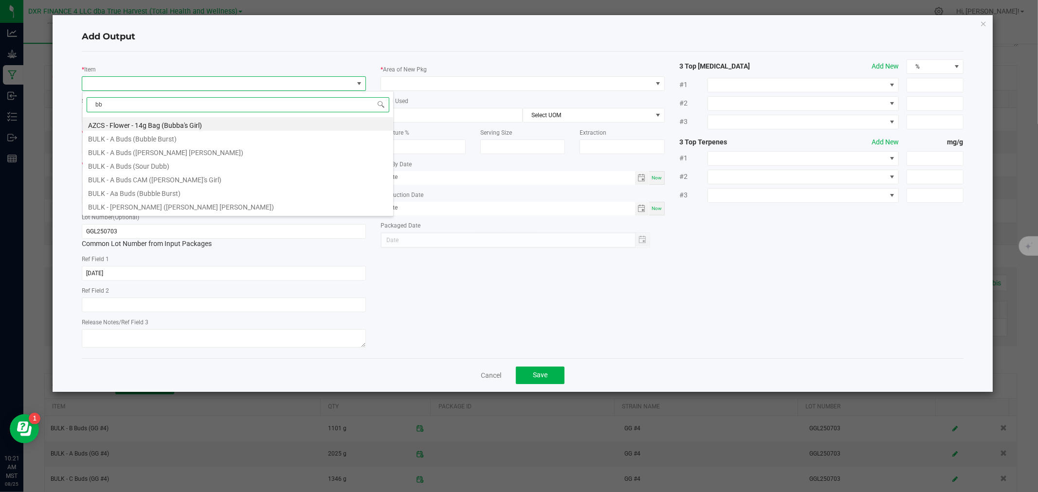
type input "b"
type input "gg"
click at [129, 165] on li "BULK - Bb Buds (GG #4)" at bounding box center [238, 165] width 310 height 14
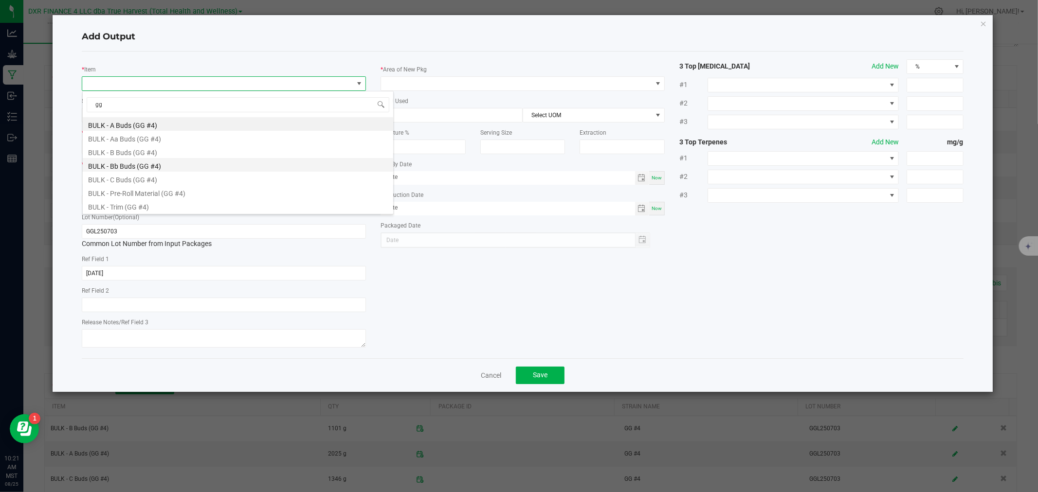
type input "0.0000 g"
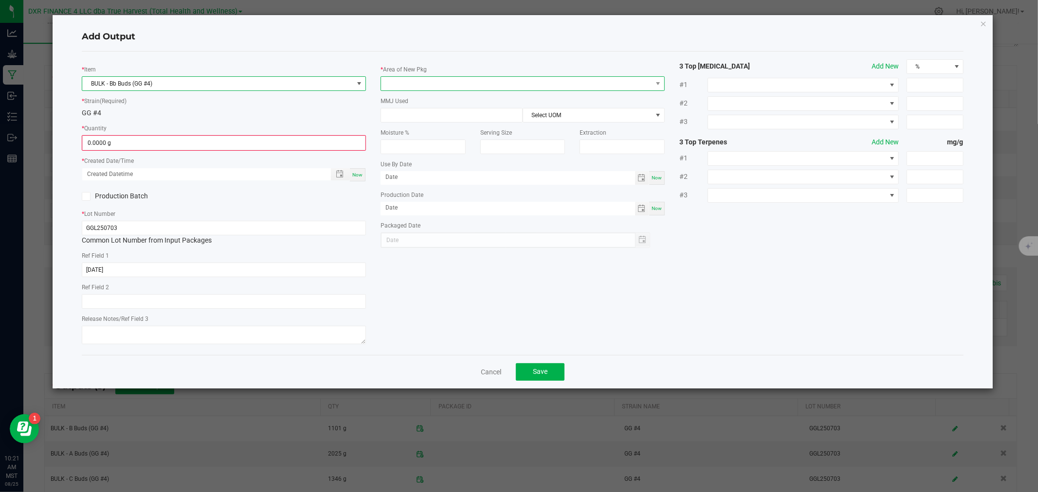
click at [383, 87] on span at bounding box center [516, 84] width 271 height 14
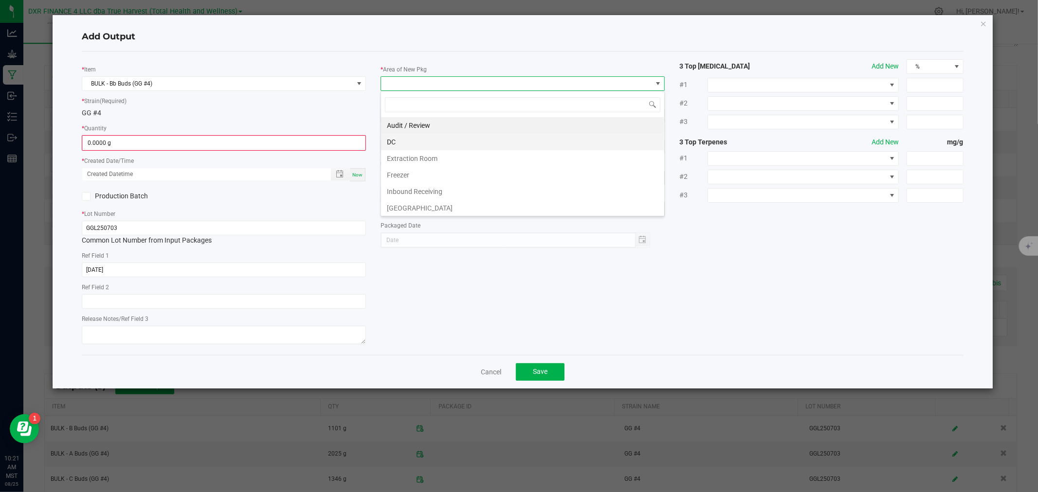
click at [401, 145] on li "DC" at bounding box center [522, 142] width 283 height 17
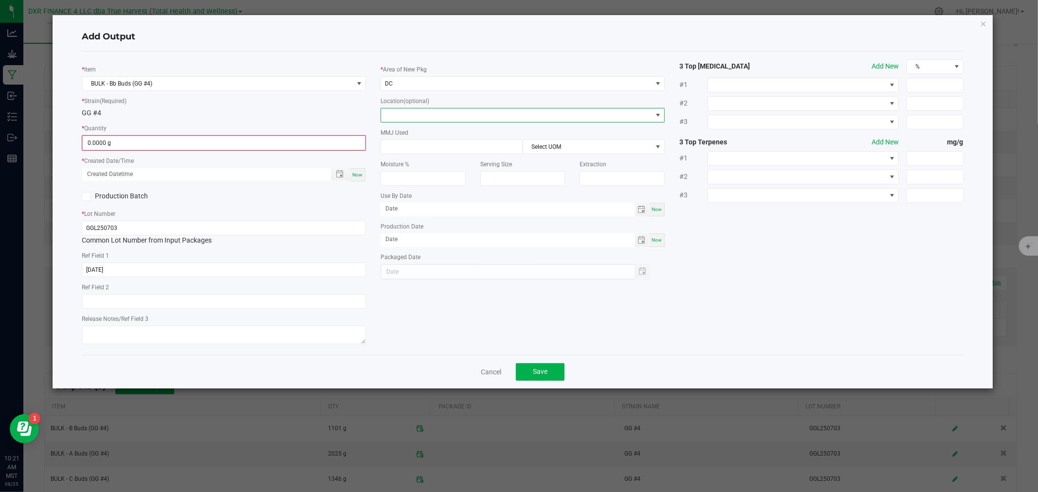
click at [406, 119] on span at bounding box center [516, 116] width 271 height 14
click at [409, 195] on li "Reserved for Mfg" at bounding box center [522, 199] width 283 height 17
click at [338, 176] on span "Toggle popup" at bounding box center [340, 174] width 8 height 8
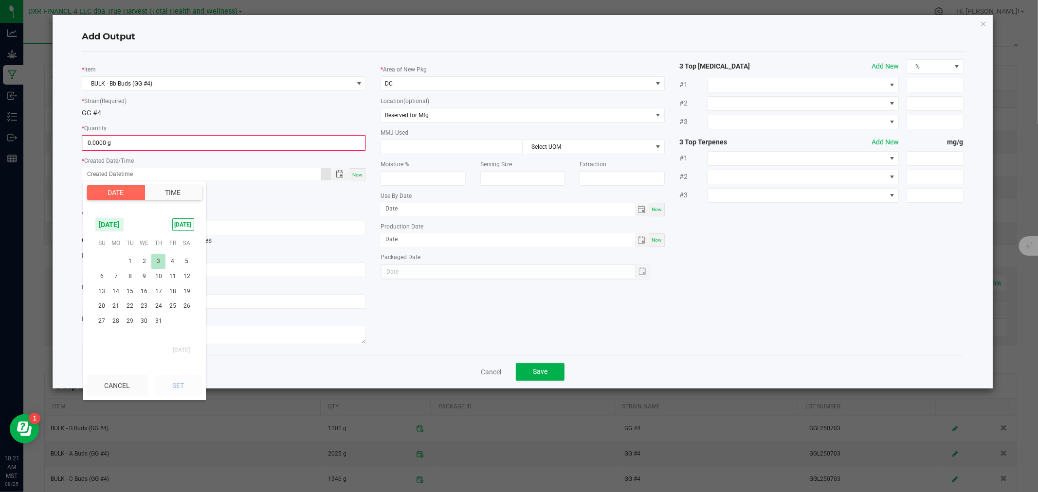
click at [155, 263] on span "3" at bounding box center [158, 261] width 14 height 15
click at [173, 386] on button "Set" at bounding box center [178, 385] width 47 height 21
type input "07/03/2025 12:00 AM"
type input "07/03/2025"
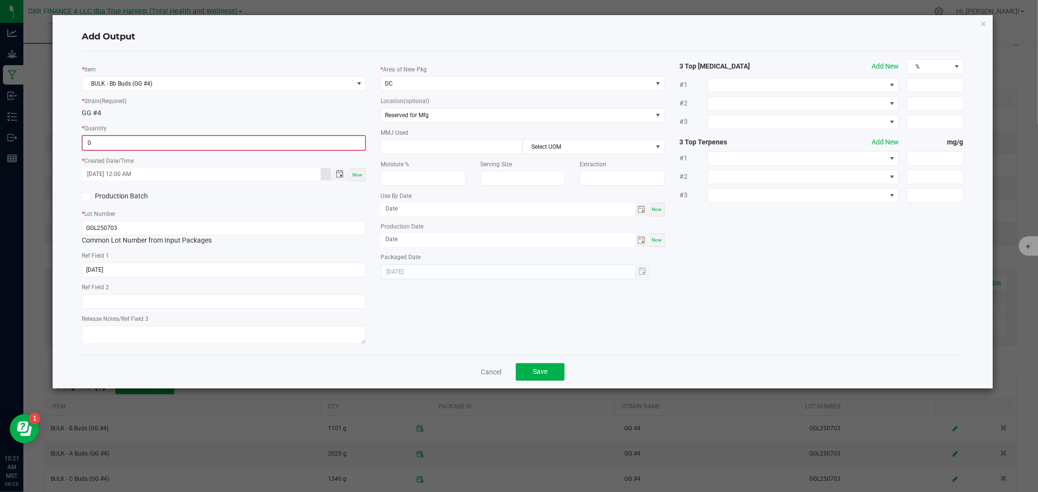
click at [119, 140] on input "0" at bounding box center [224, 143] width 282 height 14
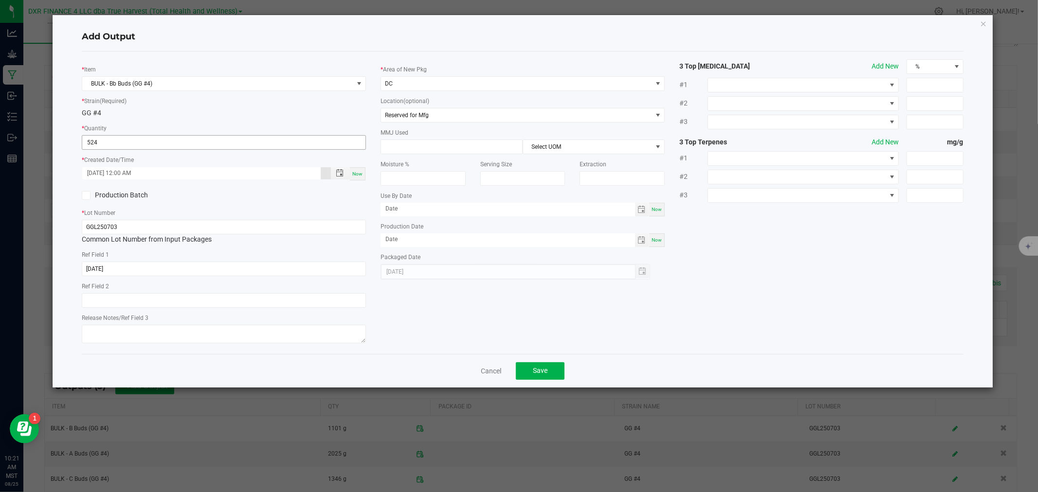
type input "524.0000 g"
click at [534, 373] on span "Save" at bounding box center [540, 371] width 15 height 8
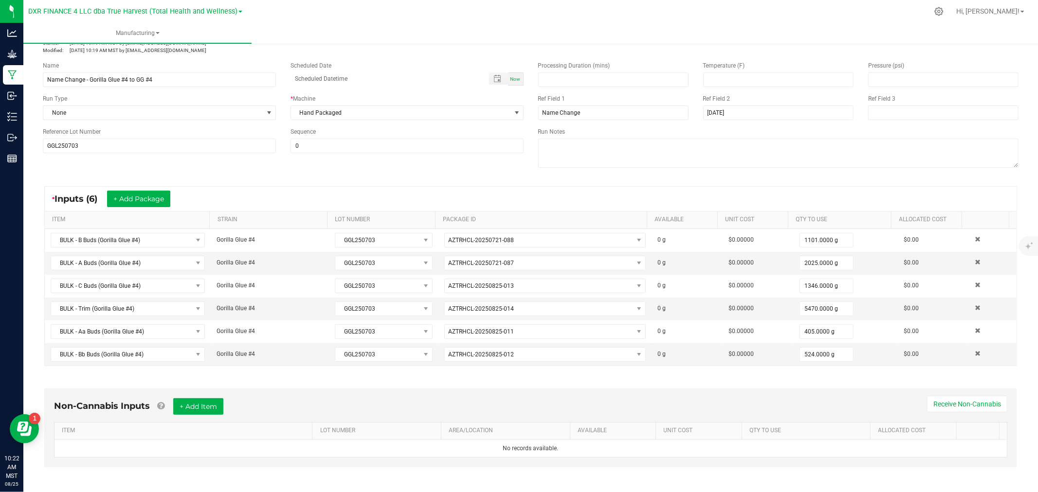
scroll to position [0, 0]
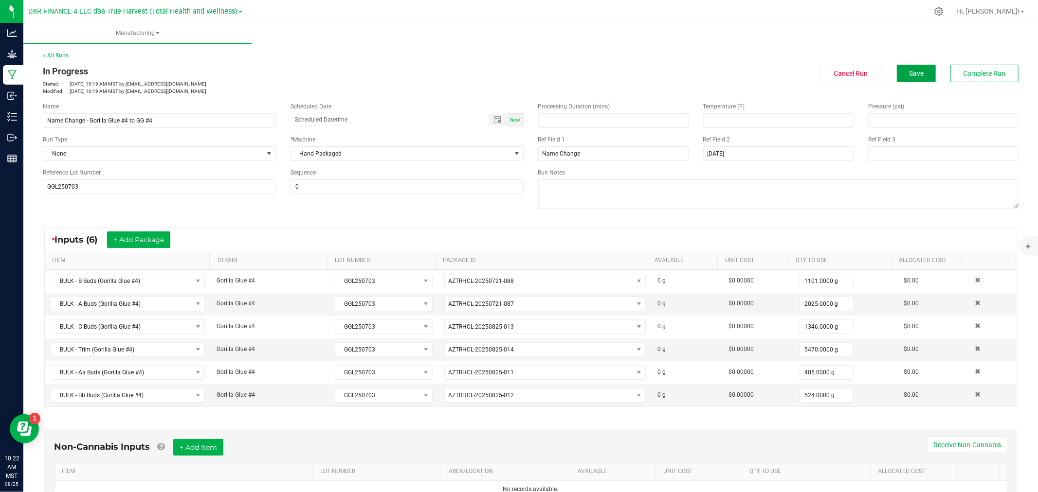
click at [915, 67] on button "Save" at bounding box center [916, 74] width 39 height 18
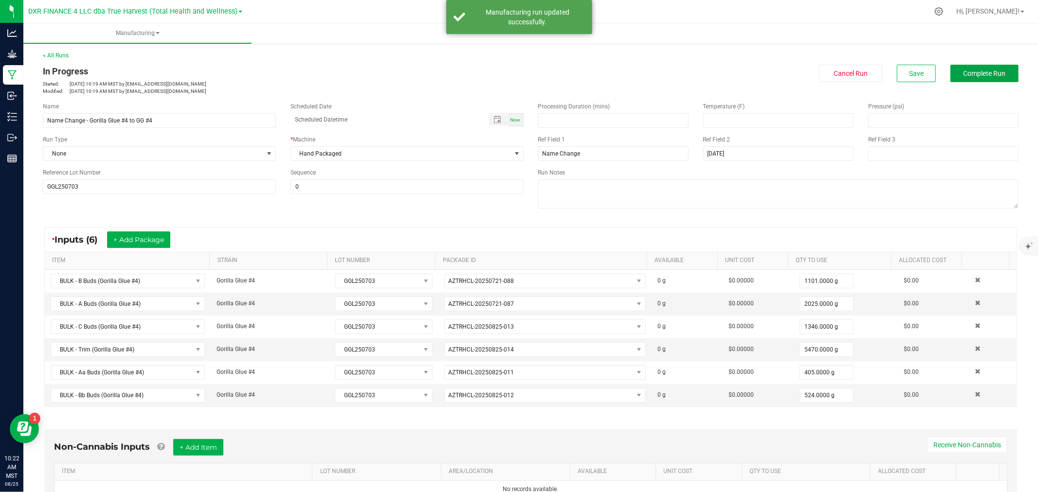
click at [978, 70] on span "Complete Run" at bounding box center [984, 74] width 42 height 8
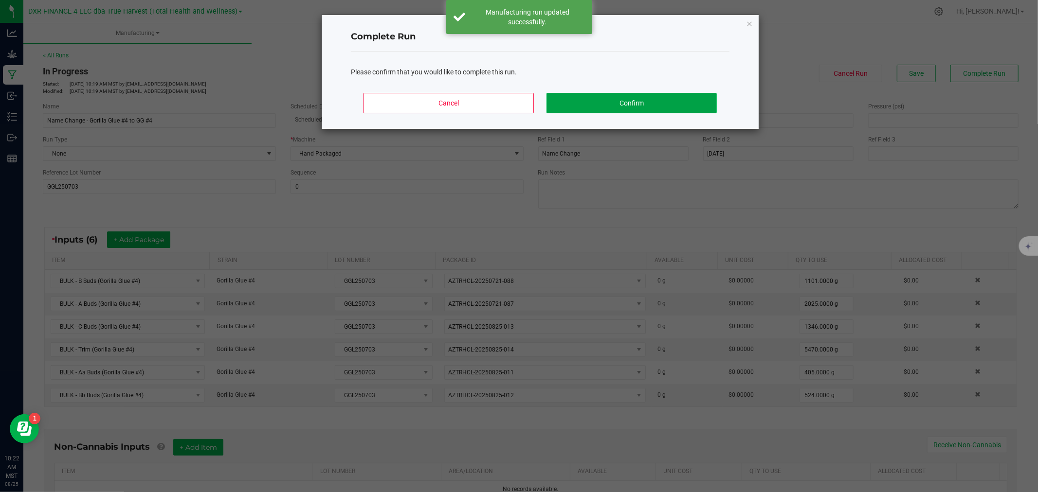
click at [608, 102] on button "Confirm" at bounding box center [631, 103] width 170 height 20
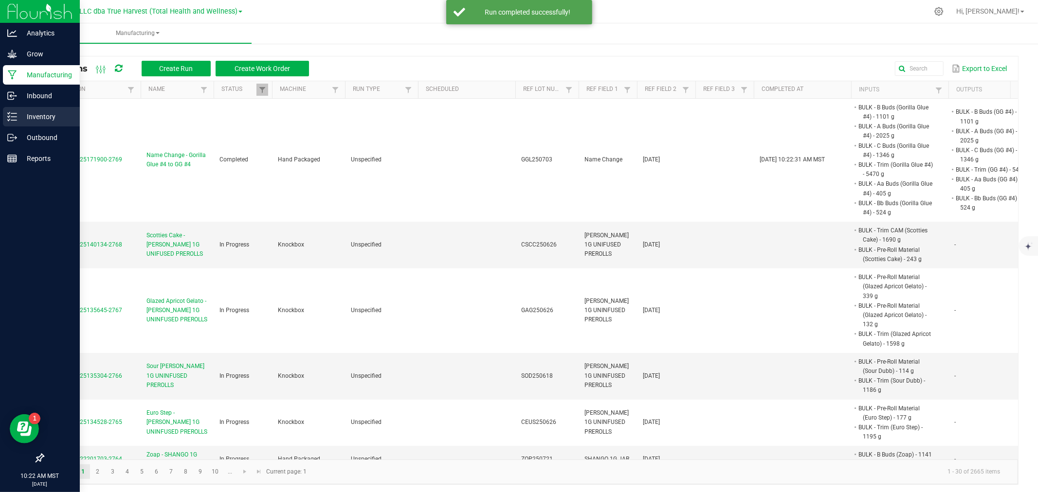
click at [15, 119] on icon at bounding box center [12, 117] width 10 height 10
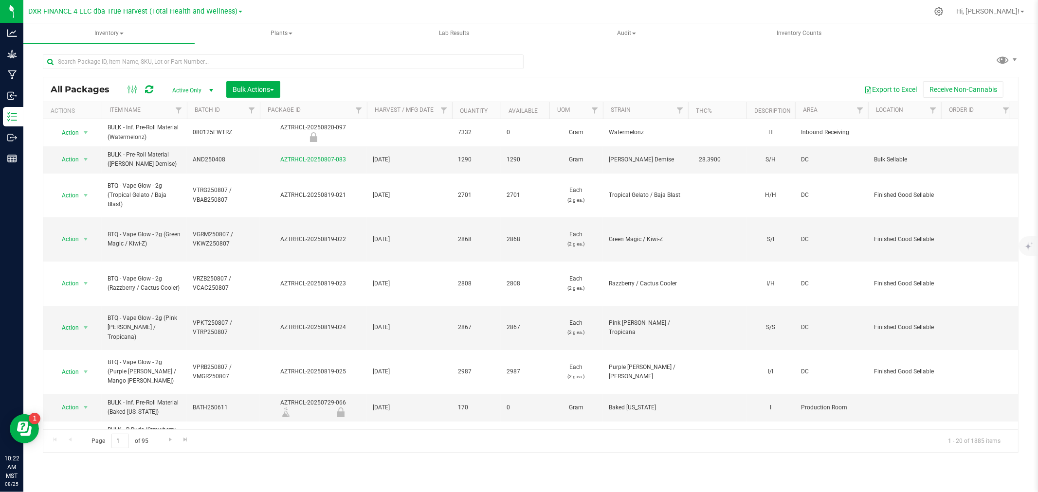
click at [293, 106] on th "Package ID" at bounding box center [313, 110] width 107 height 17
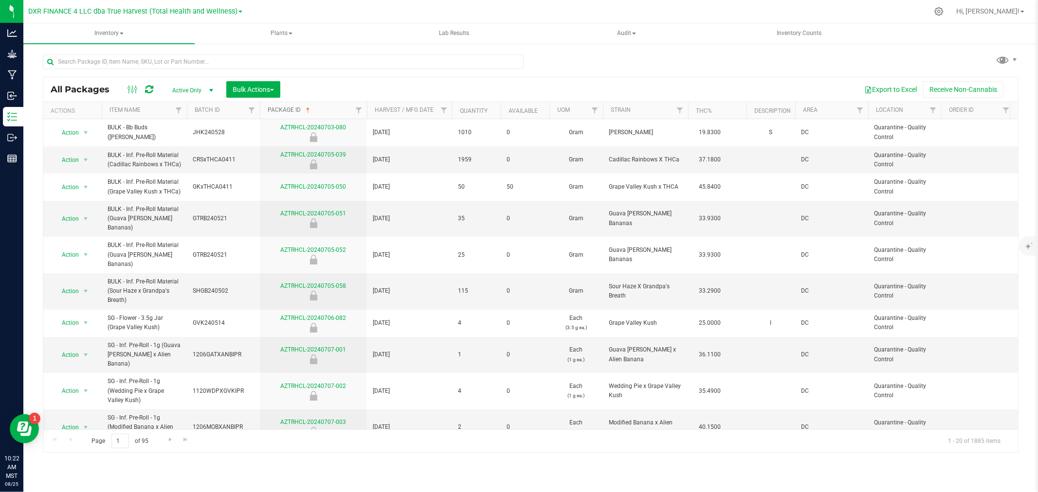
click at [293, 109] on link "Package ID" at bounding box center [290, 110] width 44 height 7
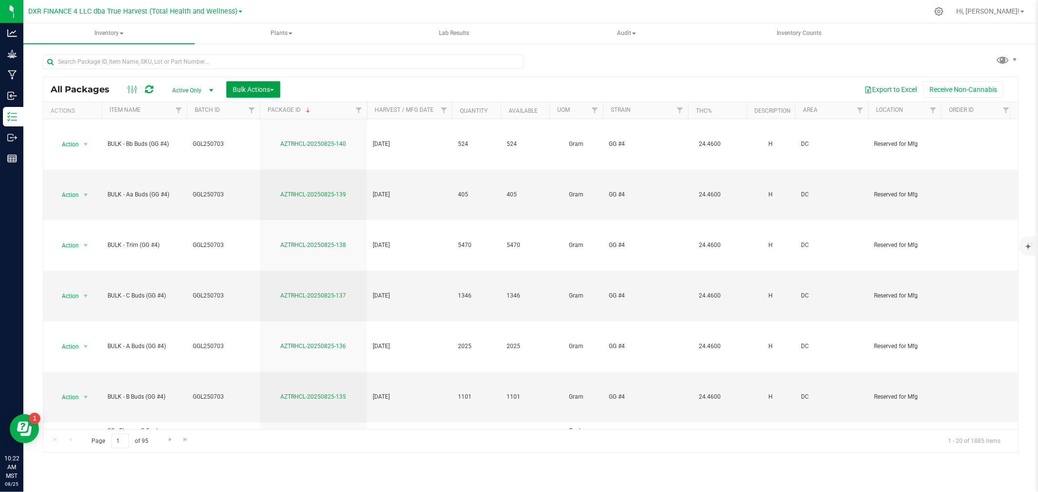
click at [263, 89] on span "Bulk Actions" at bounding box center [253, 90] width 41 height 8
click at [266, 203] on span "Print package labels" at bounding box center [261, 201] width 58 height 8
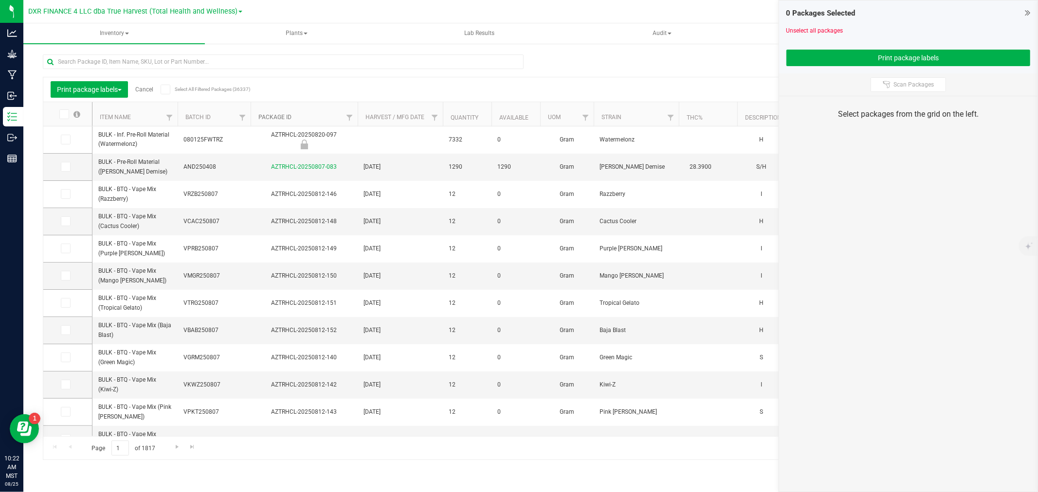
click at [276, 117] on link "Package ID" at bounding box center [274, 117] width 33 height 7
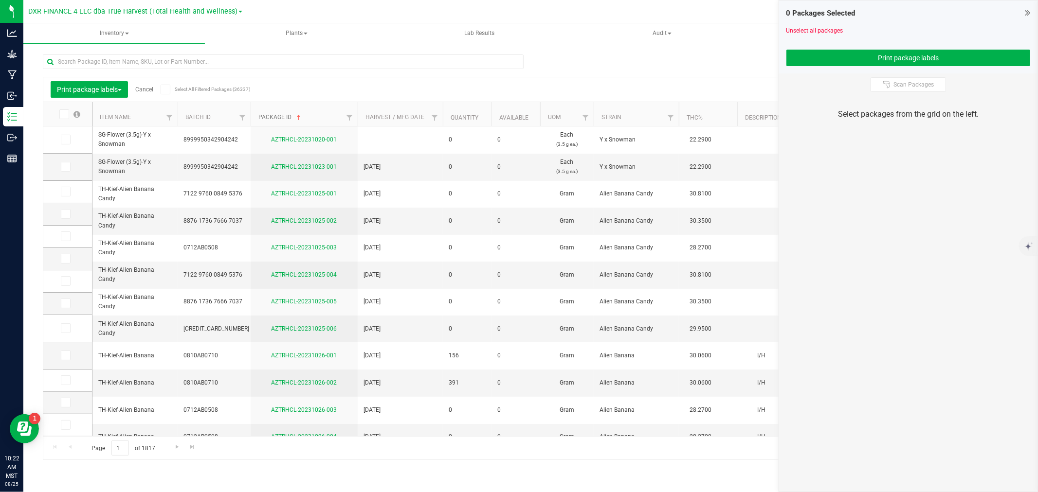
click at [276, 114] on link "Package ID" at bounding box center [280, 117] width 44 height 7
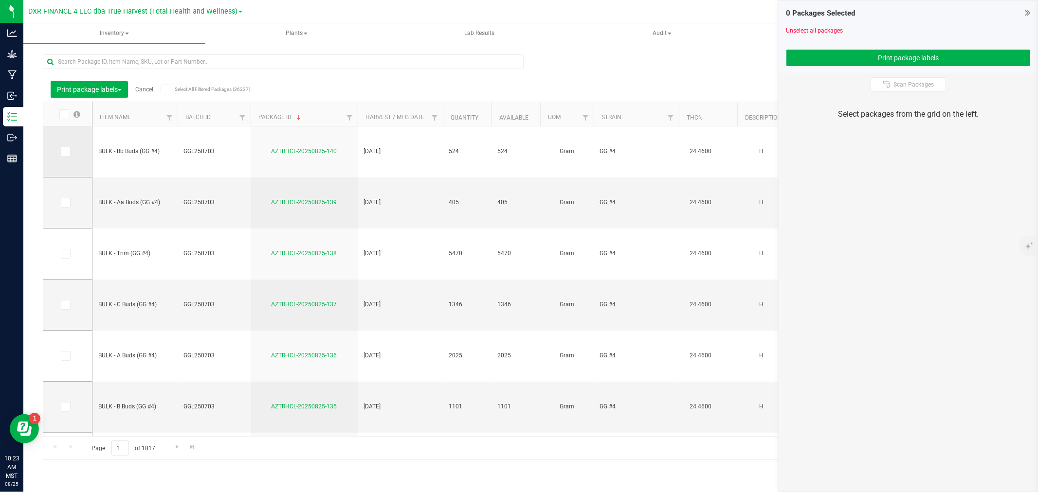
click at [70, 149] on span at bounding box center [66, 152] width 10 height 10
click at [0, 0] on input "checkbox" at bounding box center [0, 0] width 0 height 0
click at [67, 203] on icon at bounding box center [65, 203] width 6 height 0
click at [0, 0] on input "checkbox" at bounding box center [0, 0] width 0 height 0
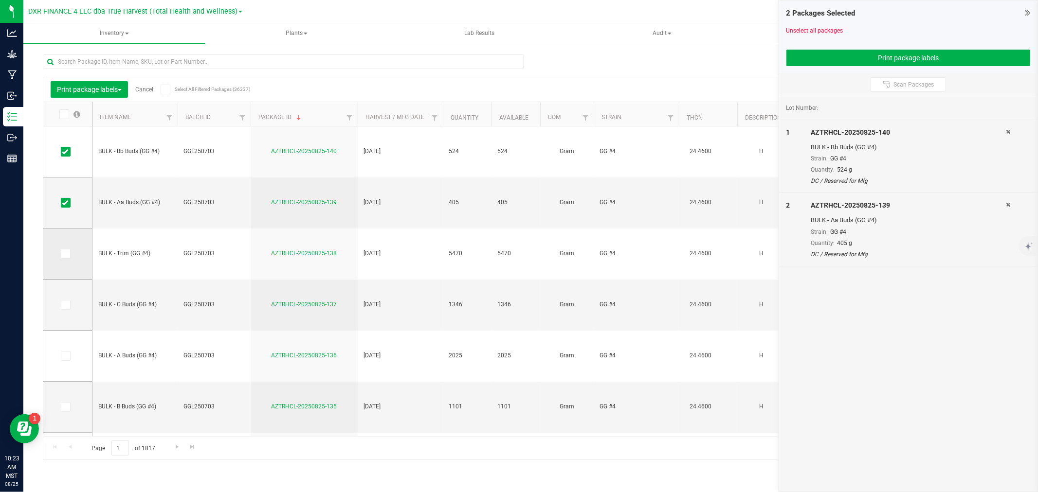
click at [67, 259] on span at bounding box center [66, 254] width 10 height 10
click at [66, 254] on icon at bounding box center [65, 254] width 6 height 0
click at [0, 0] on input "checkbox" at bounding box center [0, 0] width 0 height 0
click at [63, 305] on icon at bounding box center [65, 305] width 6 height 0
click at [0, 0] on input "checkbox" at bounding box center [0, 0] width 0 height 0
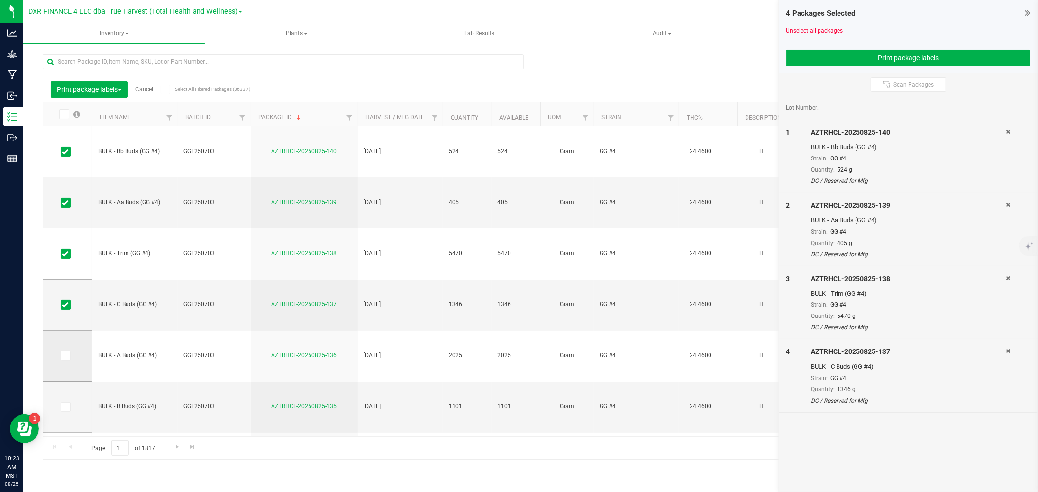
click at [65, 356] on icon at bounding box center [65, 356] width 6 height 0
click at [0, 0] on input "checkbox" at bounding box center [0, 0] width 0 height 0
click at [64, 410] on span at bounding box center [66, 407] width 10 height 10
click at [0, 0] on input "checkbox" at bounding box center [0, 0] width 0 height 0
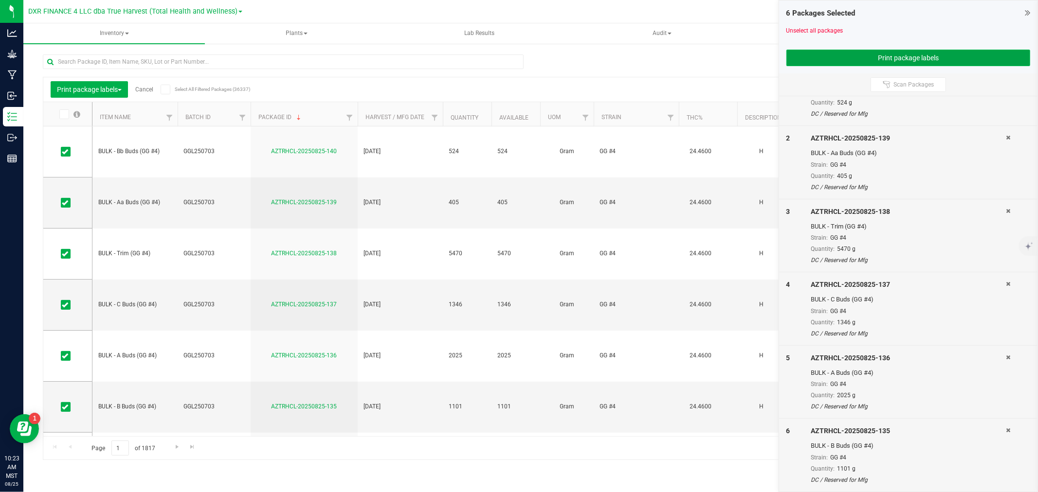
click at [937, 62] on button "Print package labels" at bounding box center [908, 58] width 244 height 17
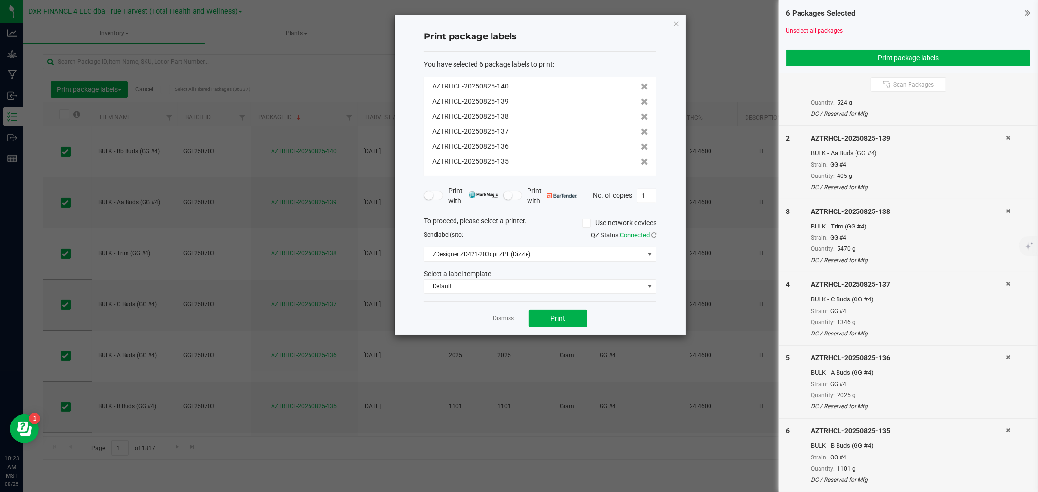
click at [642, 200] on input "1" at bounding box center [646, 196] width 18 height 14
type input "2"
click at [547, 320] on button "Print" at bounding box center [558, 319] width 58 height 18
click at [512, 319] on link "Dismiss" at bounding box center [503, 319] width 21 height 8
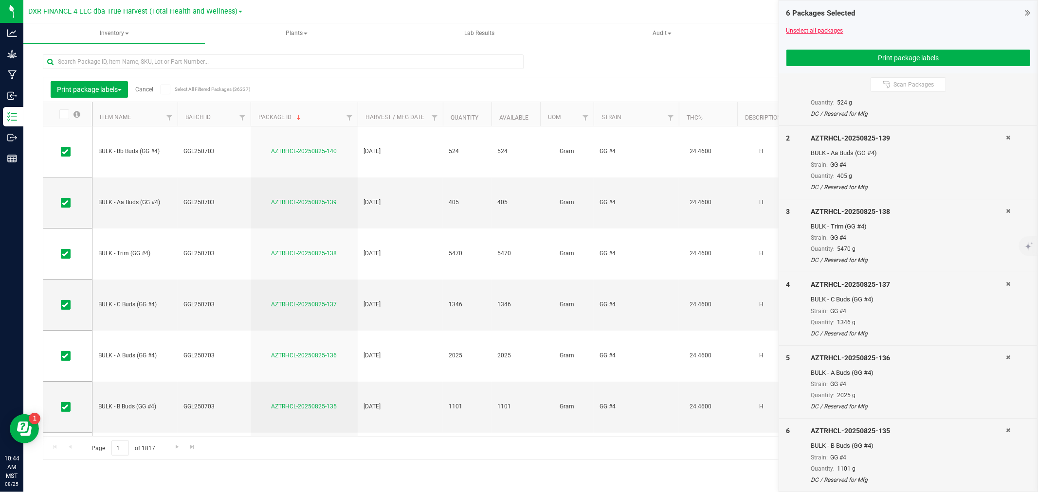
click at [799, 28] on link "Unselect all packages" at bounding box center [814, 30] width 57 height 7
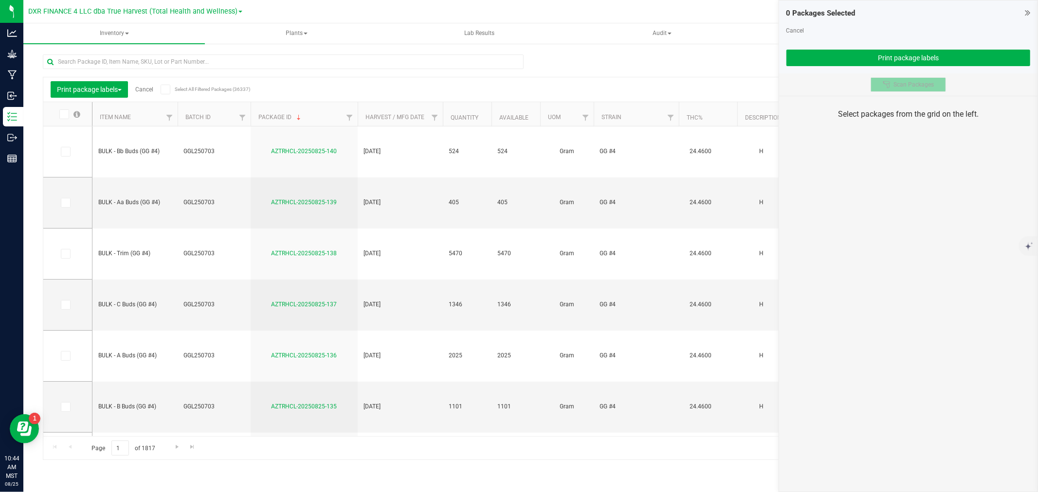
click at [887, 88] on icon at bounding box center [887, 85] width 8 height 8
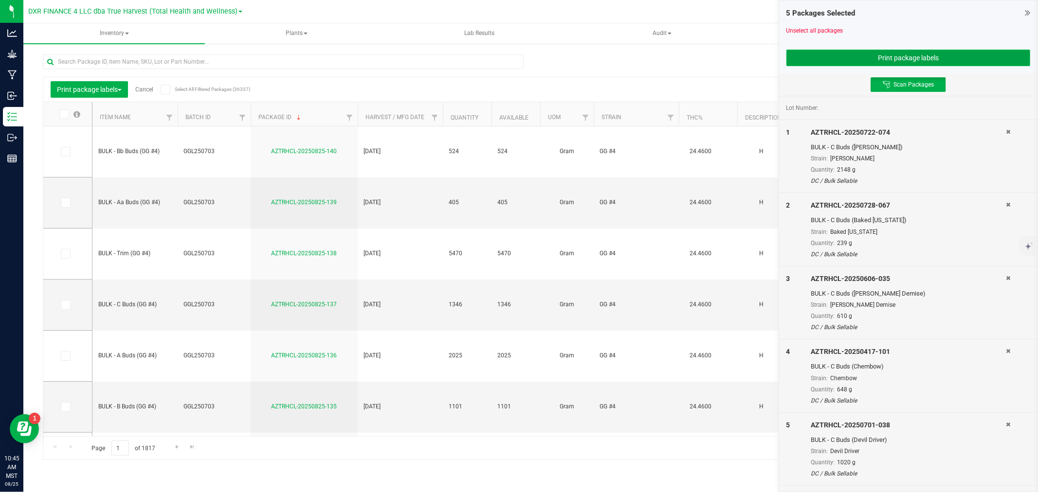
click at [857, 54] on button "Print package labels" at bounding box center [908, 58] width 244 height 17
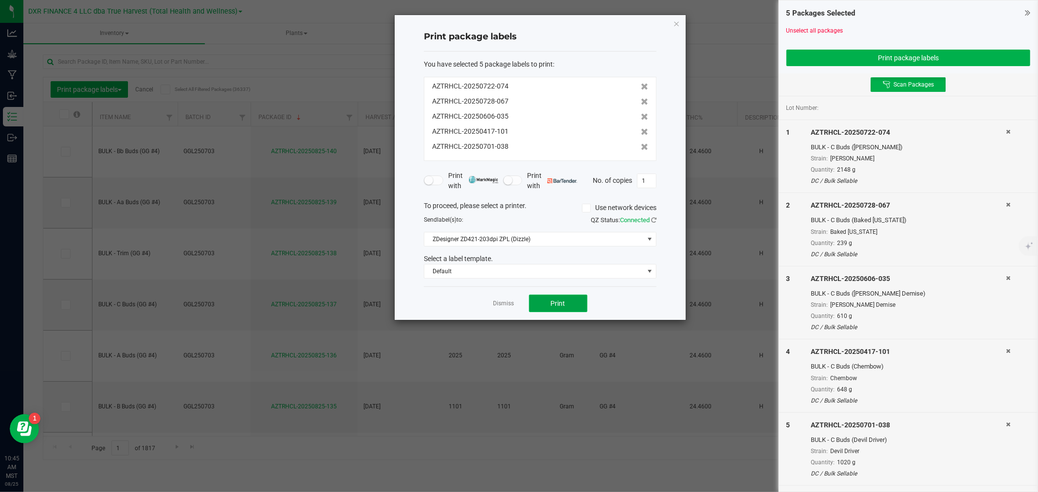
click at [568, 295] on button "Print" at bounding box center [558, 304] width 58 height 18
click at [508, 307] on link "Dismiss" at bounding box center [503, 304] width 21 height 8
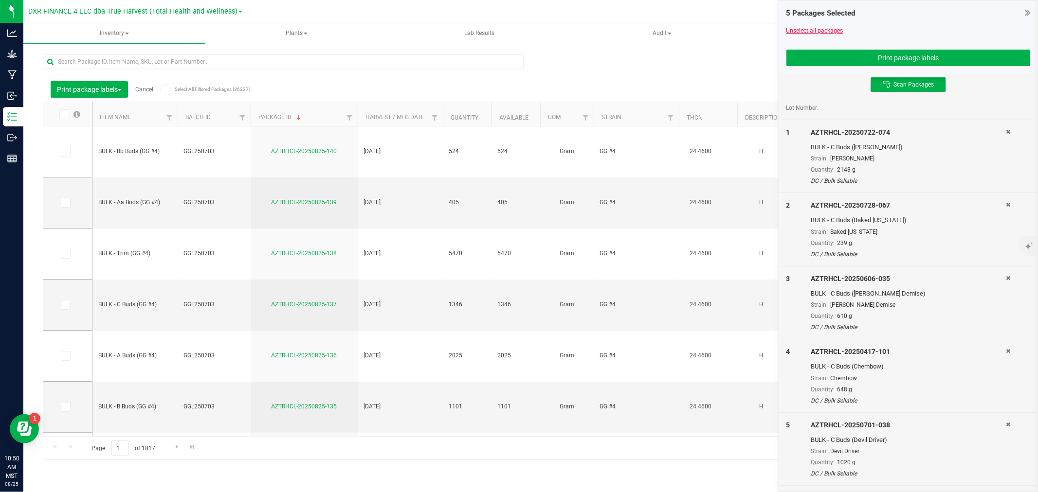
click at [814, 32] on link "Unselect all packages" at bounding box center [814, 30] width 57 height 7
click at [884, 59] on button "Print package labels" at bounding box center [908, 58] width 244 height 17
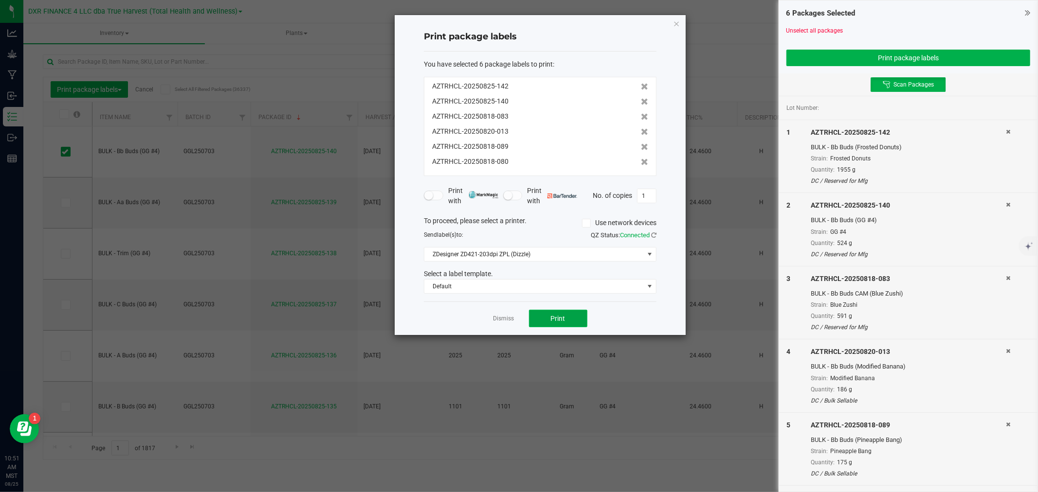
click at [566, 320] on button "Print" at bounding box center [558, 319] width 58 height 18
click at [505, 315] on link "Dismiss" at bounding box center [503, 319] width 21 height 8
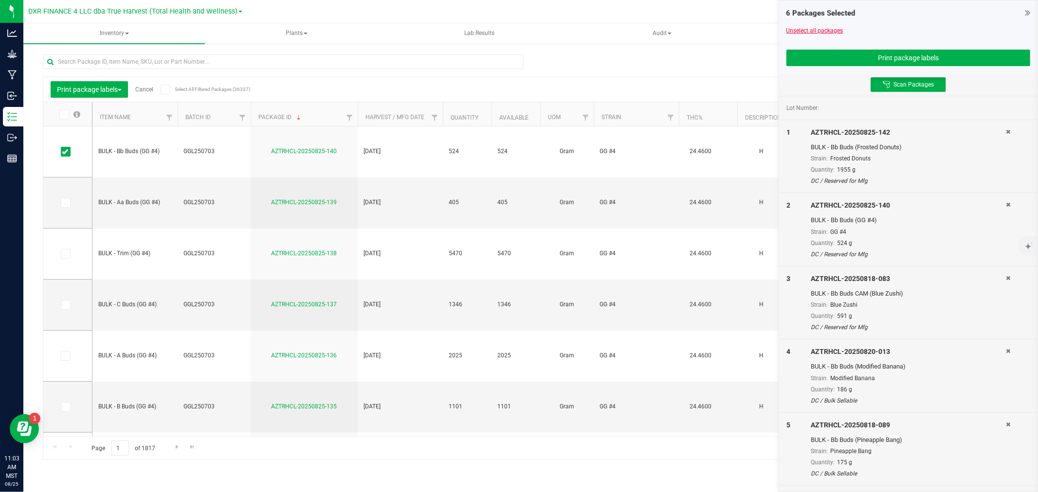
click at [827, 32] on link "Unselect all packages" at bounding box center [814, 30] width 57 height 7
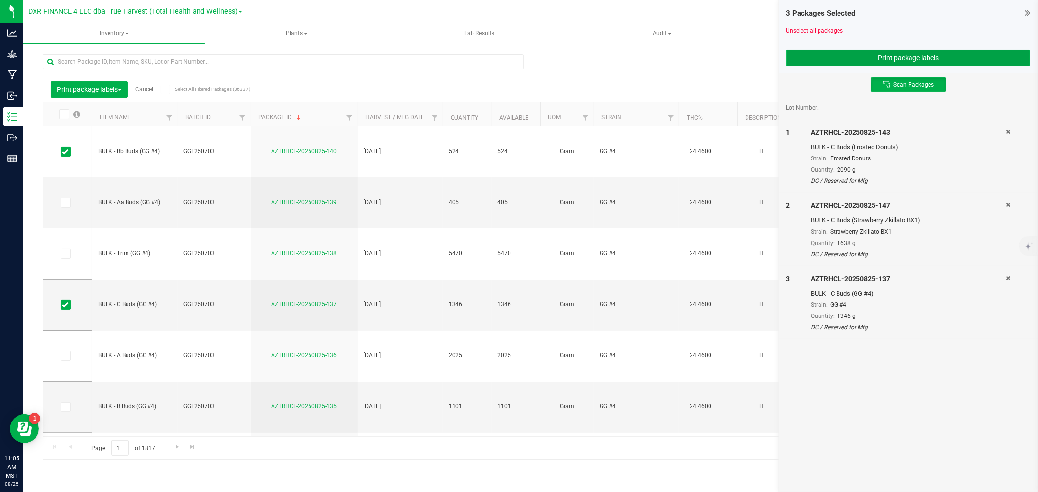
click at [880, 62] on button "Print package labels" at bounding box center [908, 58] width 244 height 17
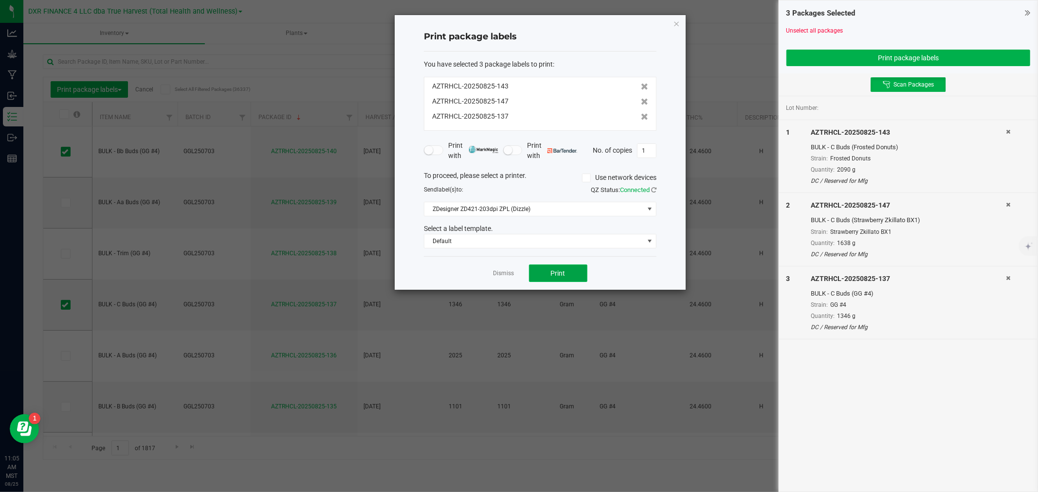
click at [568, 267] on button "Print" at bounding box center [558, 274] width 58 height 18
click at [506, 275] on link "Dismiss" at bounding box center [503, 274] width 21 height 8
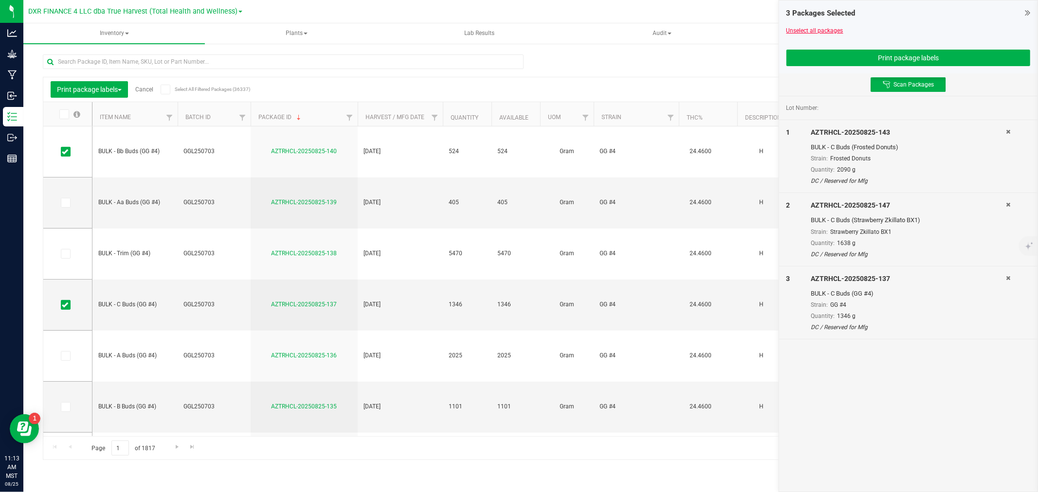
click at [825, 26] on div "3 Packages Selected Unselect all packages Print package labels" at bounding box center [908, 36] width 258 height 73
click at [822, 27] on link "Unselect all packages" at bounding box center [814, 30] width 57 height 7
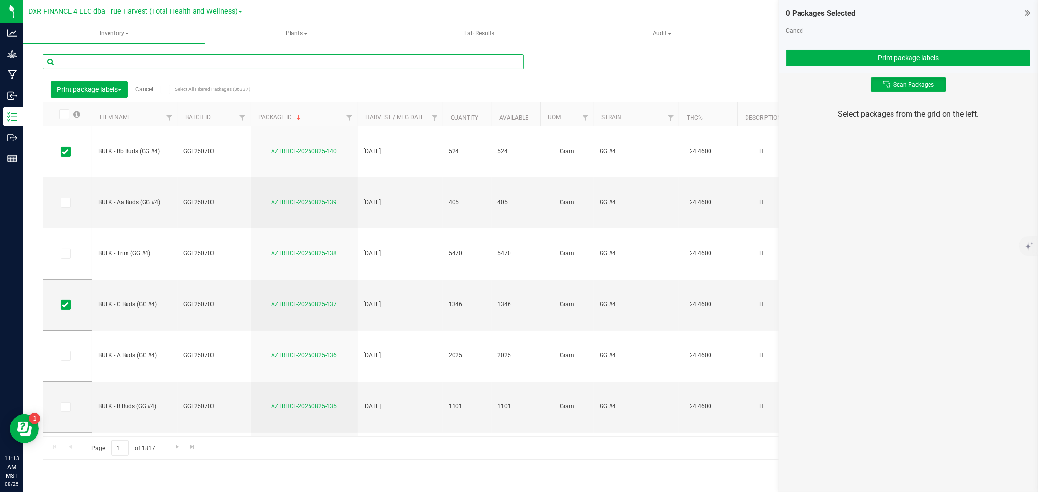
click at [94, 60] on input "text" at bounding box center [283, 61] width 481 height 15
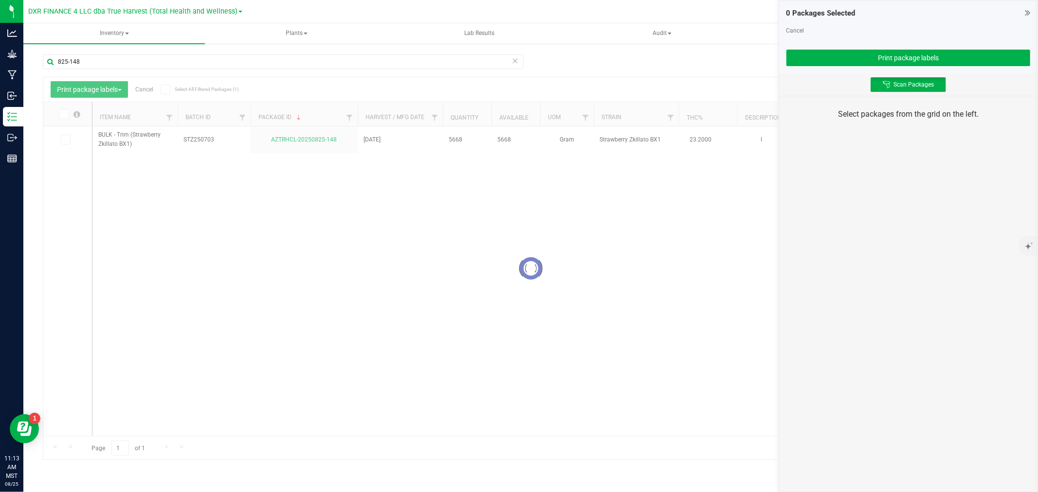
click at [65, 142] on div at bounding box center [530, 268] width 975 height 382
click at [65, 140] on icon at bounding box center [65, 140] width 6 height 0
click at [0, 0] on input "checkbox" at bounding box center [0, 0] width 0 height 0
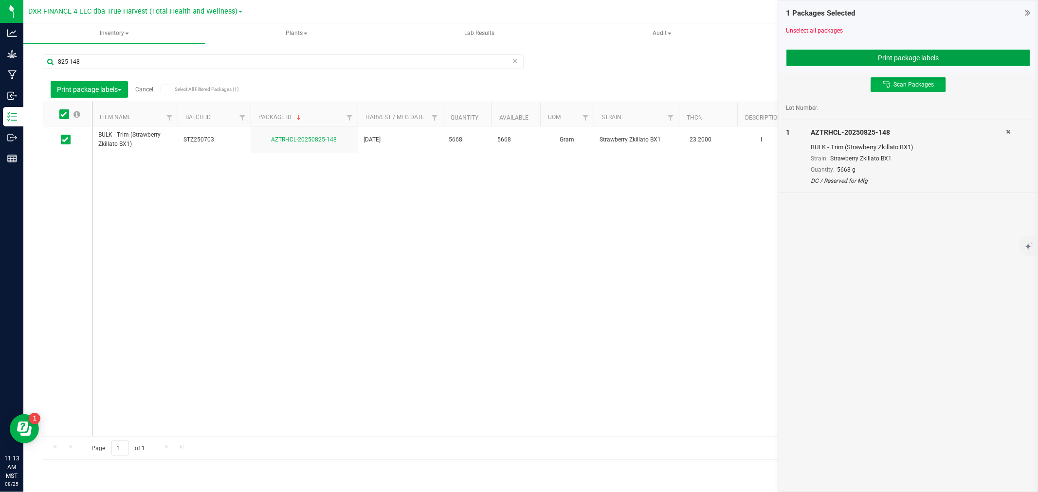
click at [830, 56] on button "Print package labels" at bounding box center [908, 58] width 244 height 17
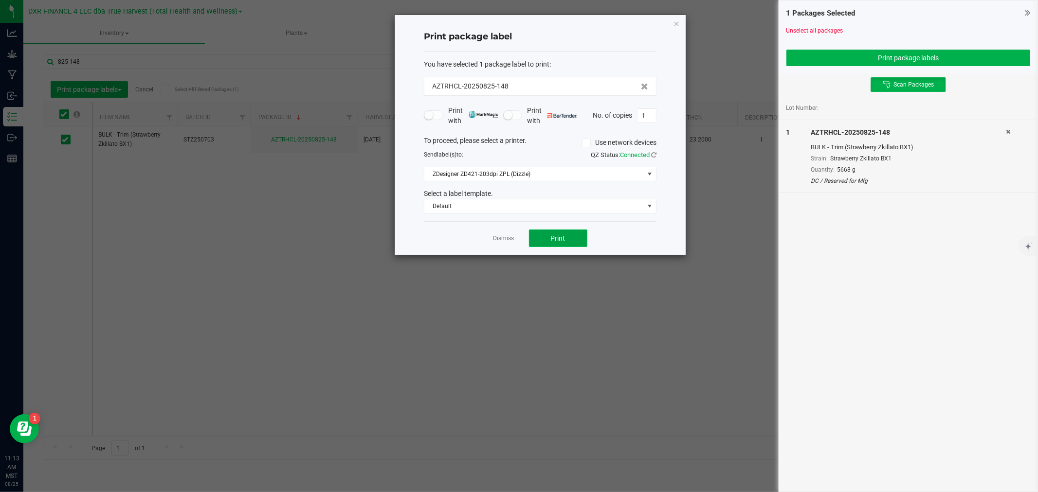
click at [553, 239] on span "Print" at bounding box center [558, 239] width 15 height 8
click at [497, 240] on link "Dismiss" at bounding box center [503, 239] width 21 height 8
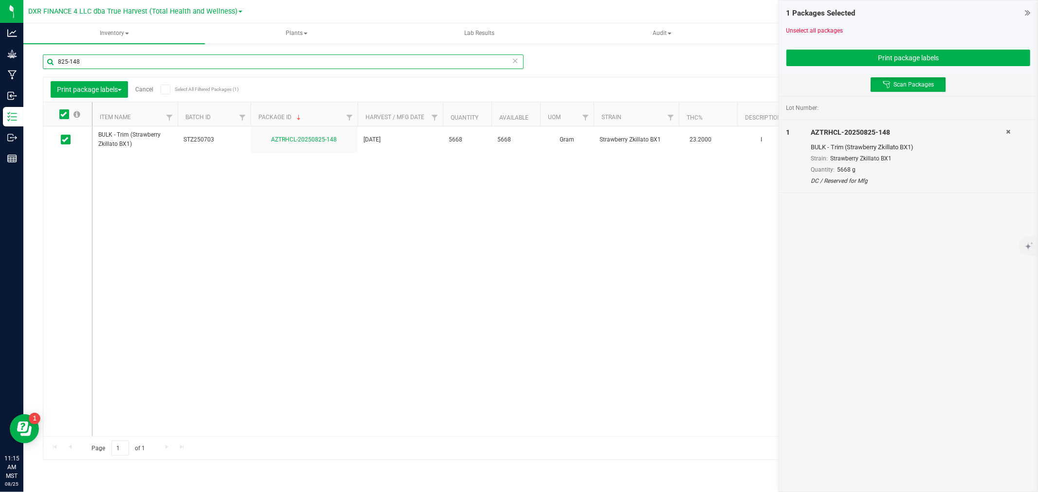
click at [140, 57] on input "825-148" at bounding box center [283, 61] width 481 height 15
type input "825-141"
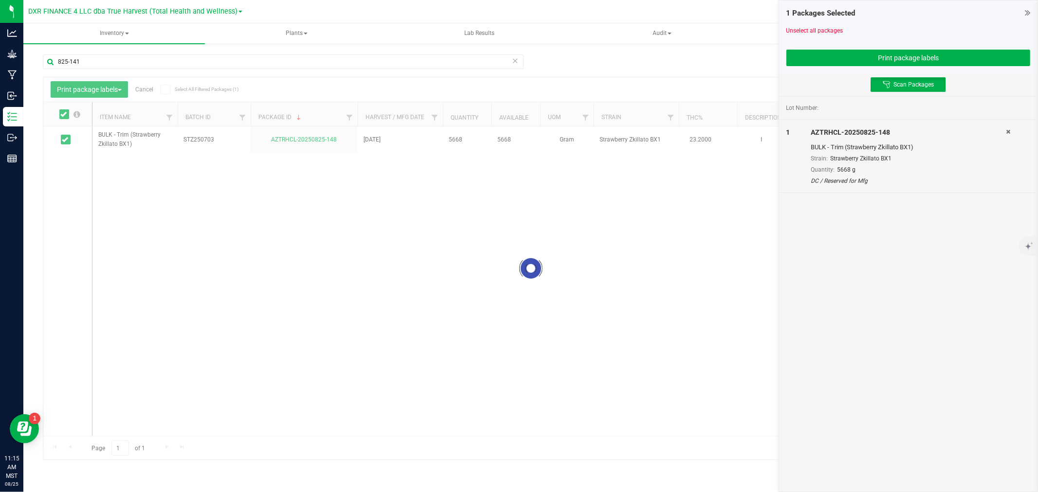
click at [799, 26] on div "Unselect all packages" at bounding box center [908, 30] width 244 height 9
click at [804, 27] on link "Unselect all packages" at bounding box center [814, 30] width 57 height 7
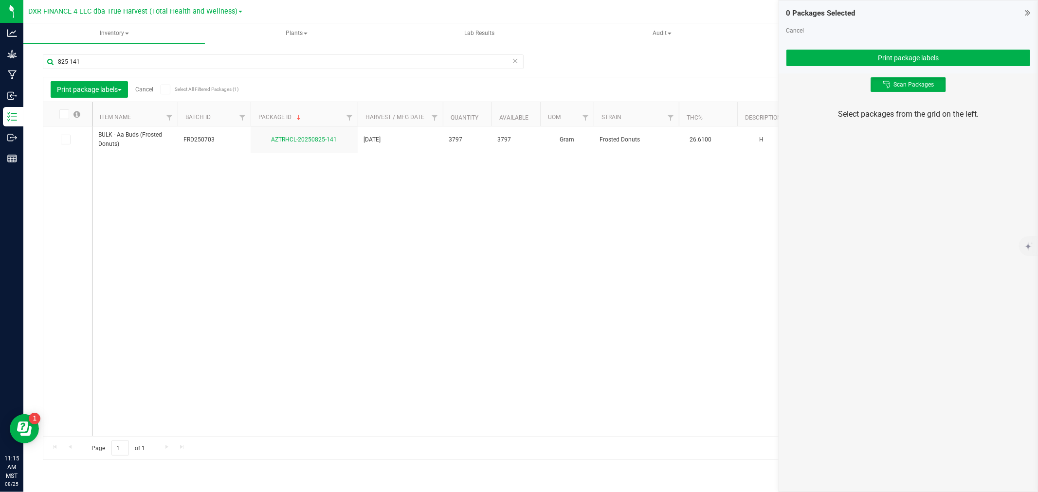
click at [66, 140] on icon at bounding box center [65, 140] width 6 height 0
click at [0, 0] on input "checkbox" at bounding box center [0, 0] width 0 height 0
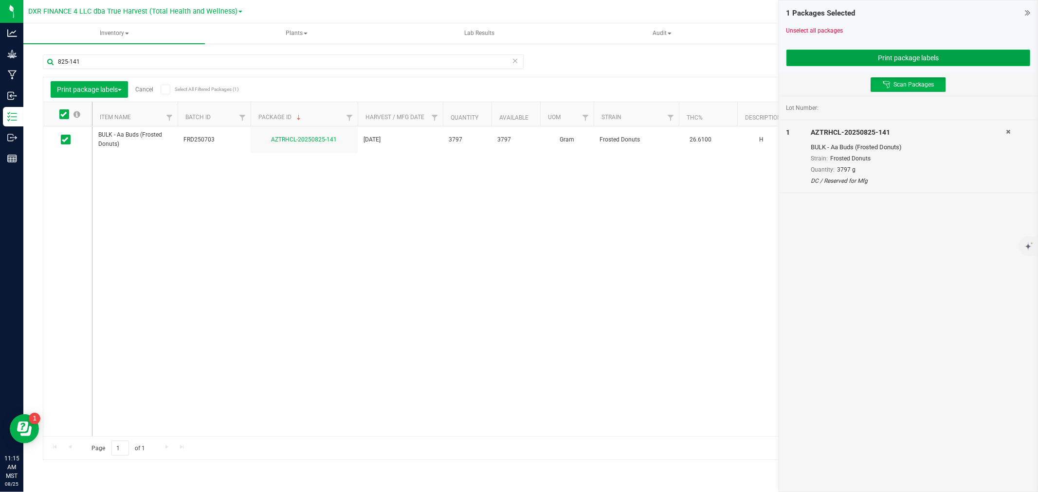
click at [902, 52] on button "Print package labels" at bounding box center [908, 58] width 244 height 17
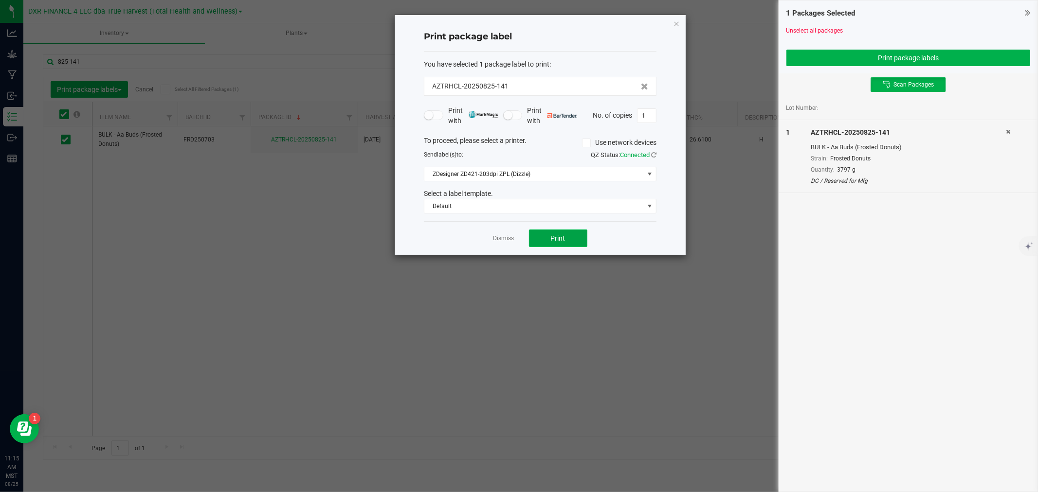
click at [560, 242] on span "Print" at bounding box center [558, 239] width 15 height 8
click at [504, 237] on link "Dismiss" at bounding box center [503, 239] width 21 height 8
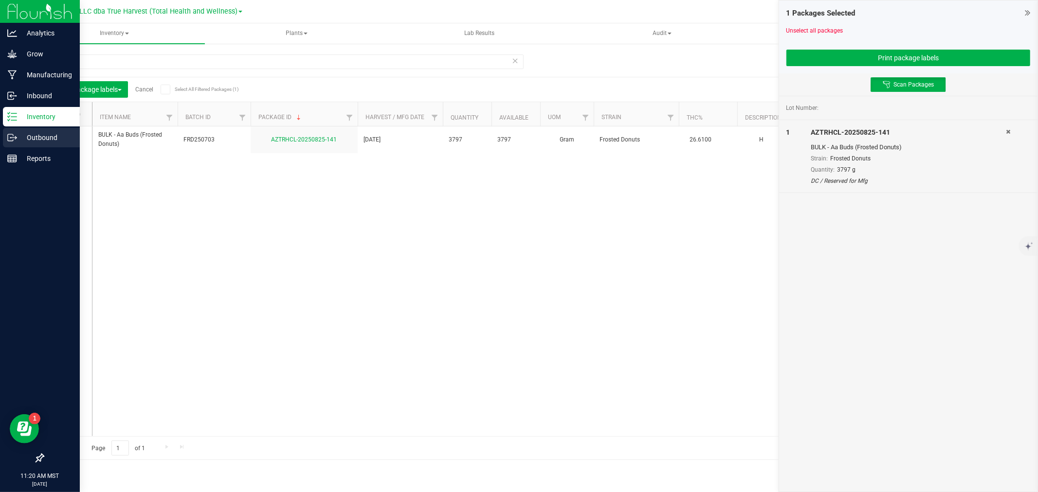
click at [20, 143] on p "Outbound" at bounding box center [46, 138] width 58 height 12
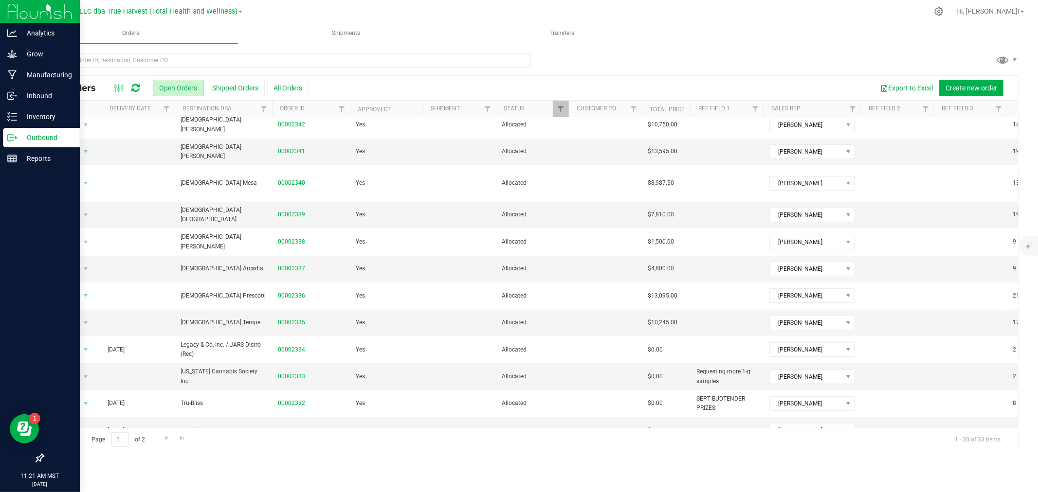
scroll to position [237, 0]
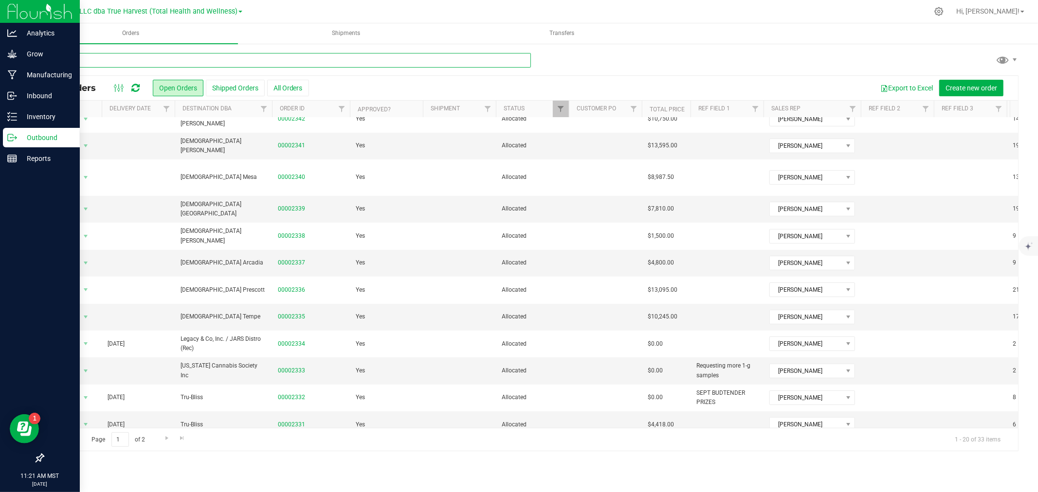
click at [232, 61] on input "text" at bounding box center [287, 60] width 488 height 15
type input "2329"
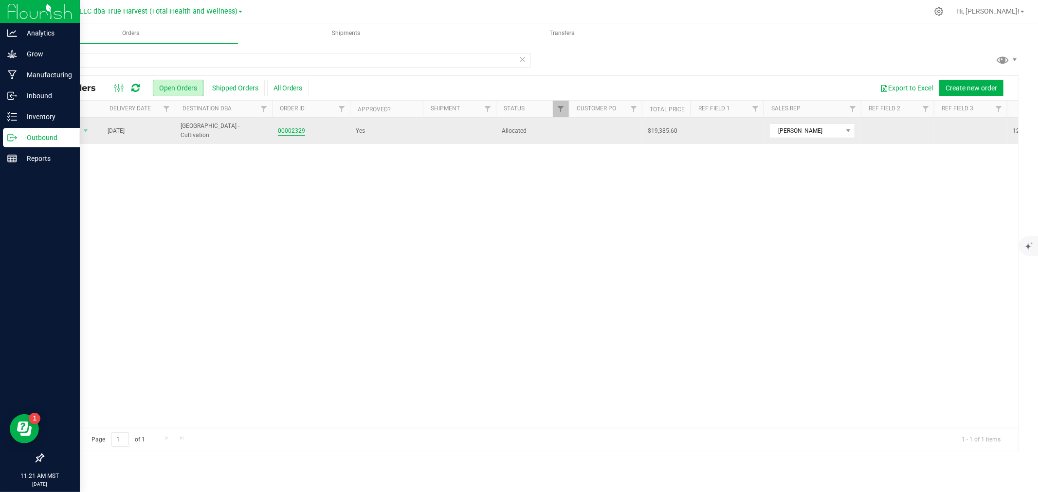
click at [288, 130] on link "00002329" at bounding box center [291, 131] width 27 height 9
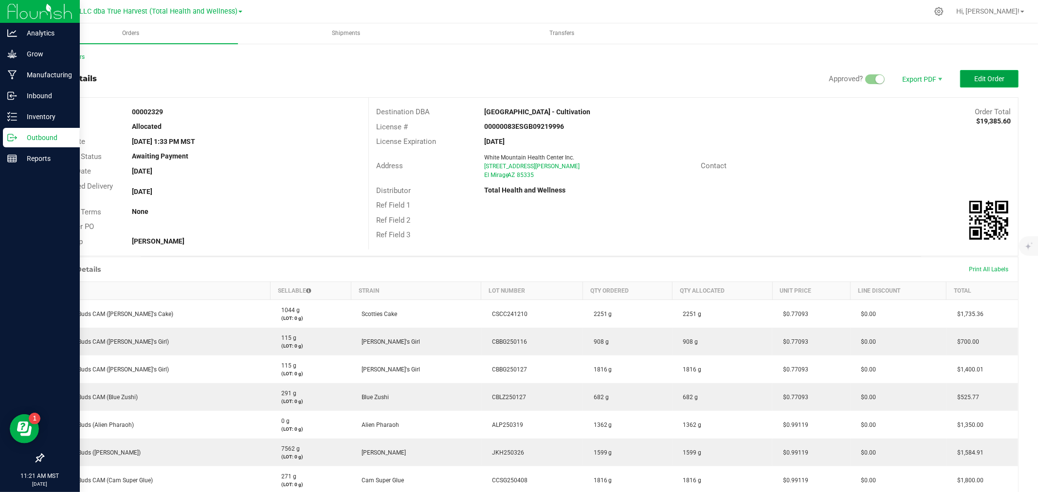
click at [964, 76] on button "Edit Order" at bounding box center [989, 79] width 58 height 18
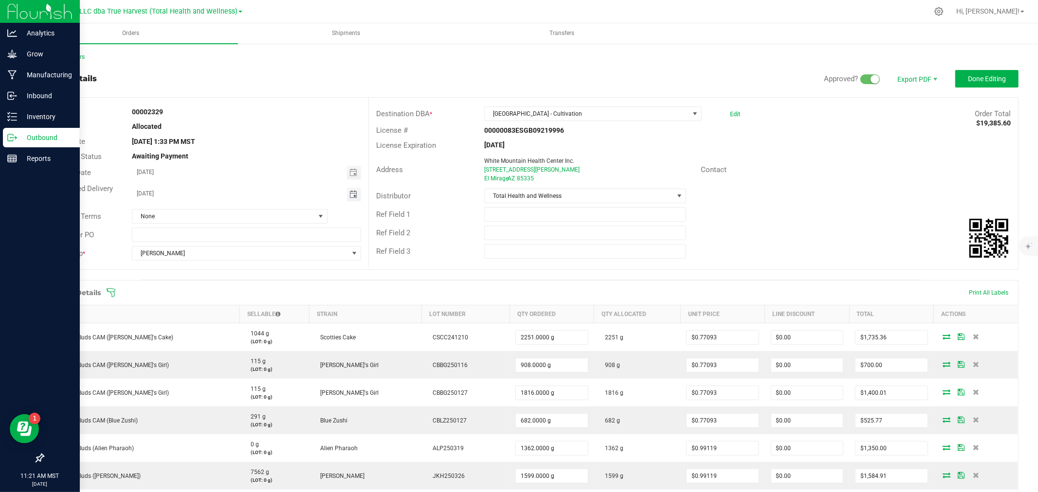
click at [349, 196] on span "Toggle calendar" at bounding box center [353, 195] width 8 height 8
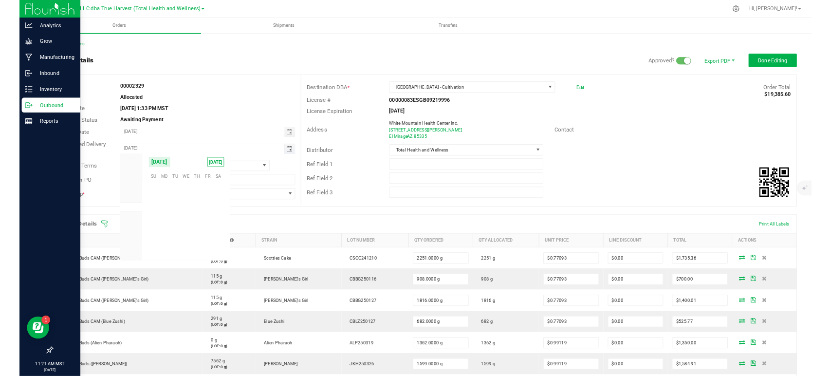
scroll to position [157709, 0]
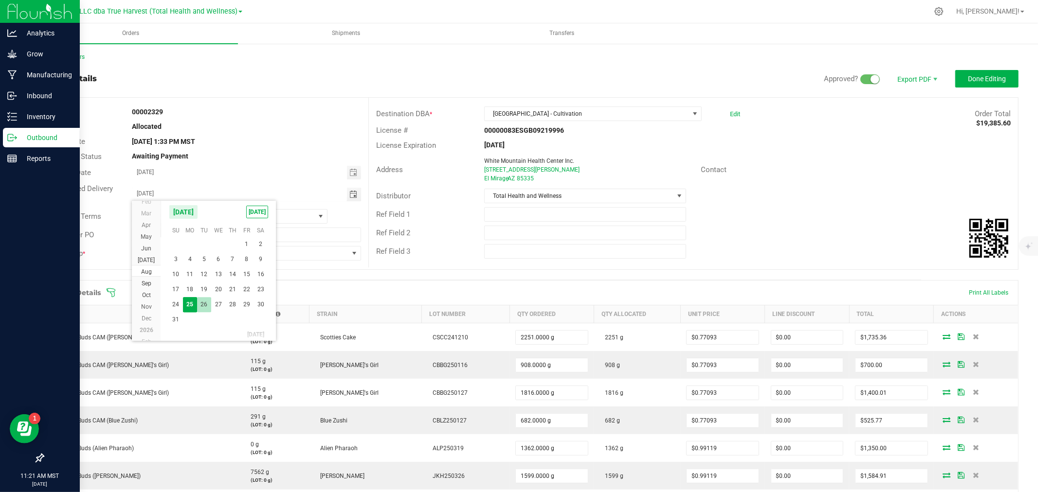
click at [207, 304] on span "26" at bounding box center [204, 304] width 14 height 15
type input "08/26/2025"
click at [979, 80] on span "Done Editing" at bounding box center [987, 79] width 38 height 8
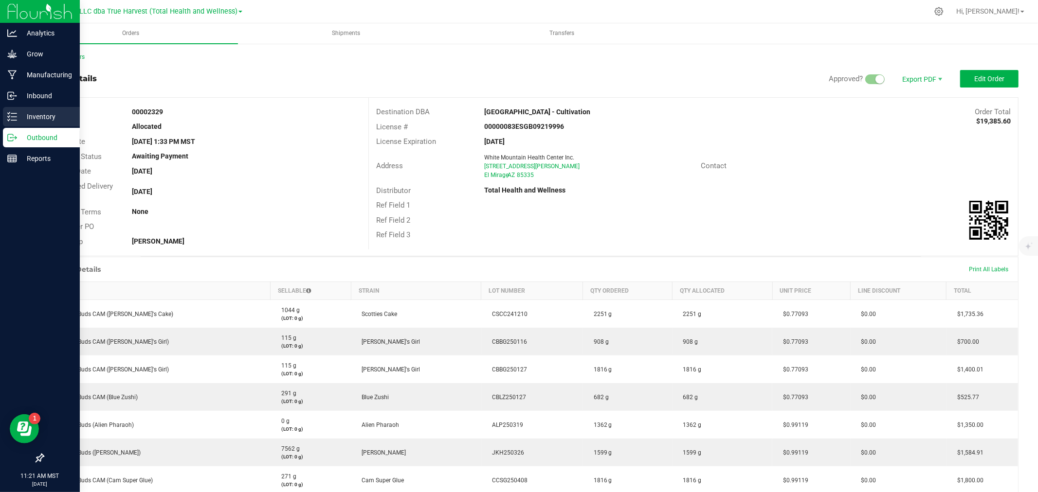
click at [44, 115] on p "Inventory" at bounding box center [46, 117] width 58 height 12
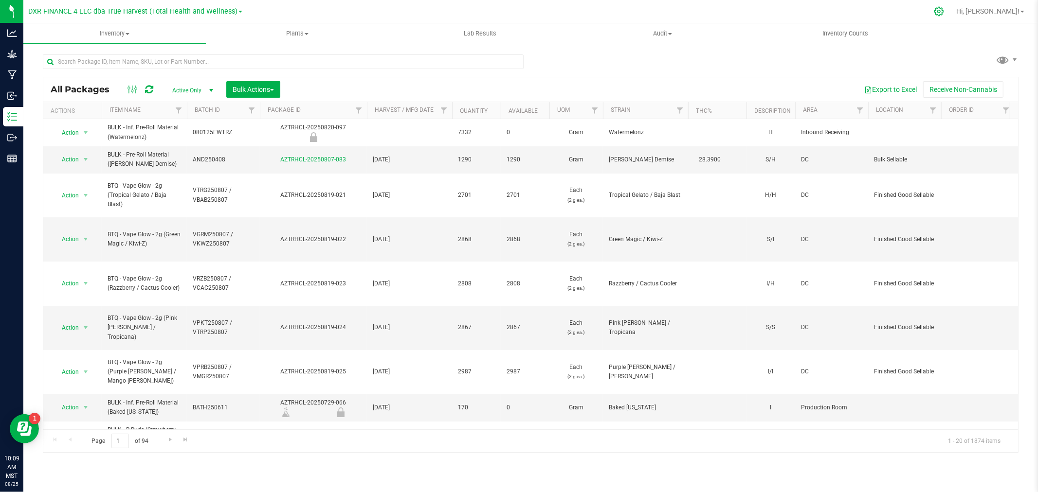
click at [944, 11] on icon at bounding box center [939, 11] width 10 height 10
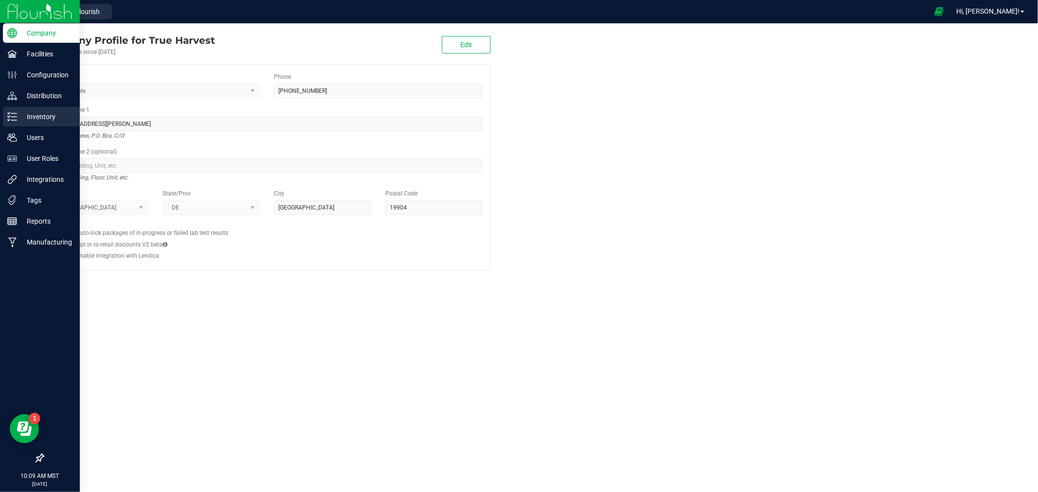
click at [17, 118] on p "Inventory" at bounding box center [46, 117] width 58 height 12
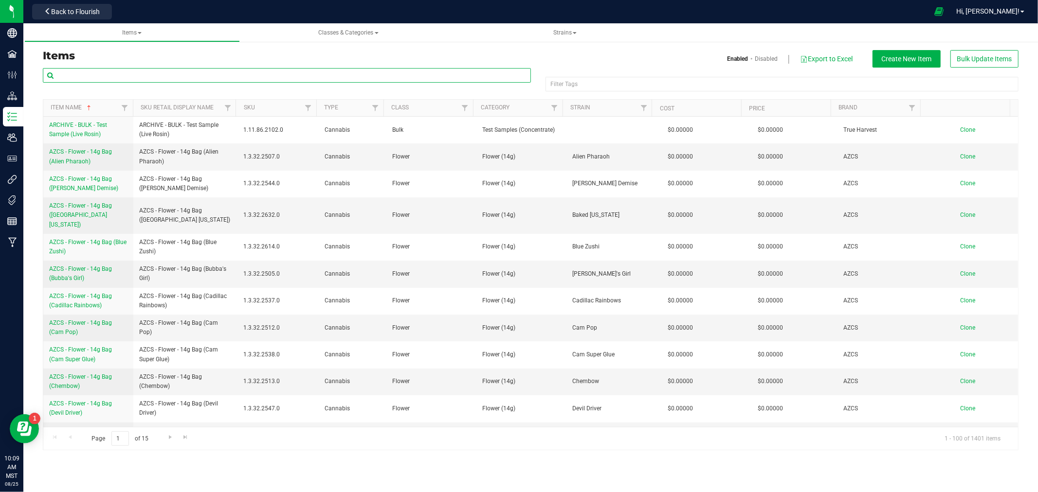
click at [156, 71] on input "text" at bounding box center [287, 75] width 488 height 15
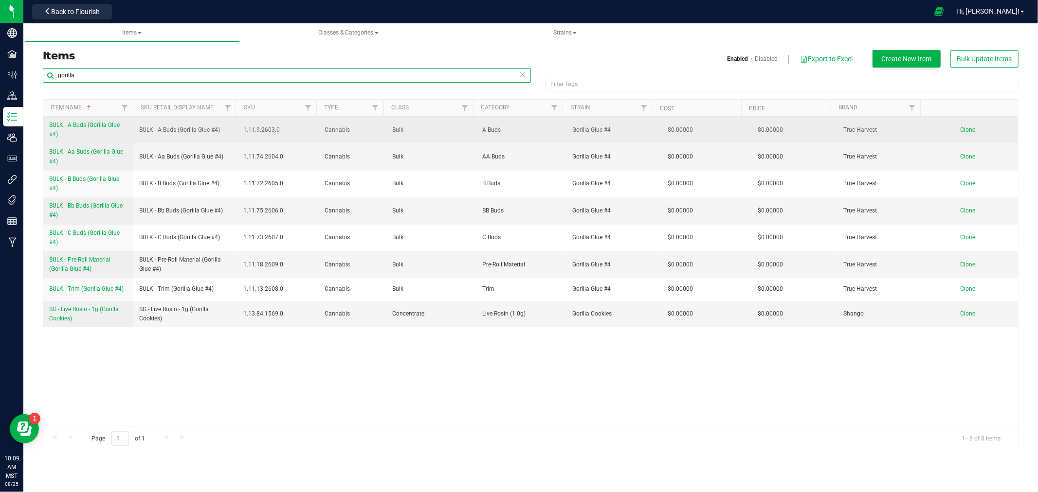
type input "gorilla"
drag, startPoint x: 47, startPoint y: 126, endPoint x: 63, endPoint y: 135, distance: 19.2
click at [63, 135] on td "BULK - A Buds (Gorilla Glue #4)" at bounding box center [88, 130] width 90 height 27
copy span "BULK - A Buds (Gorilla Glue #4)"
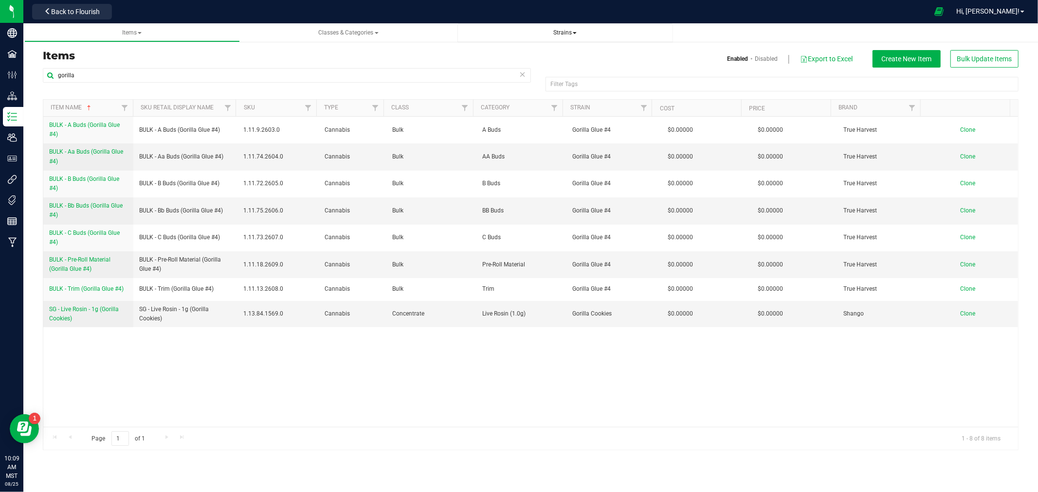
click at [565, 35] on span "Strains" at bounding box center [564, 32] width 23 height 7
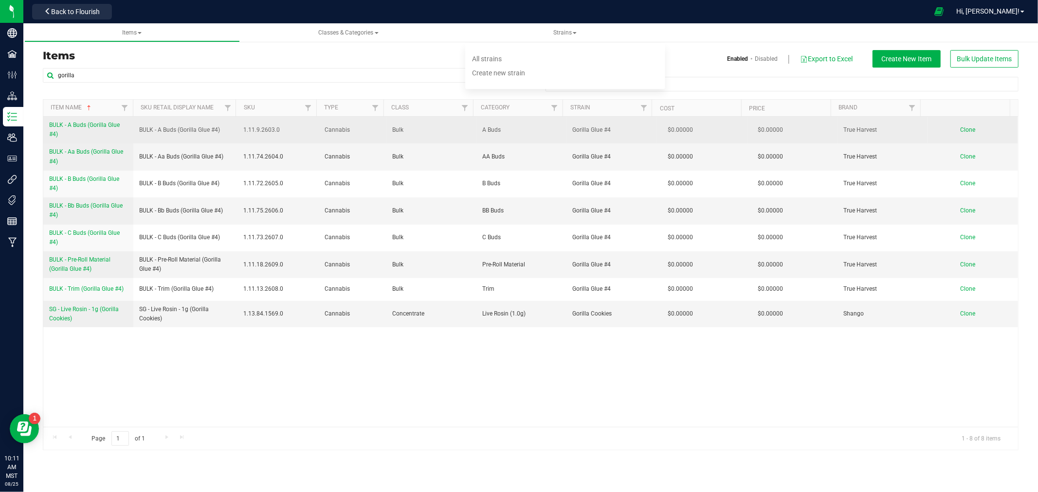
drag, startPoint x: 42, startPoint y: 123, endPoint x: 64, endPoint y: 131, distance: 23.6
click at [64, 131] on div "Item Name Sku Retail Display Name SKU Type Class Category Strain Cost Price Bra…" at bounding box center [531, 275] width 976 height 352
copy table "BULK - A Buds (Gorilla Glue #4)"
click at [961, 132] on span "Clone" at bounding box center [968, 130] width 15 height 7
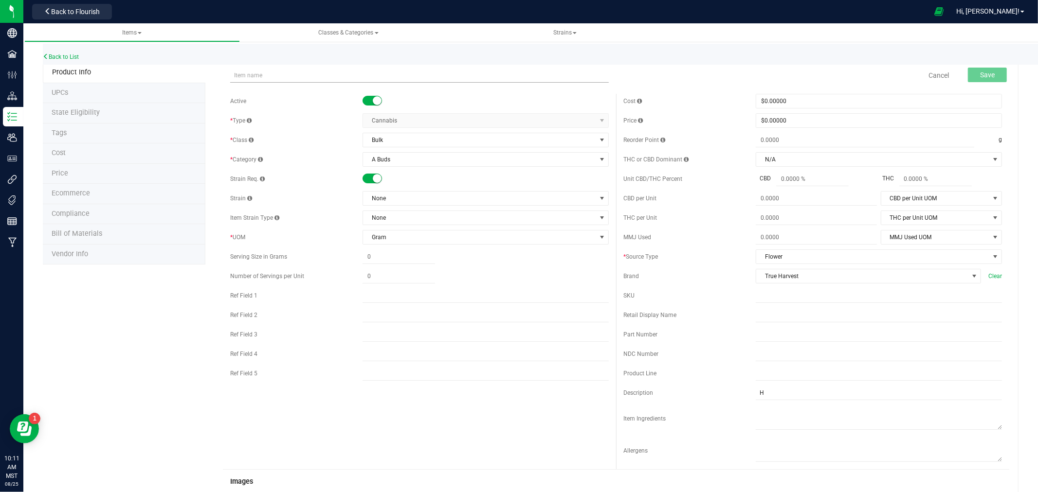
click at [245, 74] on input "text" at bounding box center [419, 75] width 379 height 15
type input "BULK - A Buds (Gorilla Glue #4)"
click at [432, 201] on span "None" at bounding box center [479, 199] width 233 height 14
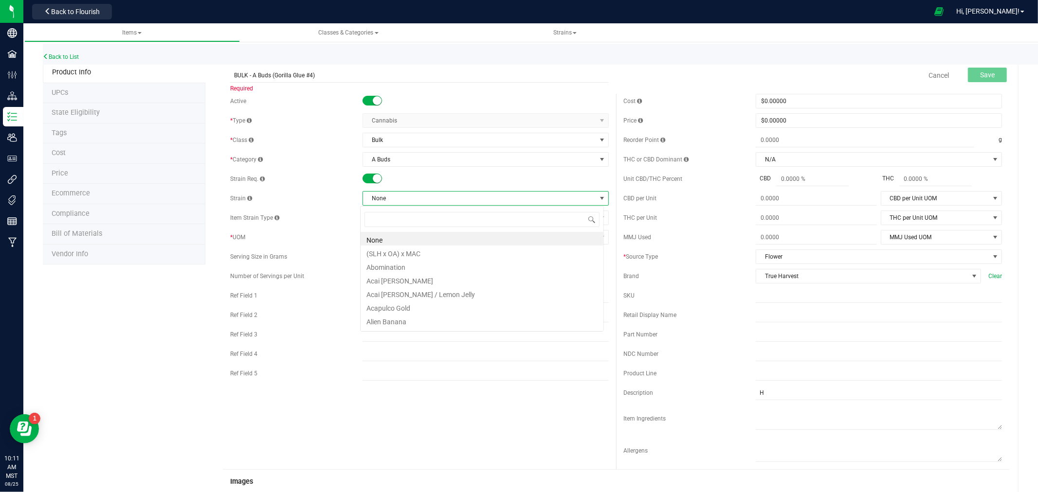
scroll to position [15, 244]
type input "gg"
click at [410, 242] on li "GG #4" at bounding box center [482, 239] width 243 height 14
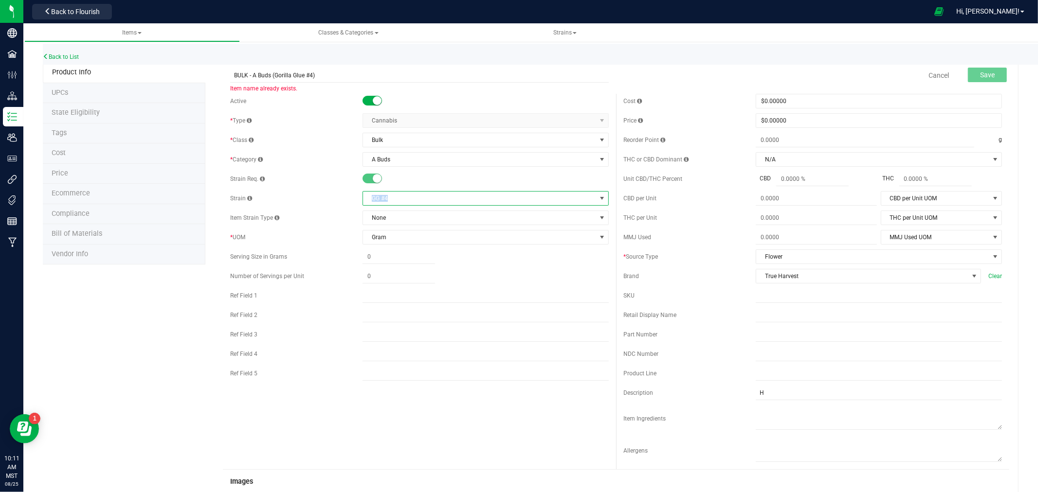
drag, startPoint x: 390, startPoint y: 199, endPoint x: 365, endPoint y: 198, distance: 24.3
click at [365, 198] on span "GG #4" at bounding box center [479, 199] width 233 height 14
click at [280, 73] on input "BULK - A Buds (Gorilla Glue #4)" at bounding box center [419, 75] width 379 height 15
drag, startPoint x: 280, startPoint y: 73, endPoint x: 309, endPoint y: 76, distance: 29.8
click at [309, 76] on input "BULK - A Buds (Gorilla Glue #4)" at bounding box center [419, 75] width 379 height 15
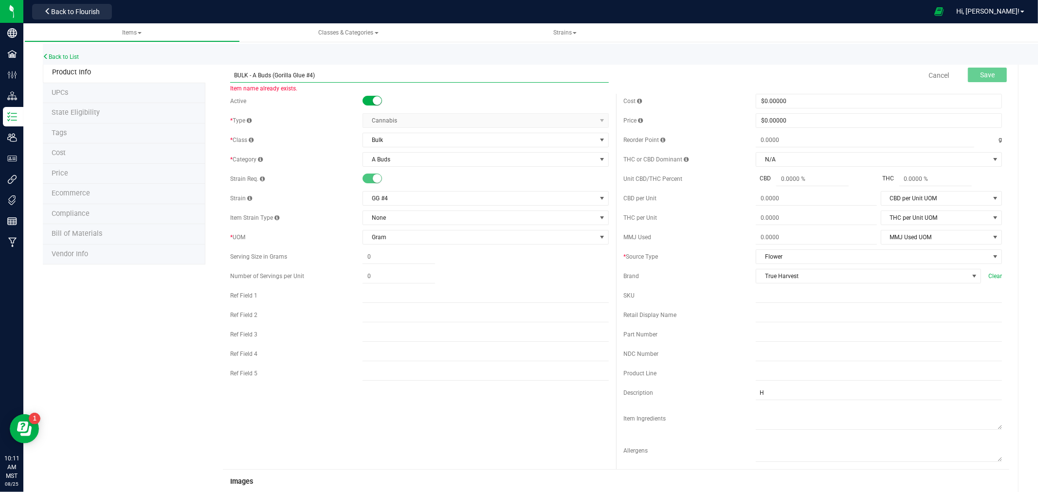
paste input "BULK - A Buds (Gorilla Glue #4)"
click at [396, 199] on span "GG #4" at bounding box center [479, 199] width 233 height 14
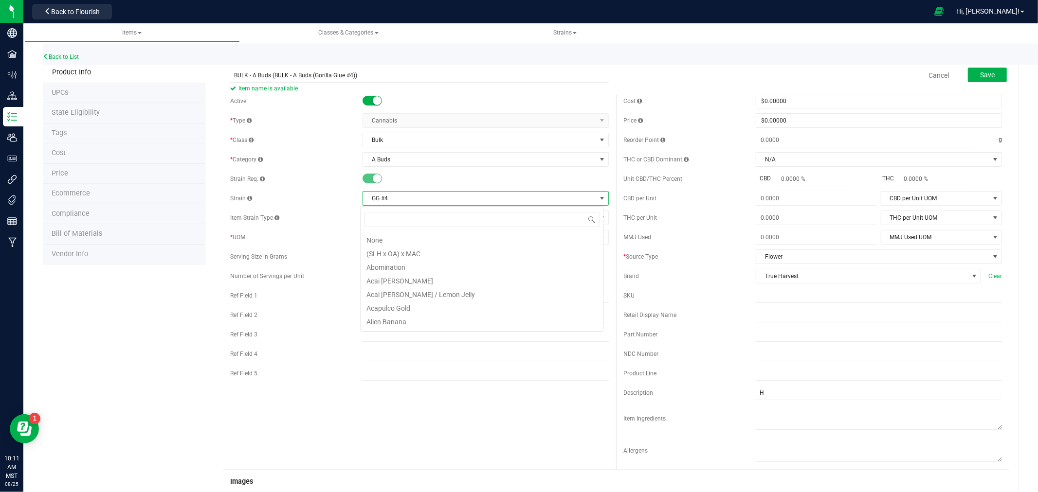
scroll to position [1919, 0]
drag, startPoint x: 396, startPoint y: 200, endPoint x: 364, endPoint y: 200, distance: 31.6
click at [364, 200] on span "GG #4" at bounding box center [479, 199] width 233 height 14
copy span "GG #4"
click at [274, 74] on input "BULK - A Buds (BULK - A Buds (Gorilla Glue #4))" at bounding box center [419, 75] width 379 height 15
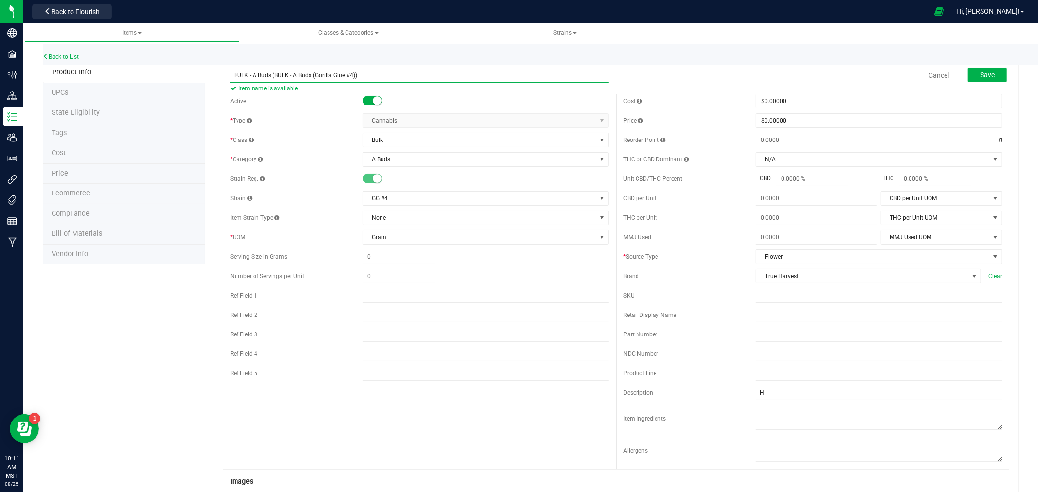
drag, startPoint x: 274, startPoint y: 74, endPoint x: 352, endPoint y: 76, distance: 77.4
click at [352, 76] on input "BULK - A Buds (BULK - A Buds (Gorilla Glue #4))" at bounding box center [419, 75] width 379 height 15
paste input "GG #4"
type input "BULK - A Buds (GG #4)"
click at [985, 69] on button "Save" at bounding box center [987, 75] width 39 height 15
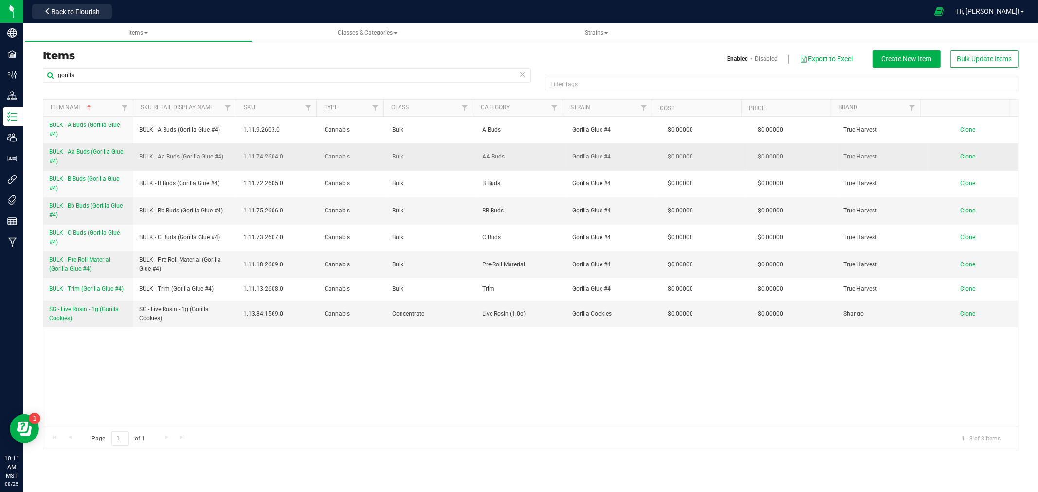
drag, startPoint x: 47, startPoint y: 150, endPoint x: 69, endPoint y: 162, distance: 25.5
click at [69, 162] on td "BULK - Aa Buds (Gorilla Glue #4)" at bounding box center [88, 157] width 90 height 27
copy span "BULK - Aa Buds (Gorilla Glue #4)"
click at [962, 157] on span "Clone" at bounding box center [968, 156] width 15 height 7
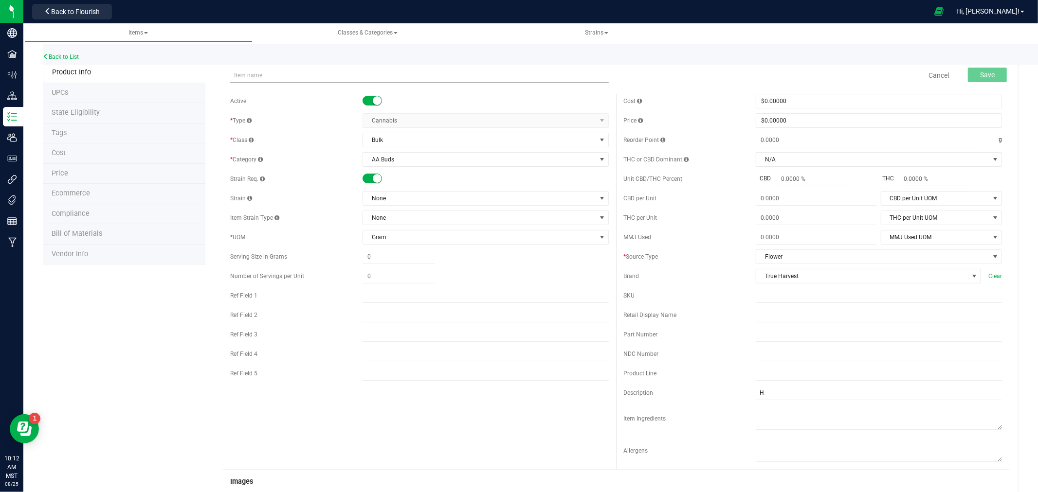
click at [243, 74] on input "text" at bounding box center [419, 75] width 379 height 15
type input "BULK - Aa Buds (Gorilla Glue #4)"
click at [439, 200] on span "None" at bounding box center [479, 199] width 233 height 14
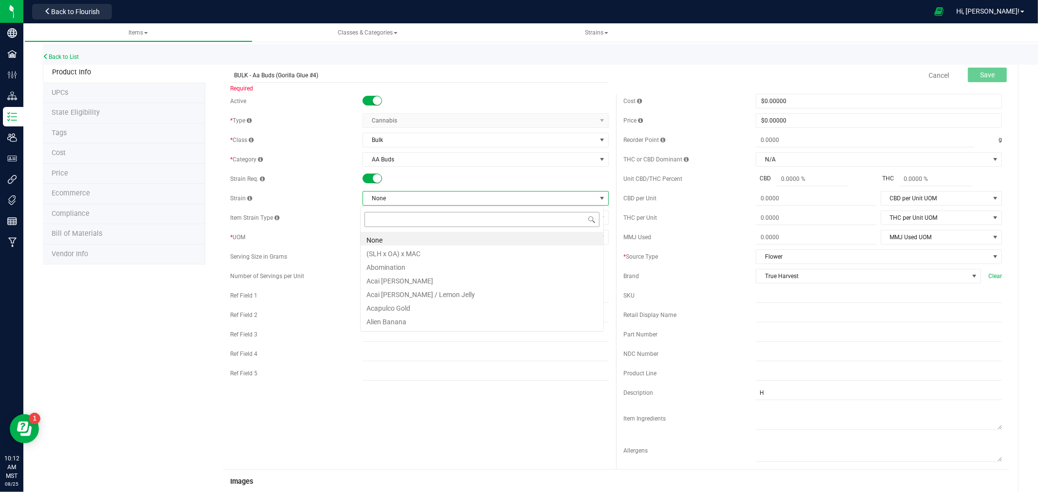
scroll to position [15, 244]
type input "gg"
click at [390, 241] on li "GG #4" at bounding box center [482, 239] width 243 height 14
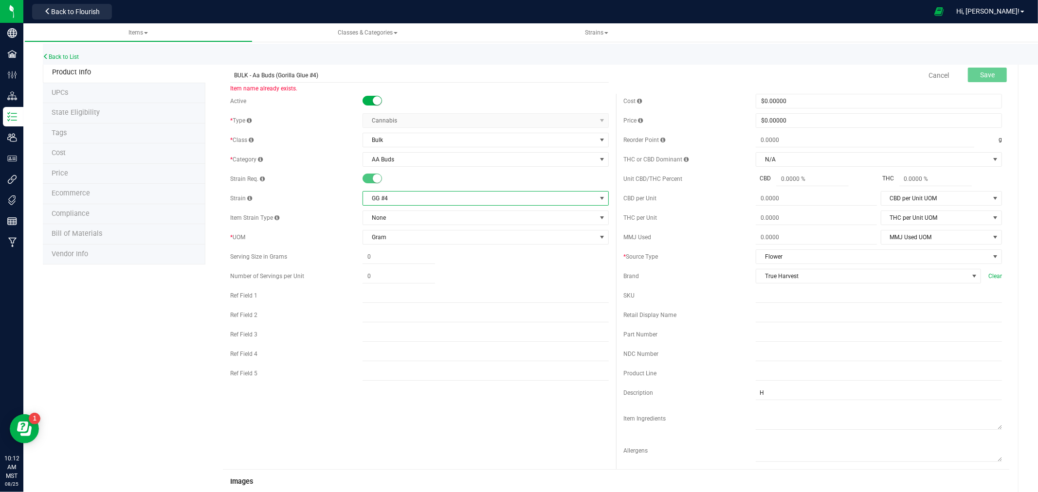
click at [375, 202] on span "GG #4" at bounding box center [479, 199] width 233 height 14
drag, startPoint x: 368, startPoint y: 200, endPoint x: 387, endPoint y: 200, distance: 19.5
click at [387, 200] on span "GG #4" at bounding box center [479, 199] width 233 height 14
copy span "GG #4"
click at [281, 75] on input "BULK - Aa Buds (Gorilla Glue #4)" at bounding box center [419, 75] width 379 height 15
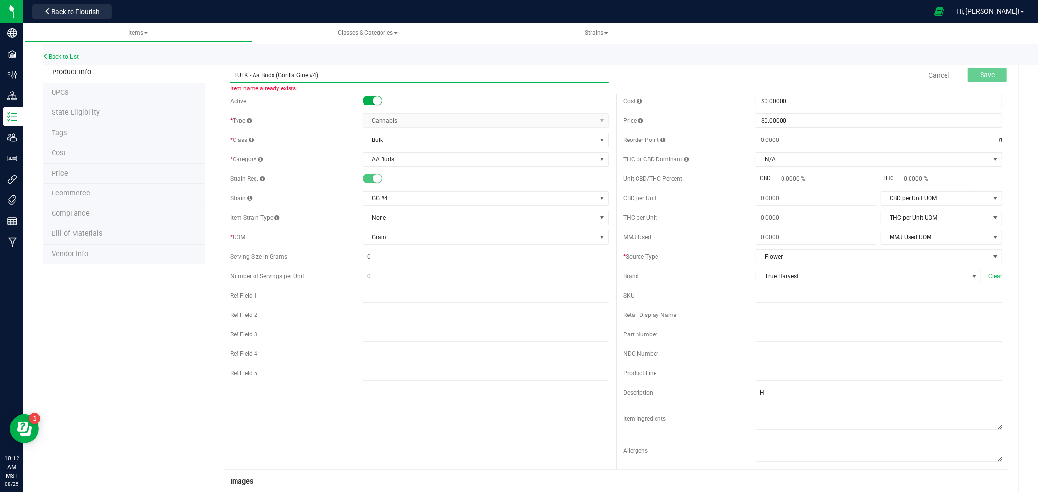
drag, startPoint x: 281, startPoint y: 74, endPoint x: 312, endPoint y: 77, distance: 31.2
click at [312, 77] on input "BULK - Aa Buds (Gorilla Glue #4)" at bounding box center [419, 75] width 379 height 15
paste input "G"
type input "BULK - Aa Buds (GG #4)"
click at [968, 71] on button "Save" at bounding box center [987, 75] width 39 height 15
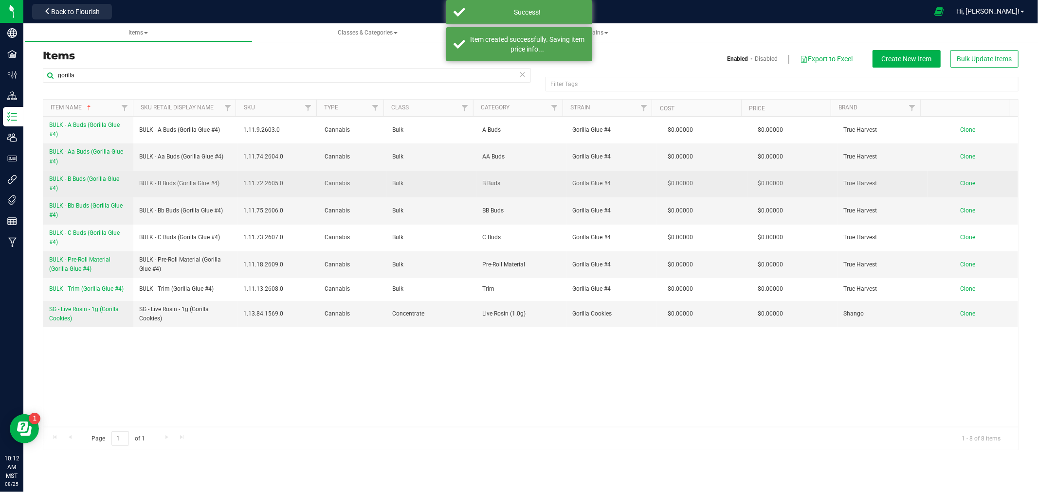
drag, startPoint x: 46, startPoint y: 178, endPoint x: 64, endPoint y: 186, distance: 20.3
click at [64, 186] on td "BULK - B Buds (Gorilla Glue #4)" at bounding box center [88, 184] width 90 height 27
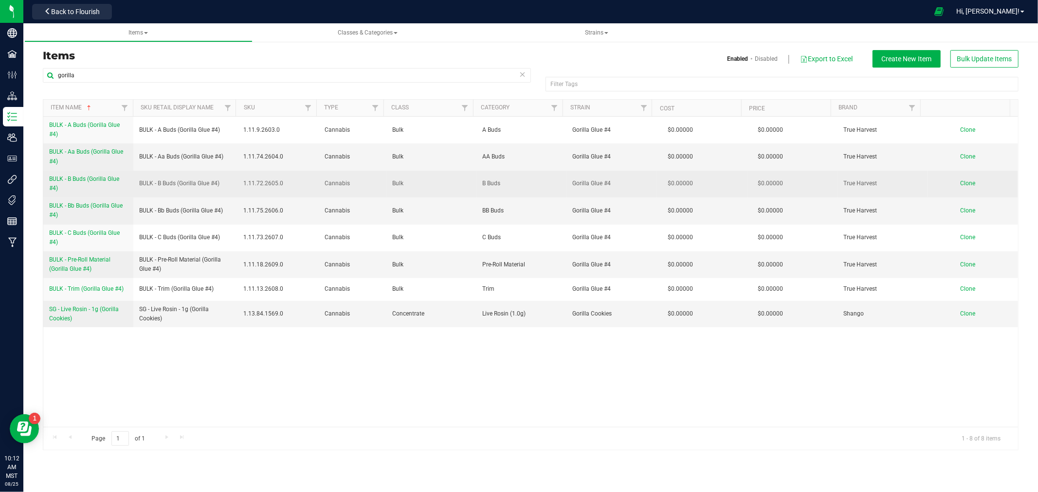
copy span "BULK - B Buds (Gorilla Glue #4)"
click at [961, 183] on span "Clone" at bounding box center [968, 183] width 15 height 7
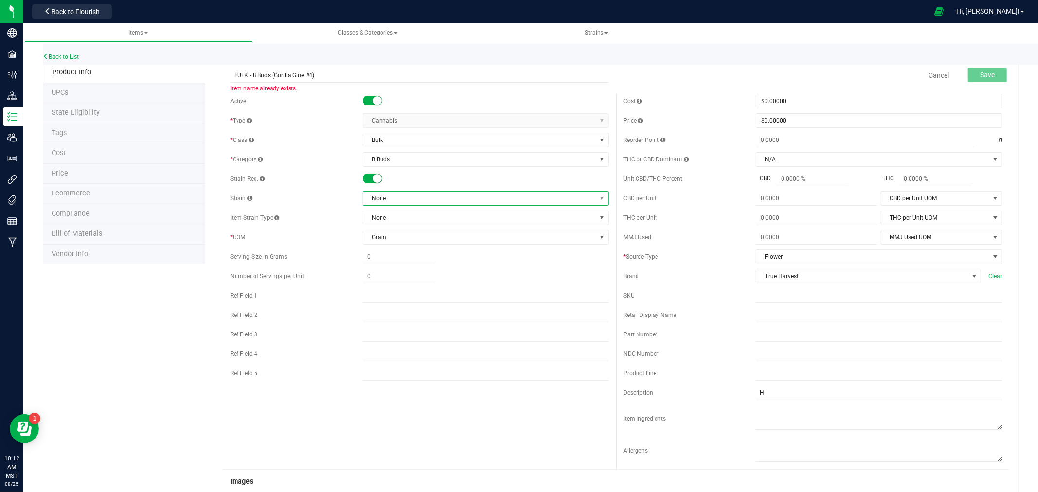
click at [385, 202] on span "None" at bounding box center [479, 199] width 233 height 14
click at [276, 75] on span "BULK - B Buds (Gorilla Glue #4) Item name already exists." at bounding box center [419, 71] width 379 height 7
drag, startPoint x: 275, startPoint y: 77, endPoint x: 303, endPoint y: 80, distance: 27.9
click at [303, 80] on input "BULK - B Buds (Gorilla Glue #4)" at bounding box center [419, 75] width 379 height 15
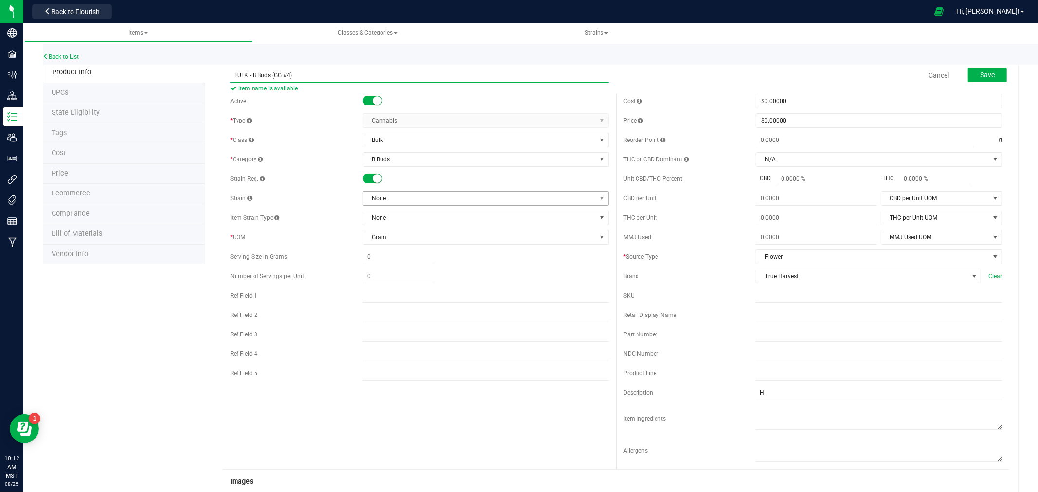
type input "BULK - B Buds (GG #4)"
click at [407, 200] on span "None" at bounding box center [479, 199] width 233 height 14
type input "gg"
click at [409, 239] on li "GG #4" at bounding box center [482, 239] width 243 height 14
click at [984, 76] on span "Save" at bounding box center [987, 75] width 15 height 8
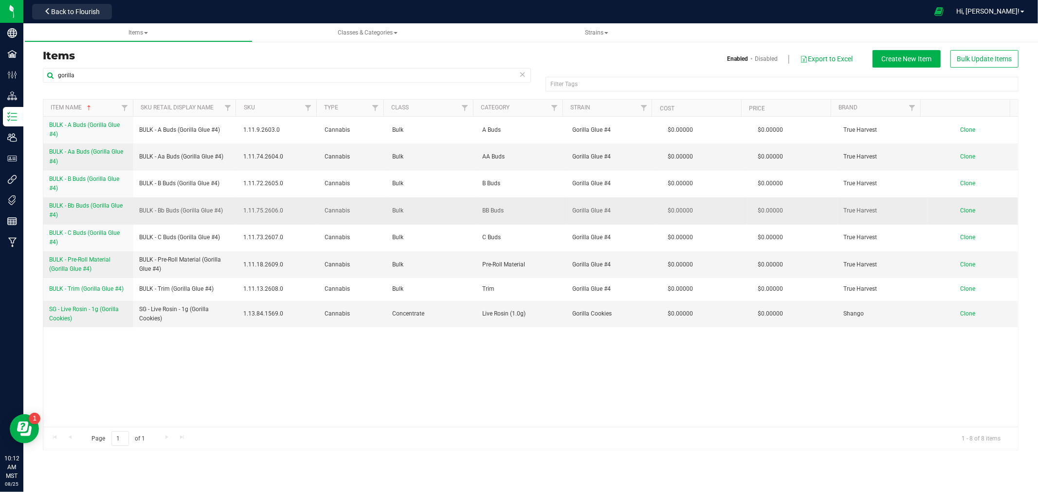
drag, startPoint x: 44, startPoint y: 203, endPoint x: 61, endPoint y: 214, distance: 20.0
click at [61, 214] on td "BULK - Bb Buds (Gorilla Glue #4)" at bounding box center [88, 211] width 90 height 27
copy span "BULK - Bb Buds (Gorilla Glue #4)"
click at [956, 215] on td "Clone" at bounding box center [972, 211] width 91 height 27
click at [961, 214] on span "Clone" at bounding box center [968, 210] width 15 height 7
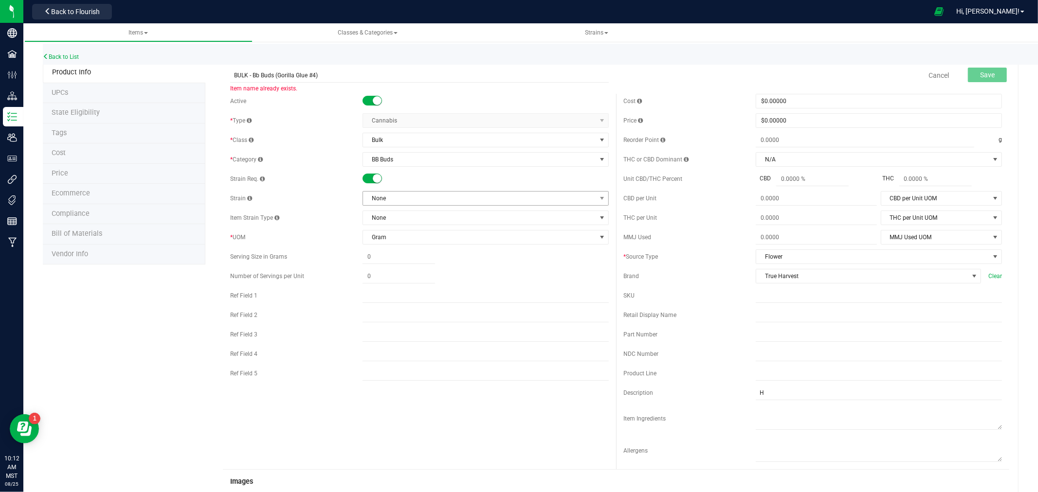
type input "BULK - Bb Buds (Gorilla Glue #4)"
click at [395, 198] on span "None" at bounding box center [479, 199] width 233 height 14
type input "gg"
click at [387, 239] on li "GG #4" at bounding box center [482, 239] width 243 height 14
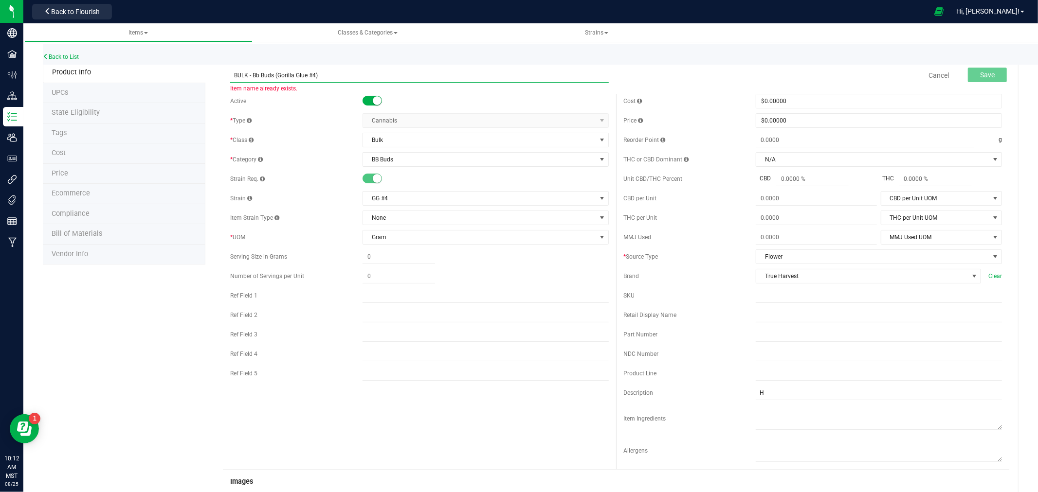
drag, startPoint x: 281, startPoint y: 74, endPoint x: 305, endPoint y: 78, distance: 24.1
click at [305, 78] on input "BULK - Bb Buds (Gorilla Glue #4)" at bounding box center [419, 75] width 379 height 15
type input "BULK - Bb Buds (GG #4)"
click at [968, 71] on button "Save" at bounding box center [987, 75] width 39 height 15
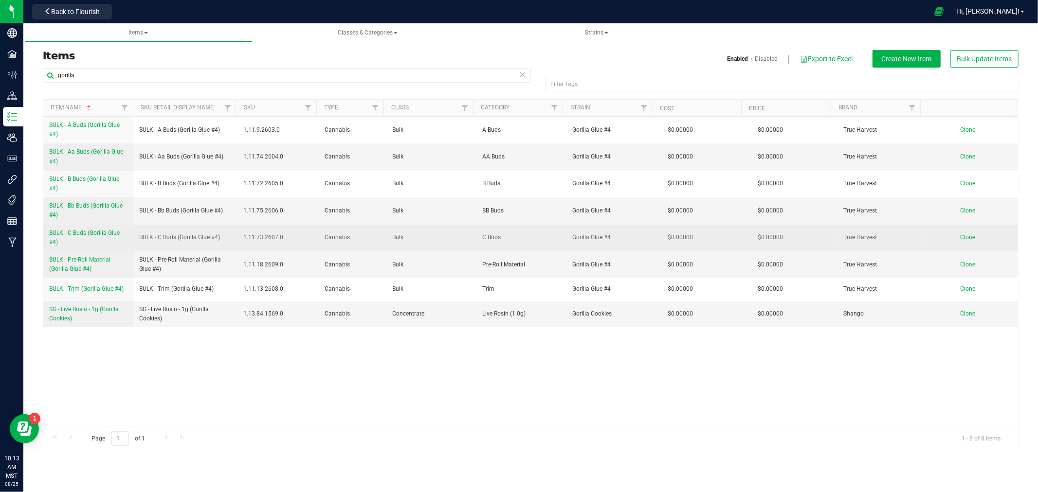
drag, startPoint x: 47, startPoint y: 230, endPoint x: 62, endPoint y: 240, distance: 18.1
click at [62, 240] on td "BULK - C Buds (Gorilla Glue #4)" at bounding box center [88, 238] width 90 height 27
copy span "BULK - C Buds (Gorilla Glue #4)"
click at [961, 236] on span "Clone" at bounding box center [968, 237] width 15 height 7
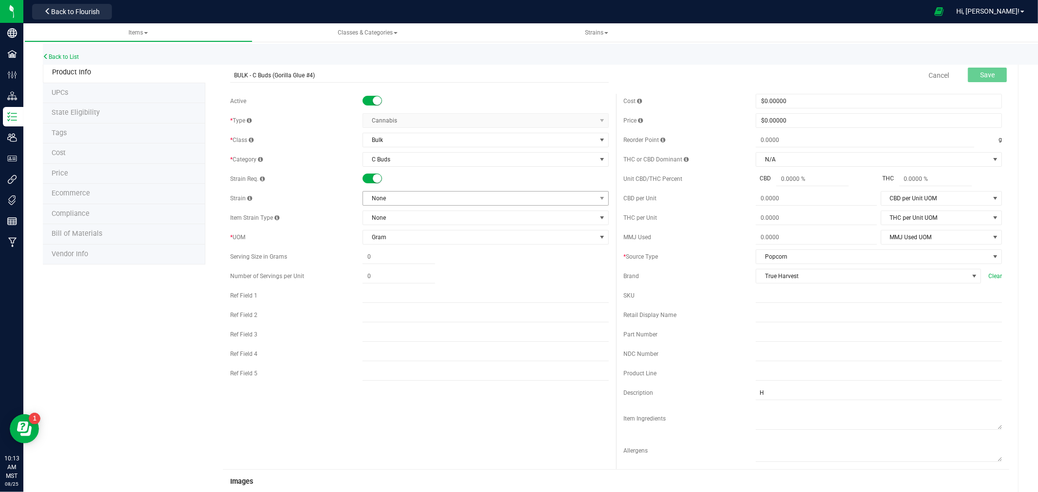
type input "BULK - C Buds (Gorilla Glue #4)"
click at [370, 198] on span "None" at bounding box center [479, 199] width 233 height 14
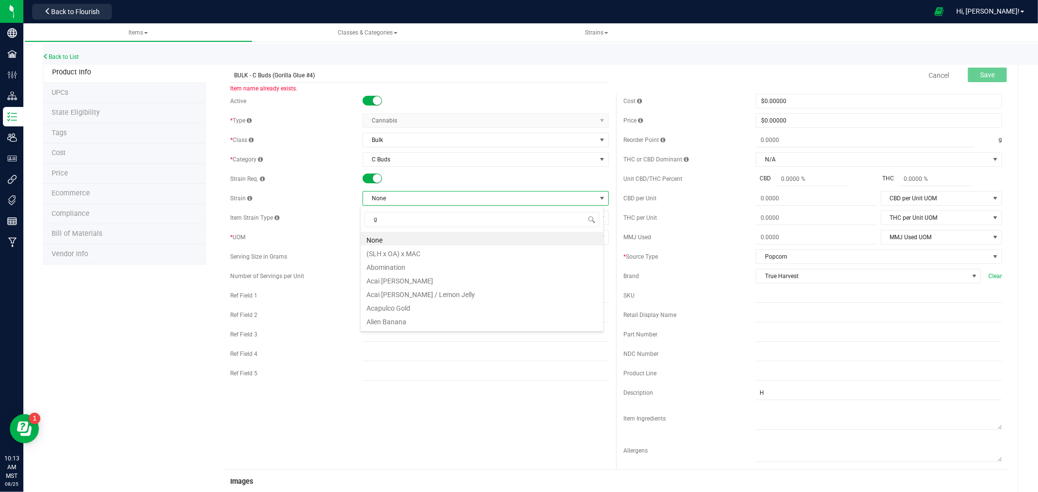
type input "gg"
click at [374, 236] on li "GG #4" at bounding box center [482, 239] width 243 height 14
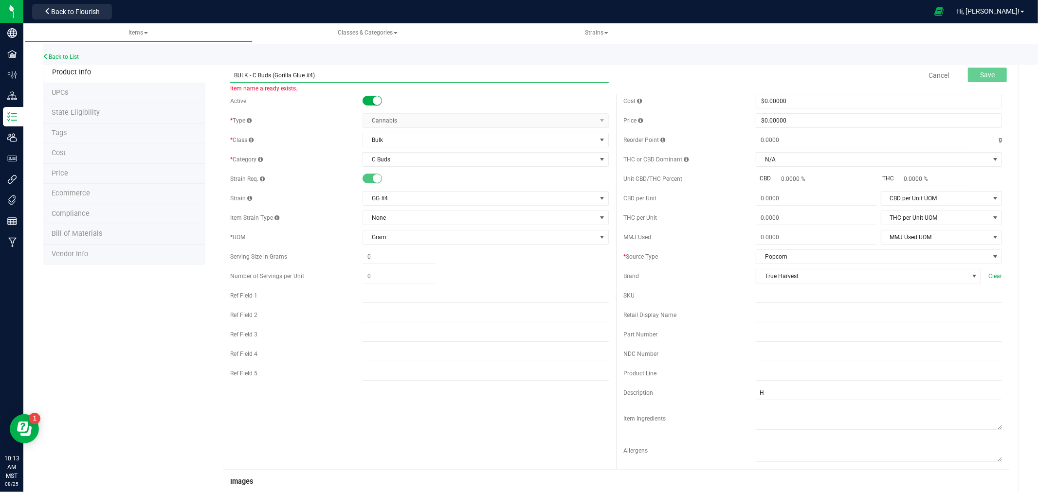
drag, startPoint x: 276, startPoint y: 79, endPoint x: 302, endPoint y: 80, distance: 25.3
click at [302, 80] on input "BULK - C Buds (Gorilla Glue #4)" at bounding box center [419, 75] width 379 height 15
type input "BULK - C Buds (GG #4)"
click at [983, 69] on button "Save" at bounding box center [987, 75] width 39 height 15
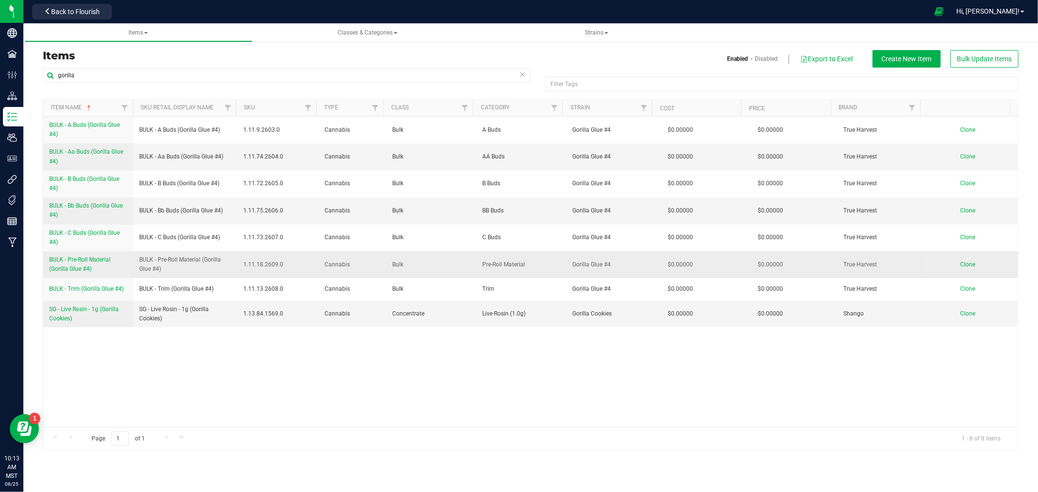
drag, startPoint x: 46, startPoint y: 256, endPoint x: 95, endPoint y: 270, distance: 50.5
click at [95, 270] on td "BULK - Pre-Roll Material (Gorilla Glue #4)" at bounding box center [88, 265] width 90 height 27
copy span "BULK - Pre-Roll Material (Gorilla Glue #4)"
click at [961, 264] on span "Clone" at bounding box center [968, 264] width 15 height 7
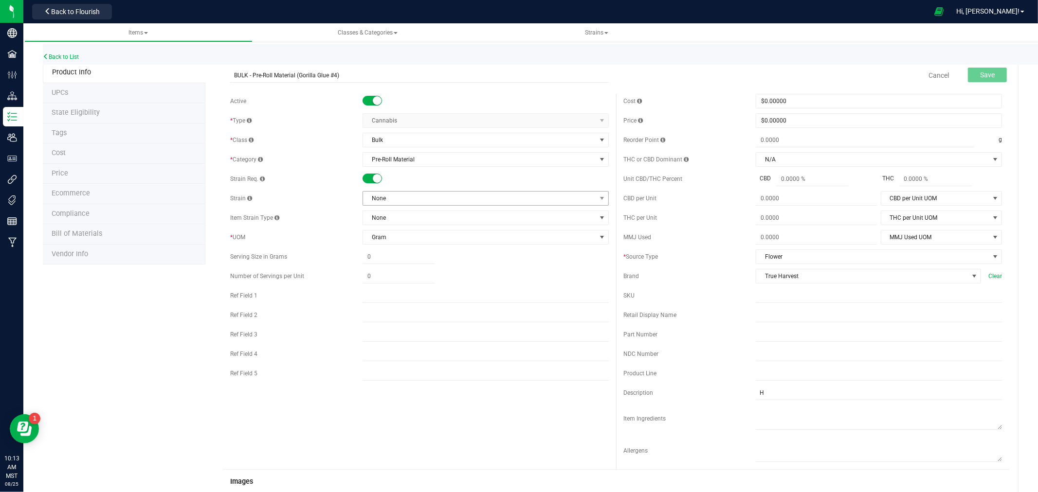
type input "BULK - Pre-Roll Material (Gorilla Glue #4)"
click at [368, 199] on span "None" at bounding box center [479, 199] width 233 height 14
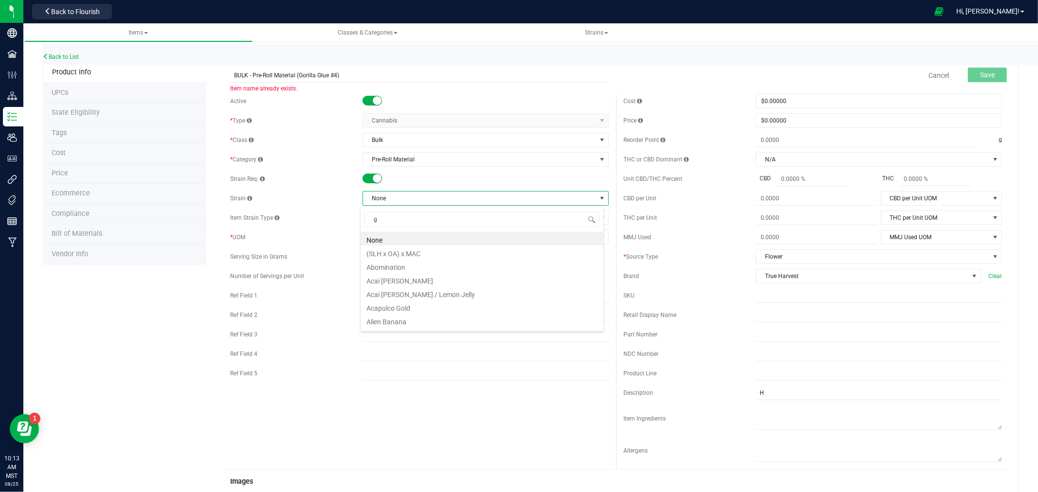
type input "gg"
click at [388, 239] on li "GG #4" at bounding box center [482, 239] width 243 height 14
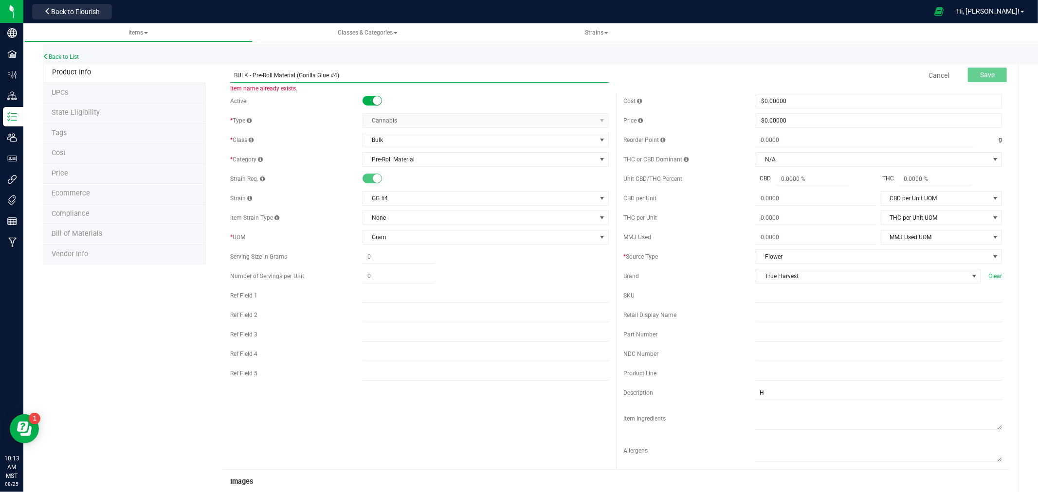
drag, startPoint x: 300, startPoint y: 76, endPoint x: 328, endPoint y: 83, distance: 29.2
click at [328, 75] on span "BULK - Pre-Roll Material (Gorilla Glue #4) Item name already exists." at bounding box center [419, 71] width 379 height 7
type input "BULK - Pre-Roll Material (GG #4)"
click at [980, 74] on span "Save" at bounding box center [987, 75] width 15 height 8
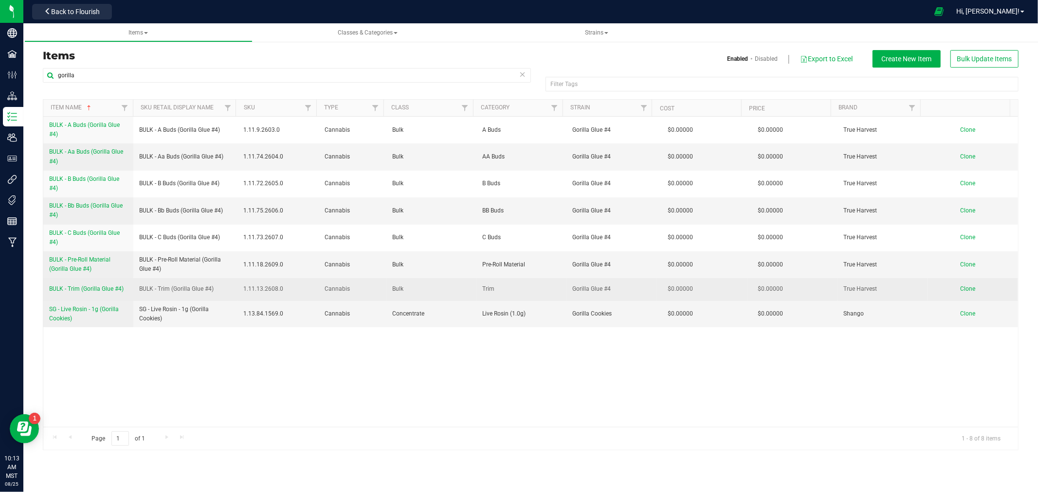
drag, startPoint x: 49, startPoint y: 288, endPoint x: 124, endPoint y: 290, distance: 75.0
click at [124, 290] on td "BULK - Trim (Gorilla Glue #4)" at bounding box center [88, 289] width 90 height 22
copy span "BULK - Trim (Gorilla Glue #4)"
click at [964, 289] on span "Clone" at bounding box center [968, 289] width 15 height 7
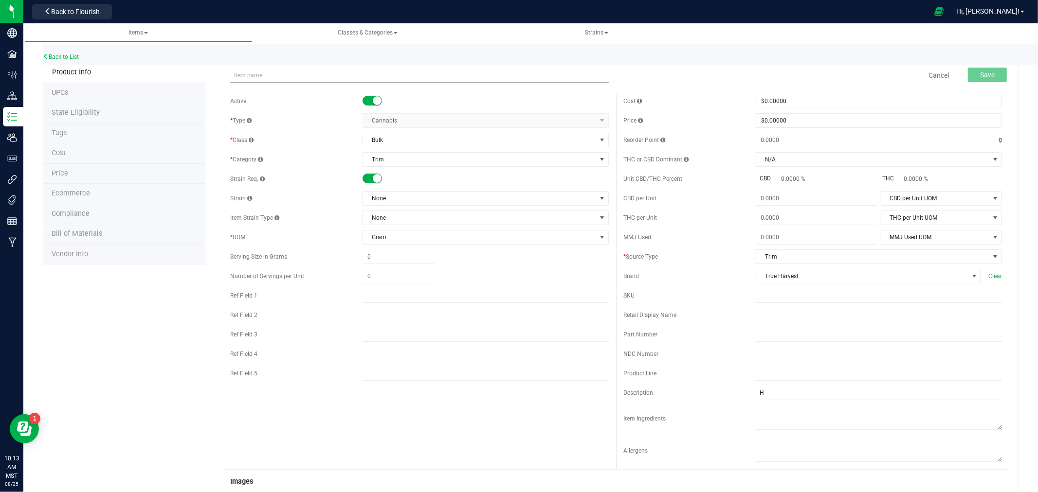
click at [236, 78] on input "text" at bounding box center [419, 75] width 379 height 15
type input "BULK - Trim (Gorilla Glue #4)"
click at [417, 200] on span "None" at bounding box center [479, 199] width 233 height 14
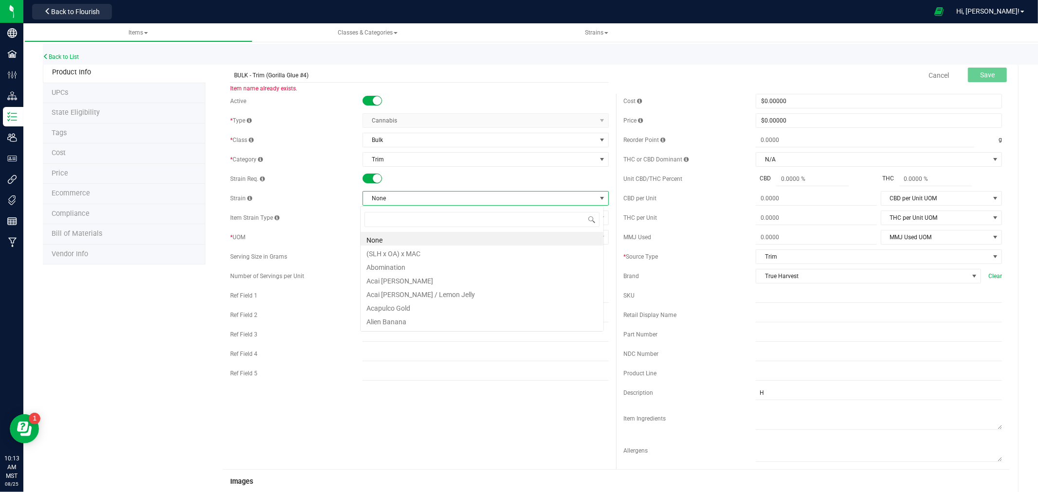
scroll to position [15, 244]
type input "gg"
click at [417, 236] on li "GG #4" at bounding box center [482, 239] width 243 height 14
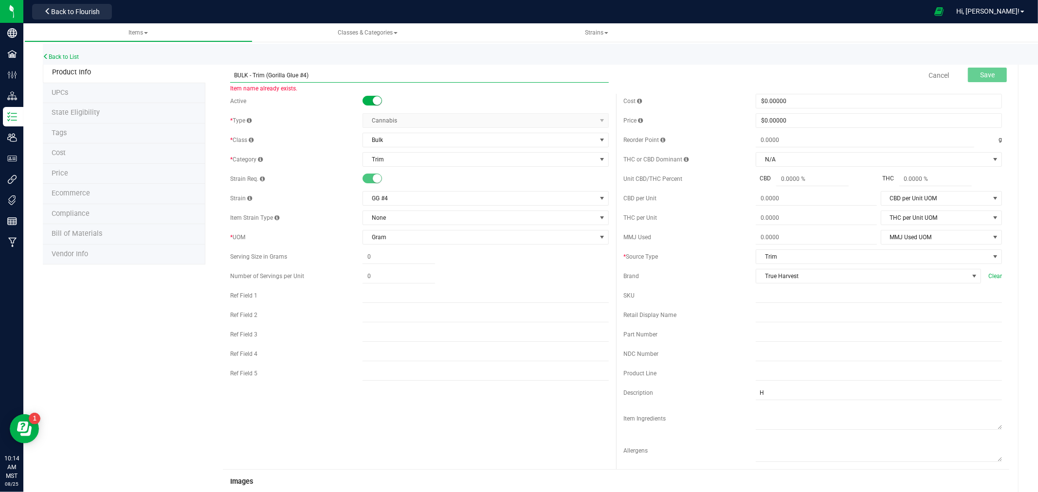
drag, startPoint x: 269, startPoint y: 74, endPoint x: 296, endPoint y: 80, distance: 27.9
click at [296, 80] on input "BULK - Trim (Gorilla Glue #4)" at bounding box center [419, 75] width 379 height 15
type input "BULK - Trim (GG #4)"
click at [980, 72] on span "Save" at bounding box center [987, 75] width 15 height 8
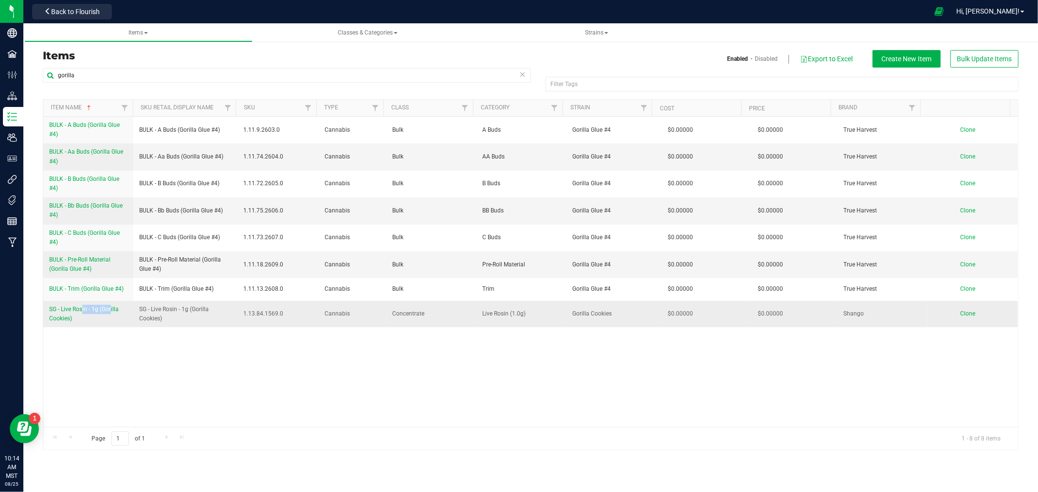
drag, startPoint x: 47, startPoint y: 309, endPoint x: 78, endPoint y: 314, distance: 32.0
click at [78, 314] on td "SG - Live Rosin - 1g (Gorilla Cookies)" at bounding box center [88, 314] width 90 height 26
click at [78, 314] on link "SG - Live Rosin - 1g (Gorilla Cookies)" at bounding box center [88, 314] width 78 height 18
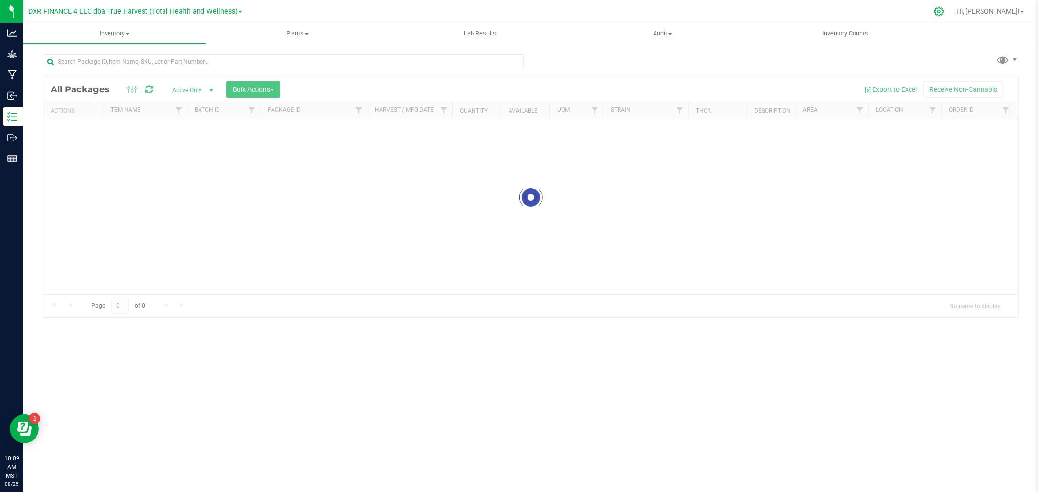
click at [944, 15] on icon at bounding box center [939, 11] width 10 height 10
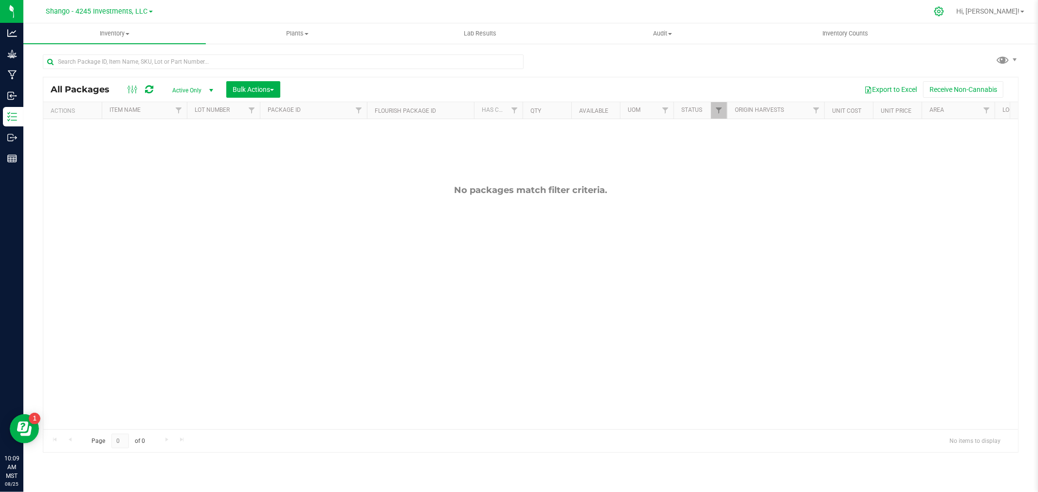
click at [951, 5] on div at bounding box center [939, 11] width 24 height 21
click at [944, 8] on icon at bounding box center [939, 11] width 10 height 10
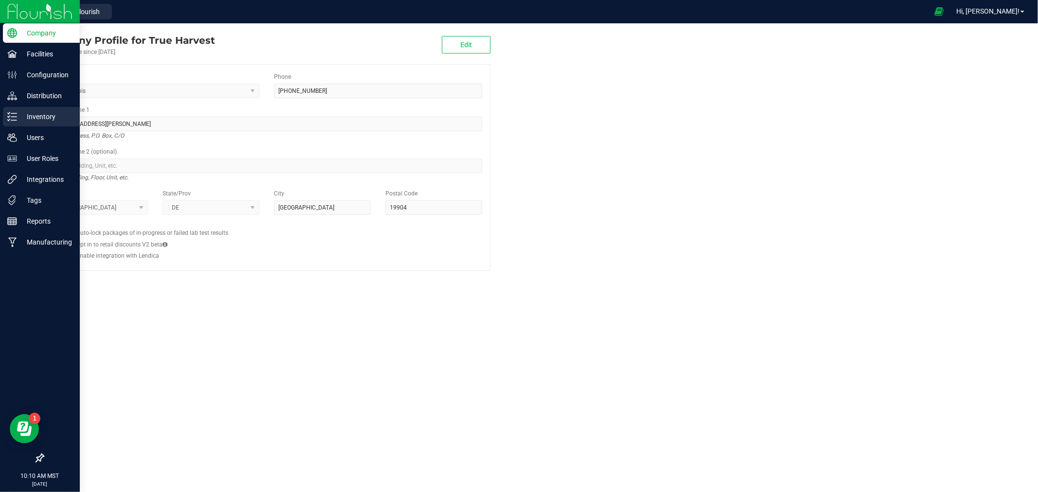
click at [31, 127] on link "Inventory" at bounding box center [40, 117] width 80 height 21
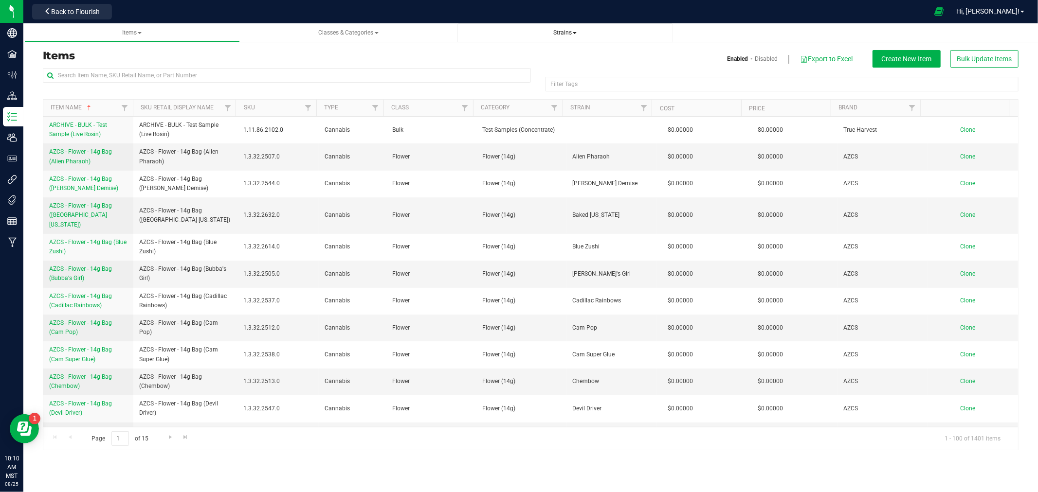
click at [575, 31] on span "Strains" at bounding box center [564, 32] width 23 height 7
click at [505, 60] on li "All strains" at bounding box center [565, 59] width 200 height 14
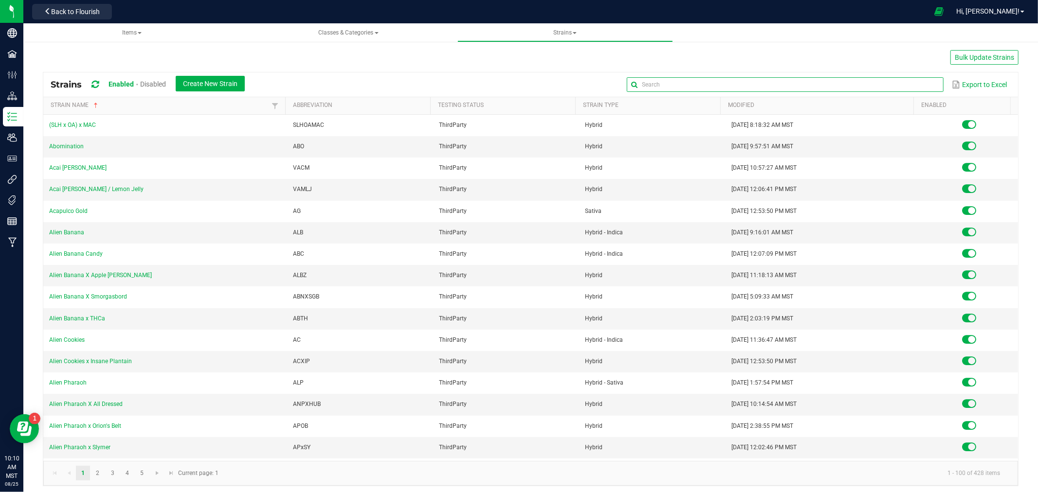
click at [903, 79] on input "text" at bounding box center [785, 84] width 316 height 15
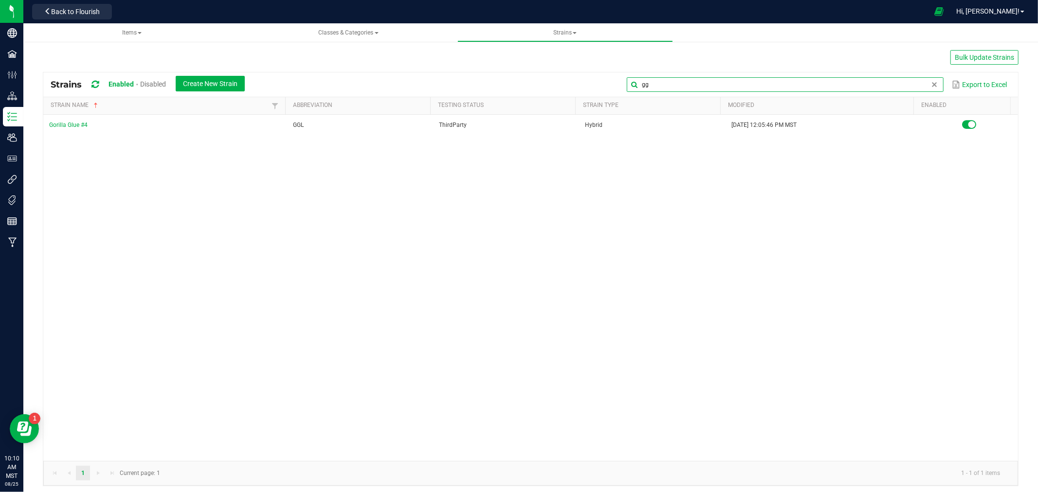
type input "g"
type input "G"
click at [747, 88] on input "GG #4" at bounding box center [785, 84] width 316 height 15
type input "Gg"
click at [211, 82] on span "Create New Strain" at bounding box center [210, 84] width 54 height 8
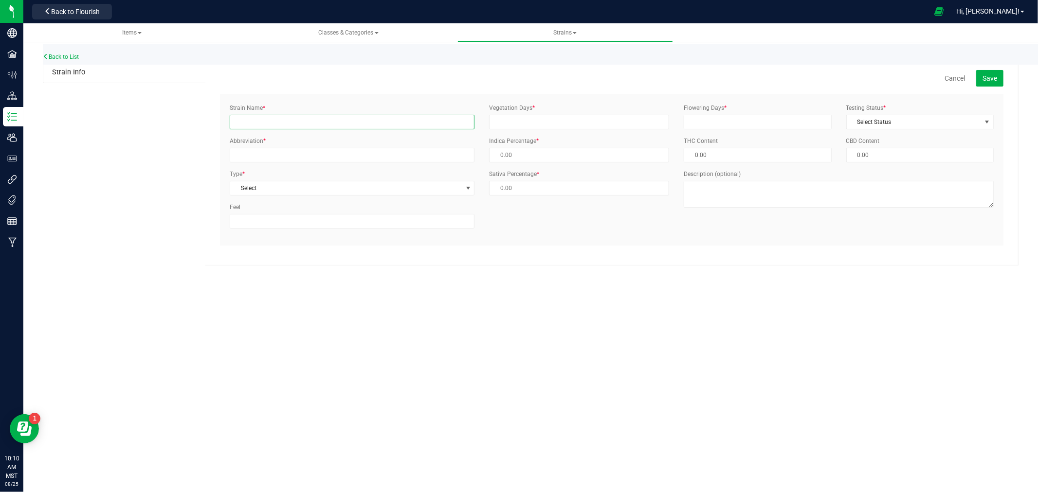
click at [248, 119] on input "Strain Name *" at bounding box center [352, 122] width 245 height 15
type input "GG #4"
type input "GGF"
click at [464, 190] on span "select" at bounding box center [468, 188] width 8 height 8
click at [422, 234] on li "Hybrid" at bounding box center [352, 234] width 244 height 15
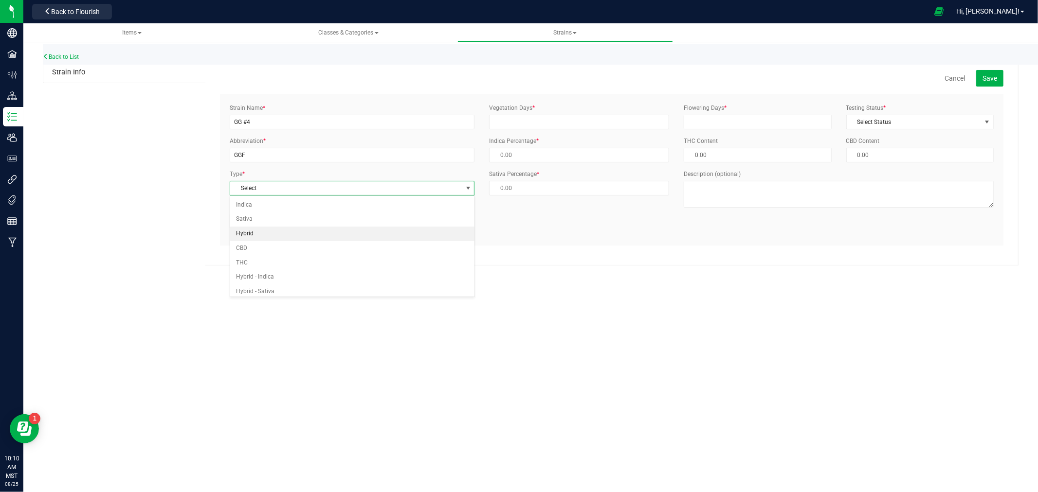
type input "50.00 %"
click at [589, 115] on input "Vegetation Days *" at bounding box center [579, 122] width 180 height 15
type input "28"
click at [683, 119] on div "Flowering Days *" at bounding box center [757, 117] width 162 height 26
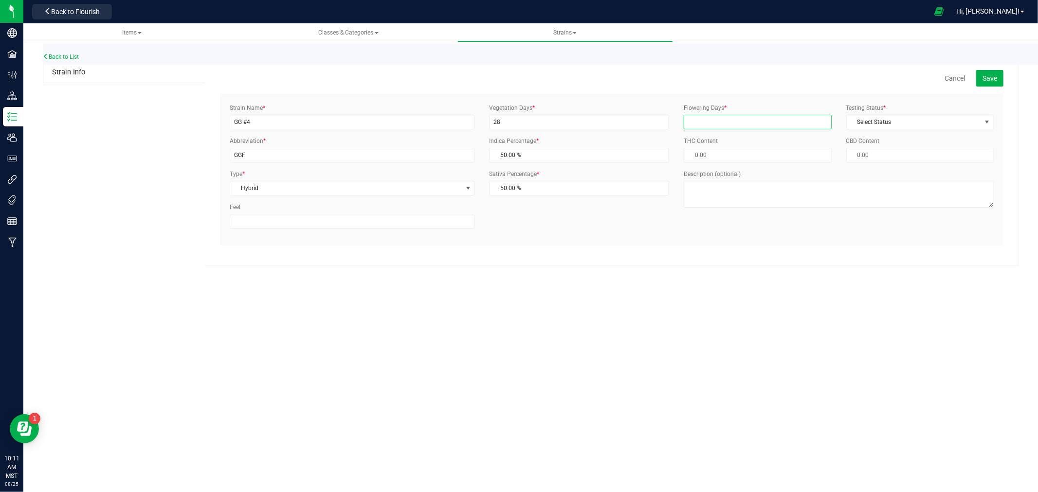
click at [692, 124] on input "Flowering Days *" at bounding box center [757, 122] width 147 height 15
type input "63"
click at [858, 122] on span "Select Status" at bounding box center [914, 122] width 134 height 14
click at [878, 151] on li "ThirdParty" at bounding box center [920, 153] width 146 height 15
click at [820, 198] on textarea "Description (optional)" at bounding box center [839, 194] width 310 height 27
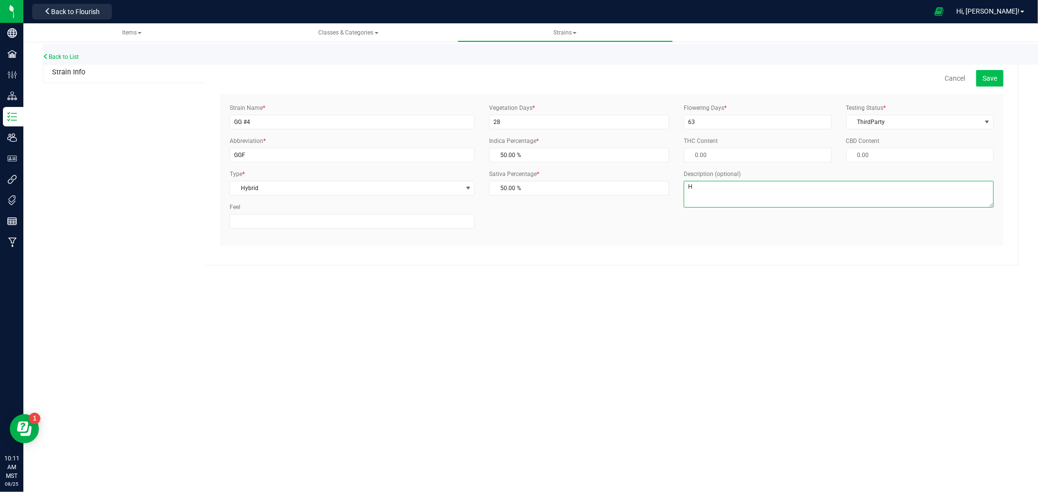
type textarea "H"
click at [988, 80] on span "Save" at bounding box center [989, 78] width 15 height 8
